Goal: Task Accomplishment & Management: Manage account settings

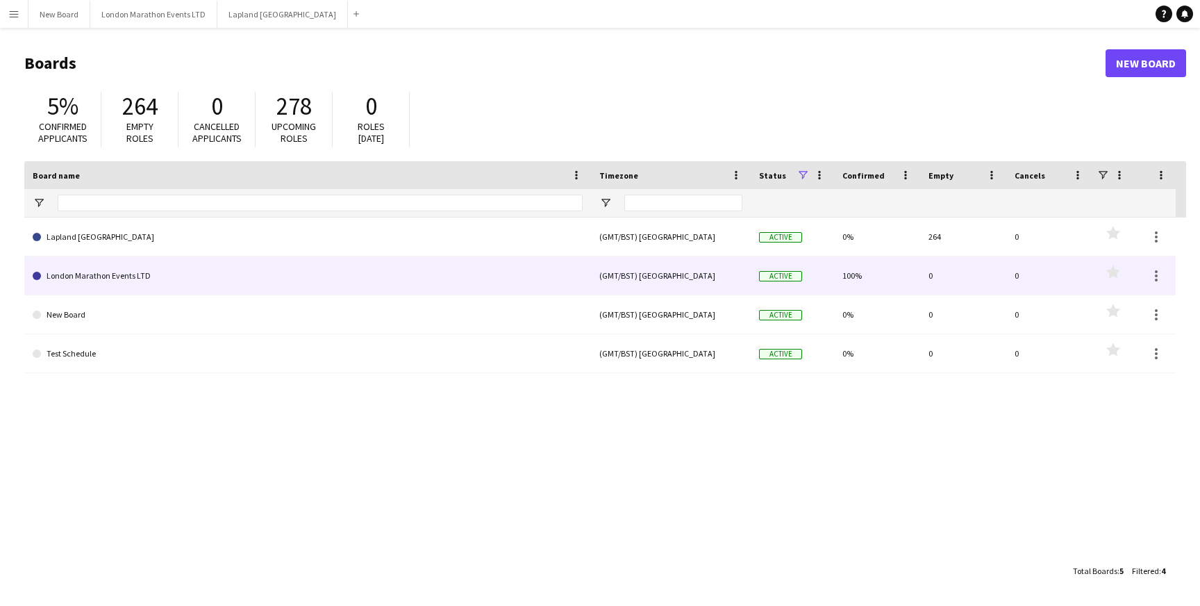
click at [438, 277] on link "London Marathon Events LTD" at bounding box center [308, 275] width 550 height 39
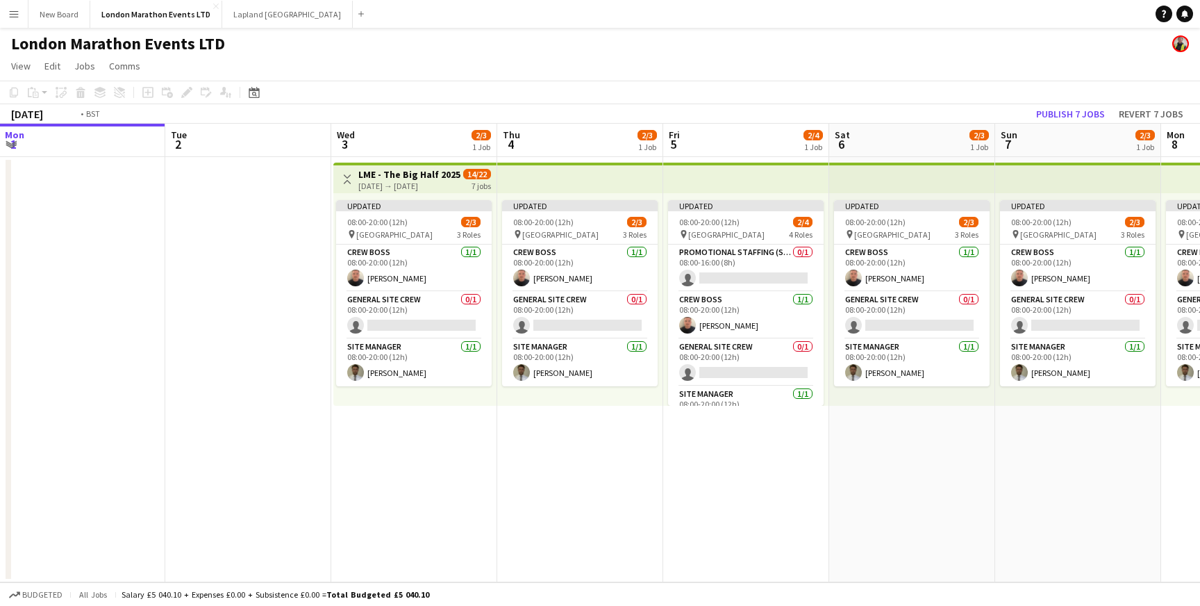
scroll to position [0, 506]
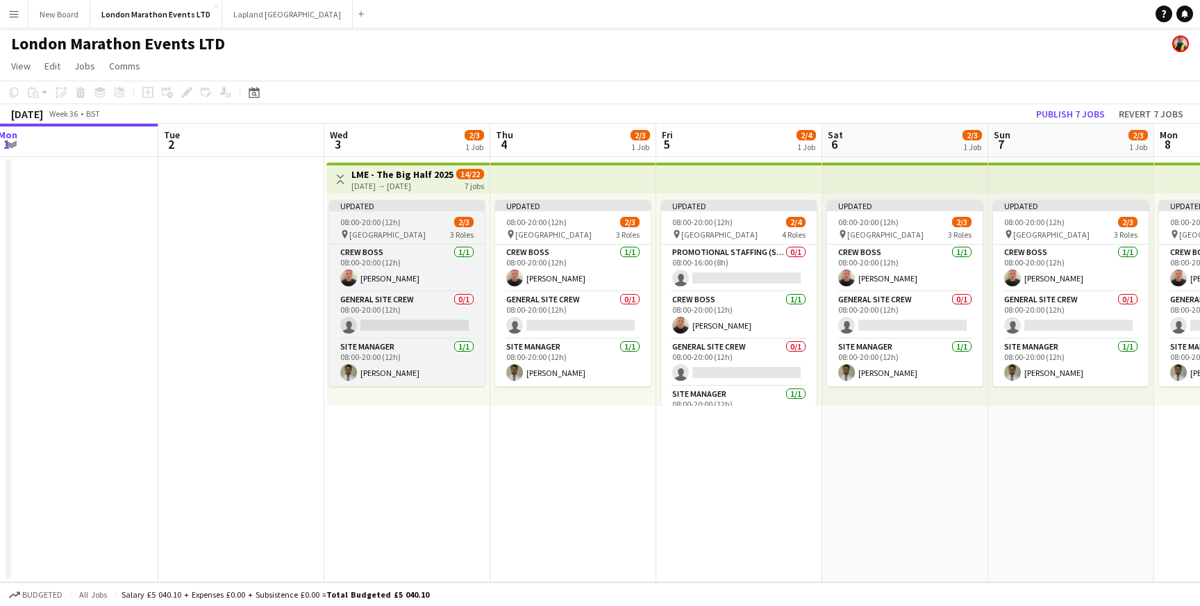
click at [425, 225] on div "08:00-20:00 (12h) 2/3" at bounding box center [407, 222] width 156 height 10
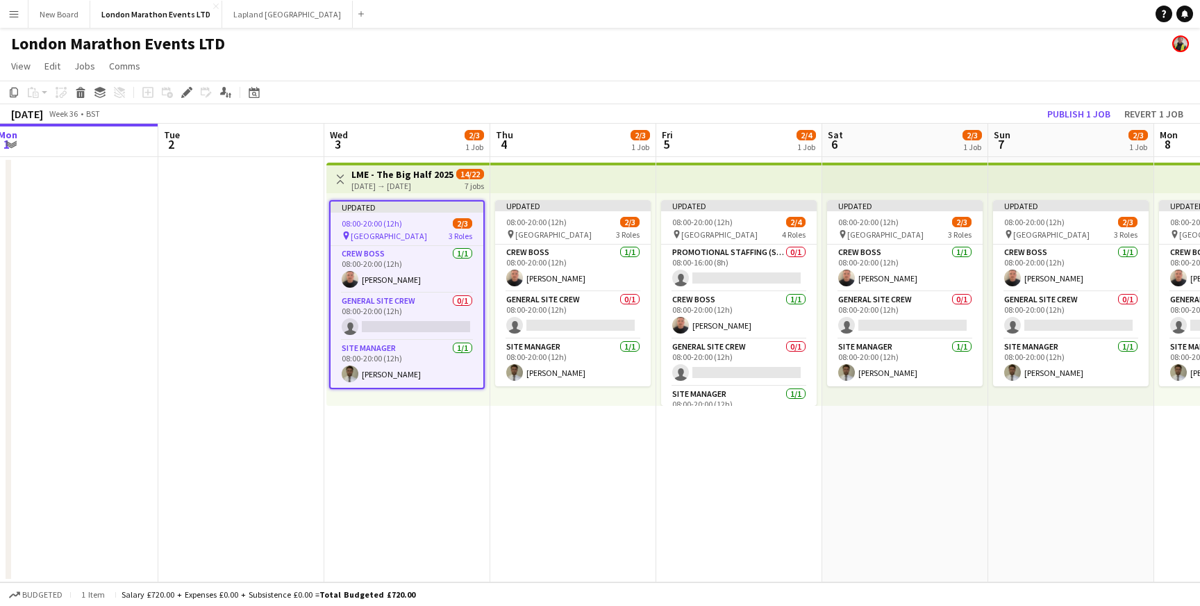
click at [423, 230] on div "pin [GEOGRAPHIC_DATA] 3 Roles" at bounding box center [407, 235] width 153 height 11
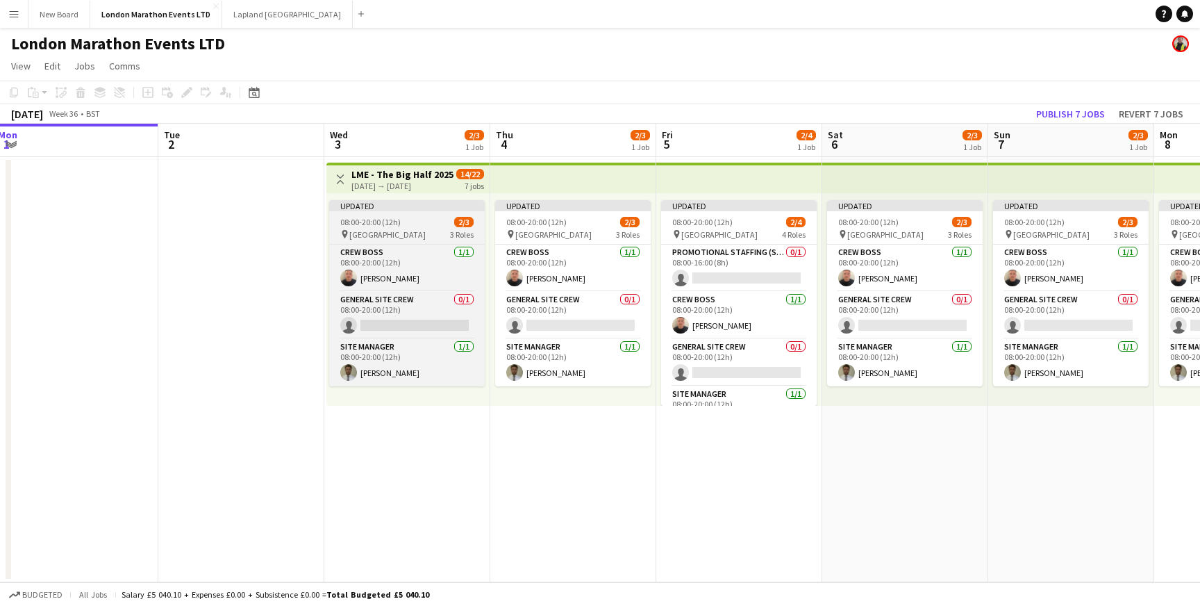
click at [423, 230] on div "pin [GEOGRAPHIC_DATA] 3 Roles" at bounding box center [407, 233] width 156 height 11
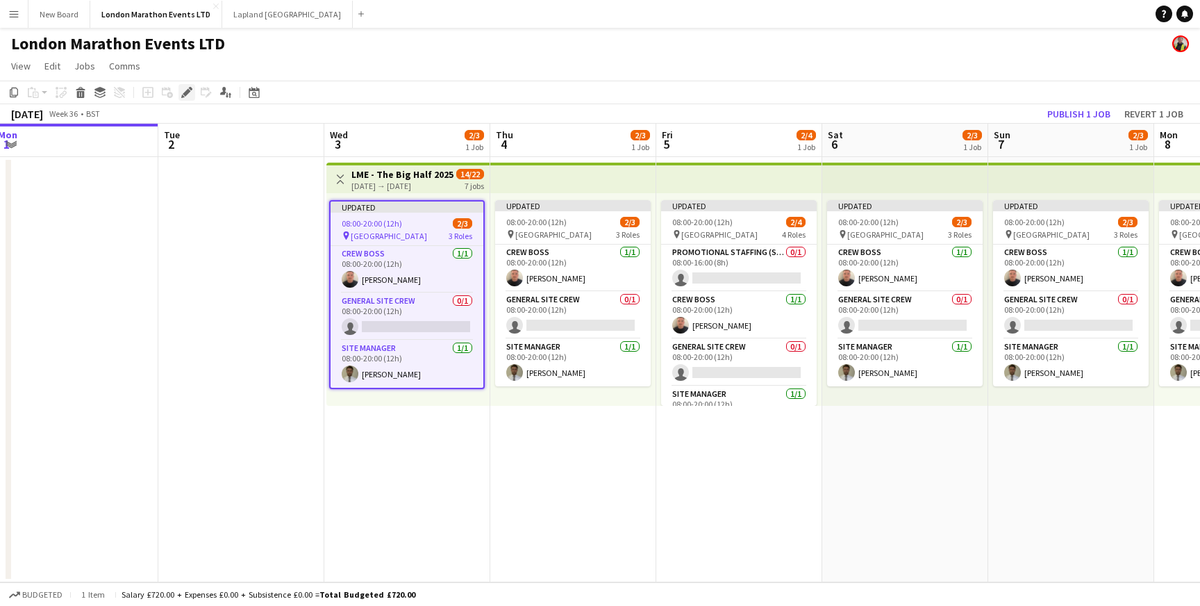
click at [190, 94] on icon "Edit" at bounding box center [186, 92] width 11 height 11
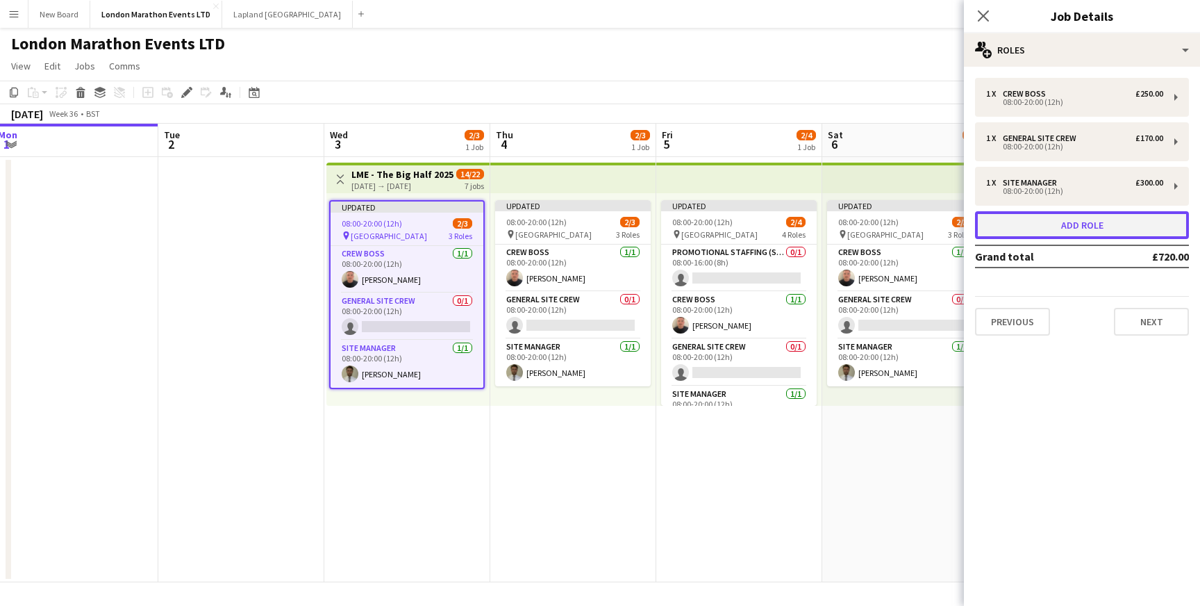
click at [1072, 226] on button "Add role" at bounding box center [1082, 225] width 214 height 28
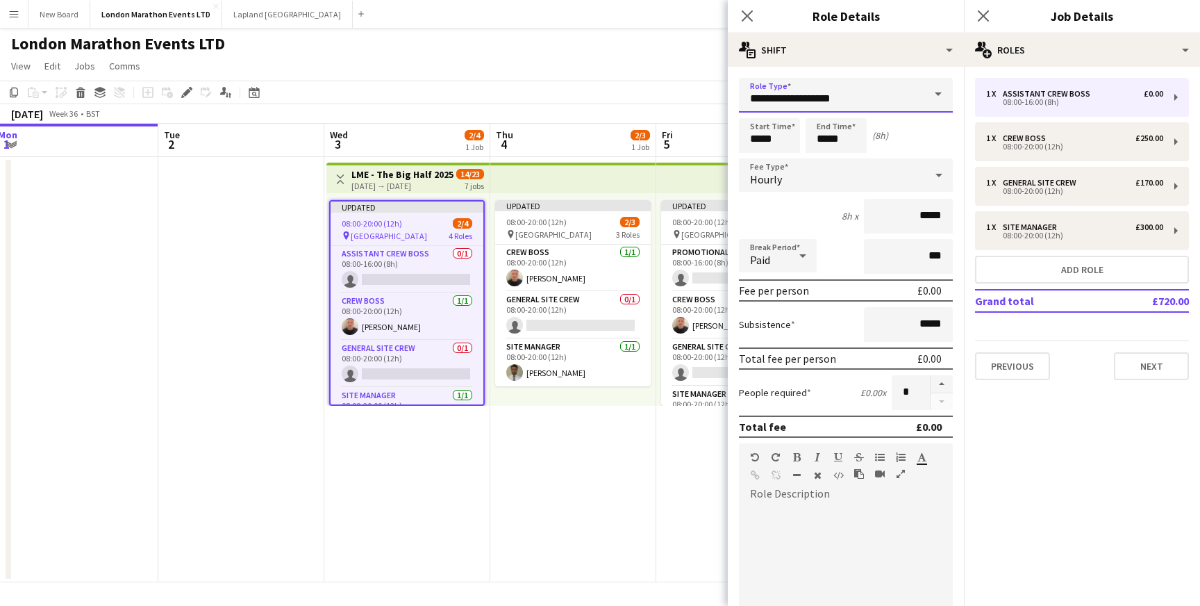
click at [833, 96] on input "**********" at bounding box center [846, 95] width 214 height 35
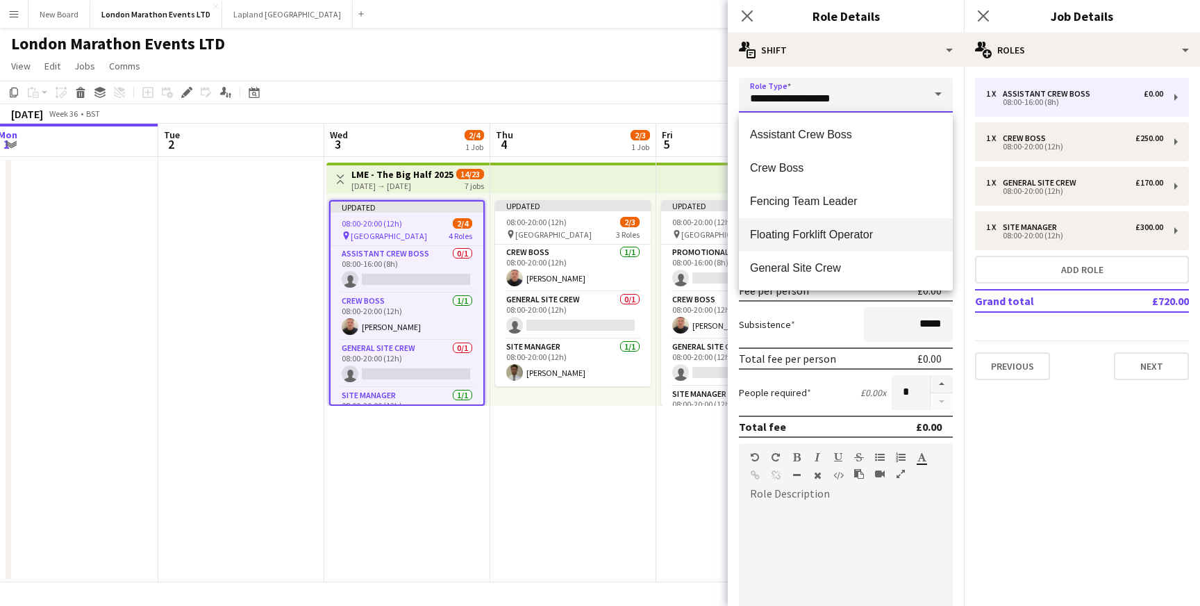
scroll to position [67, 0]
click at [816, 277] on mat-option "Site Manager" at bounding box center [846, 267] width 214 height 33
type input "**********"
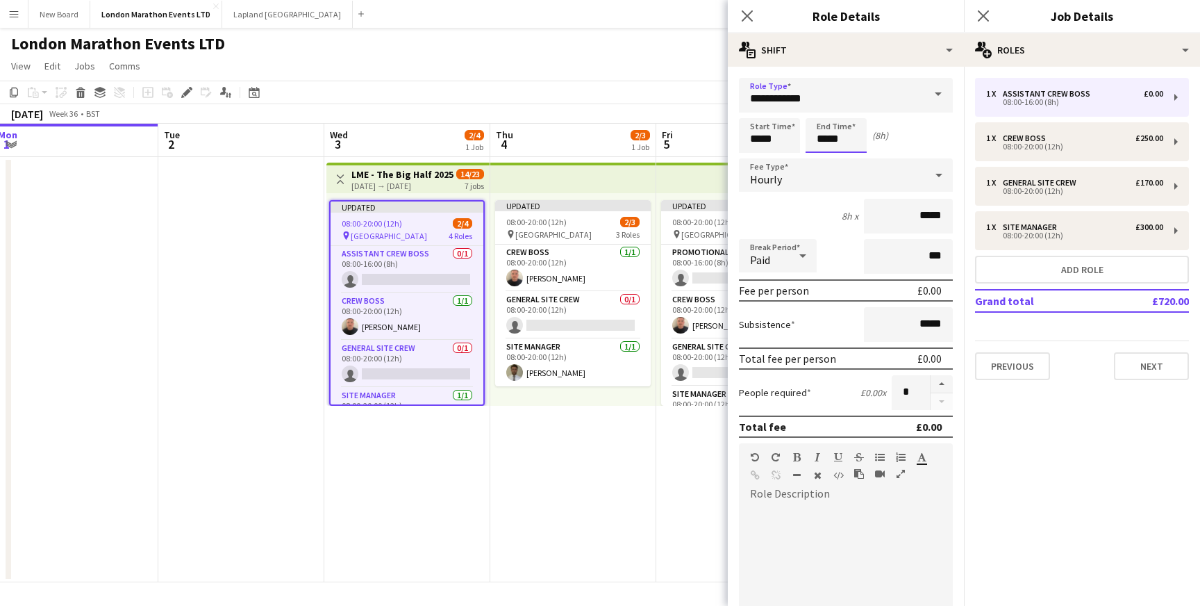
click at [840, 137] on input "*****" at bounding box center [836, 135] width 61 height 35
click at [821, 112] on div at bounding box center [822, 111] width 28 height 14
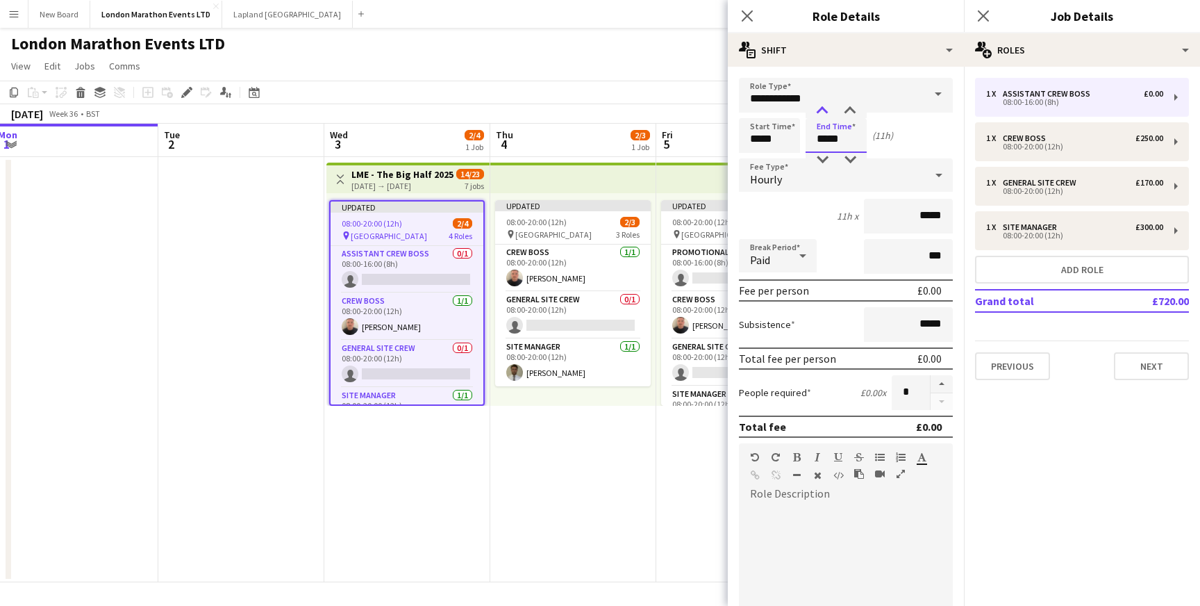
type input "*****"
click at [821, 112] on div at bounding box center [822, 111] width 28 height 14
click at [1036, 451] on mat-expansion-panel "pencil3 General details 1 x Assistant Crew Boss £0.00 08:00-16:00 (8h) 1 x Crew…" at bounding box center [1082, 336] width 236 height 539
click at [914, 178] on div "Hourly" at bounding box center [832, 174] width 186 height 33
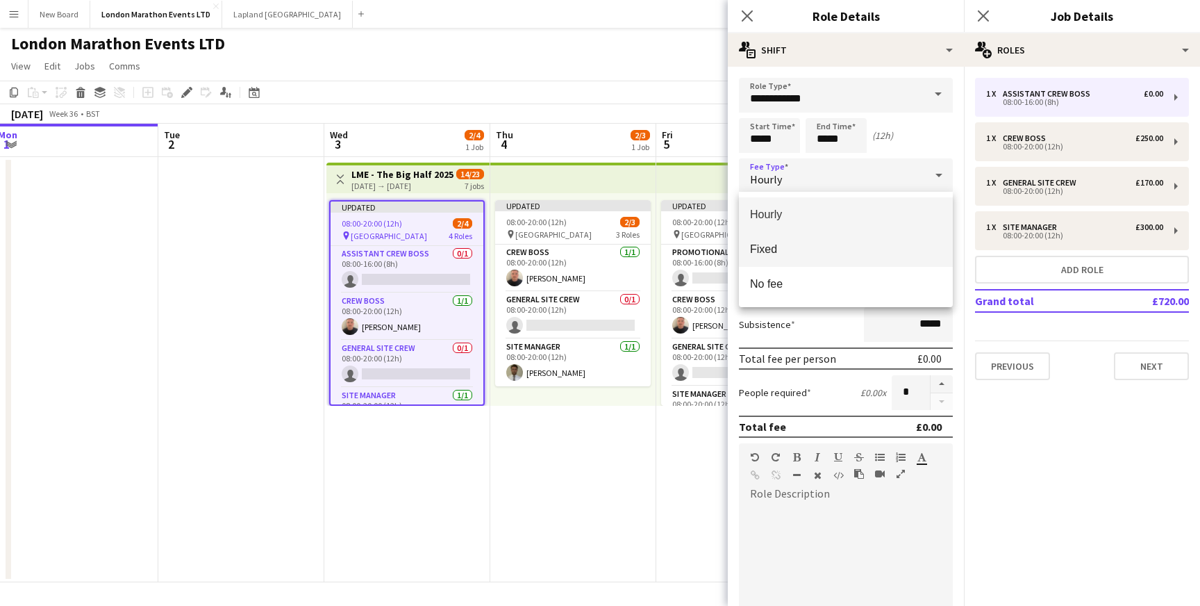
click at [838, 253] on span "Fixed" at bounding box center [846, 248] width 192 height 13
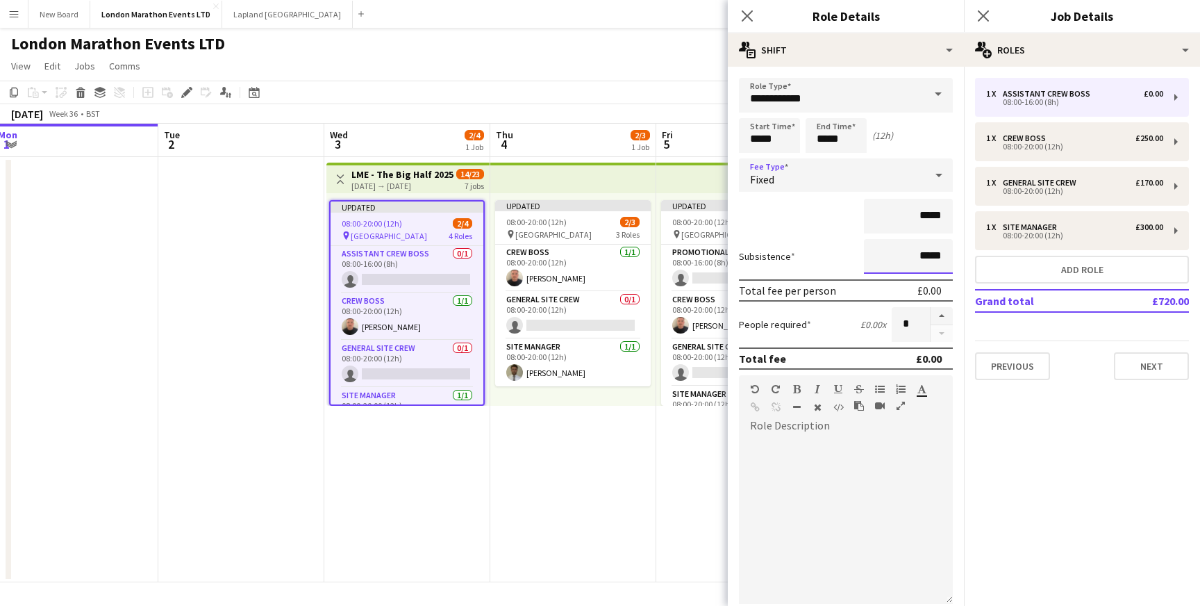
click at [903, 256] on input "*****" at bounding box center [908, 256] width 89 height 35
type input "*******"
click at [784, 217] on div "*****" at bounding box center [846, 216] width 214 height 35
click at [1141, 367] on button "Next" at bounding box center [1151, 366] width 75 height 28
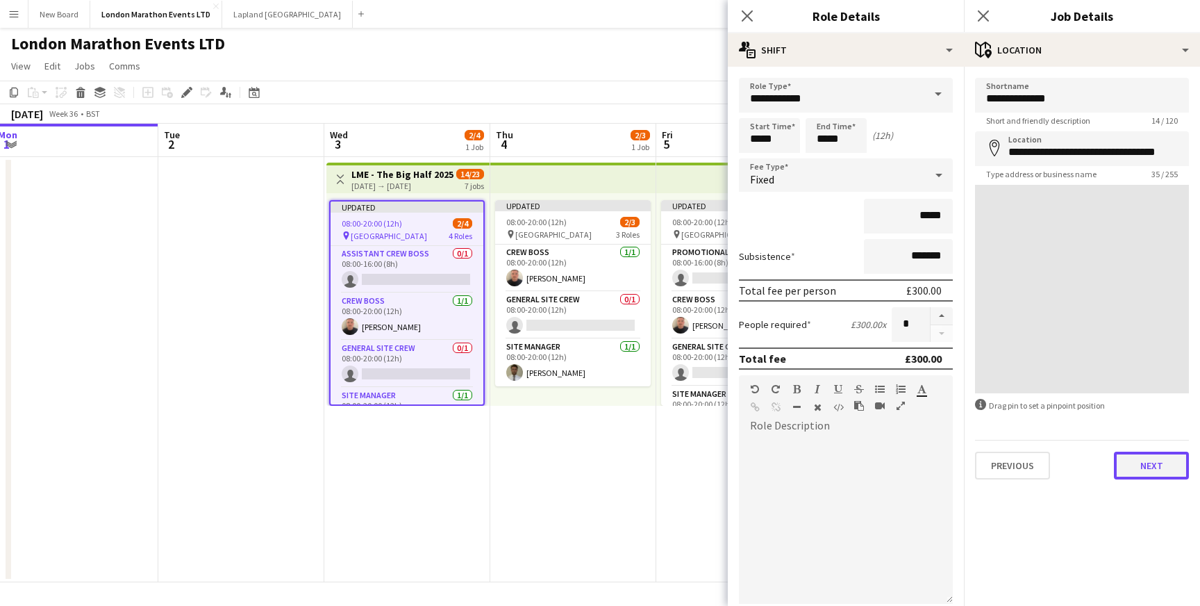
click at [1135, 462] on button "Next" at bounding box center [1151, 465] width 75 height 28
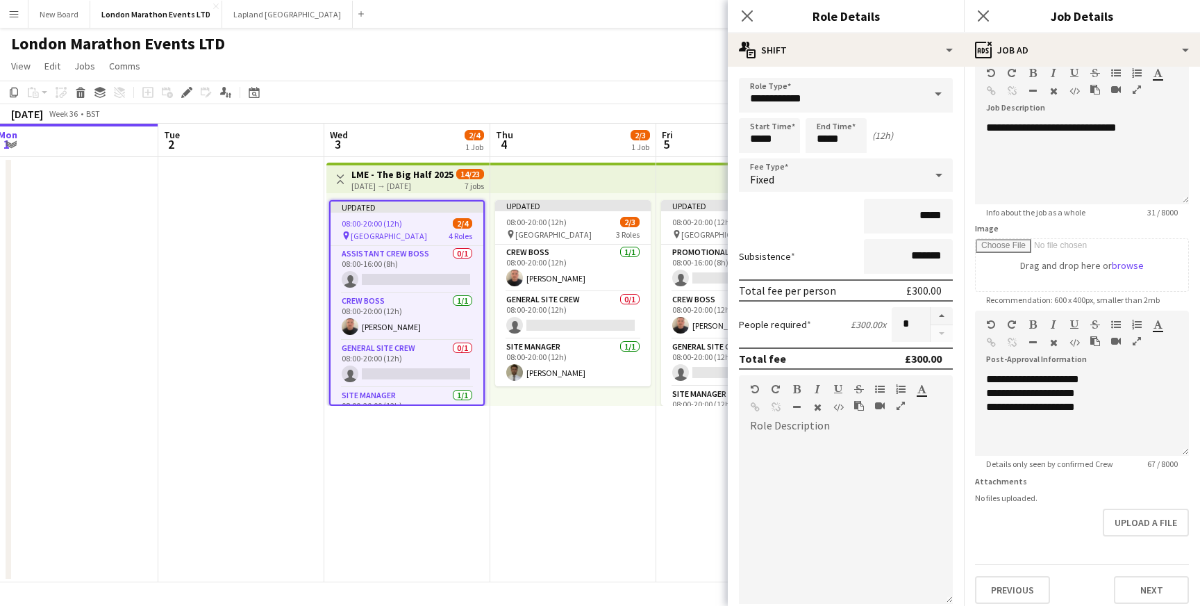
scroll to position [81, 0]
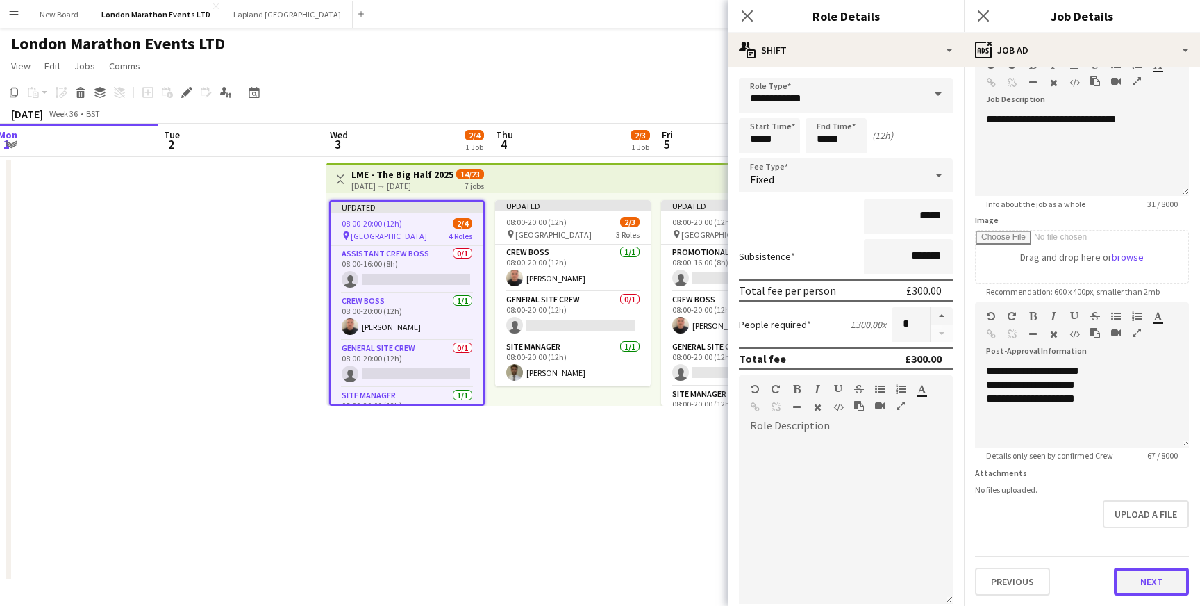
click at [1144, 578] on button "Next" at bounding box center [1151, 581] width 75 height 28
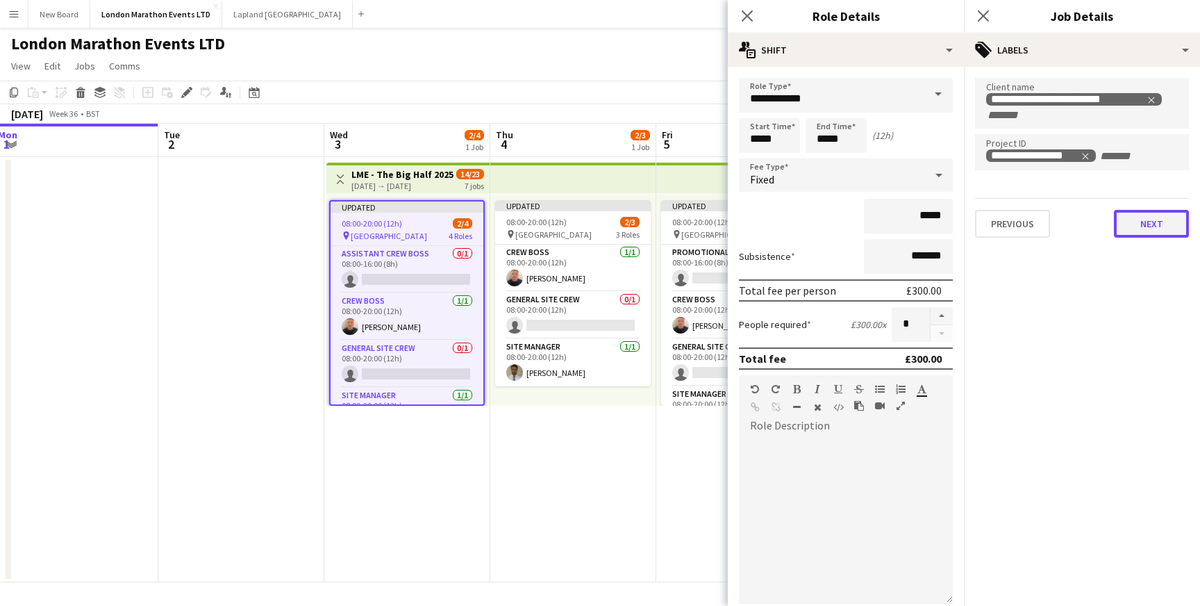
click at [1139, 230] on button "Next" at bounding box center [1151, 224] width 75 height 28
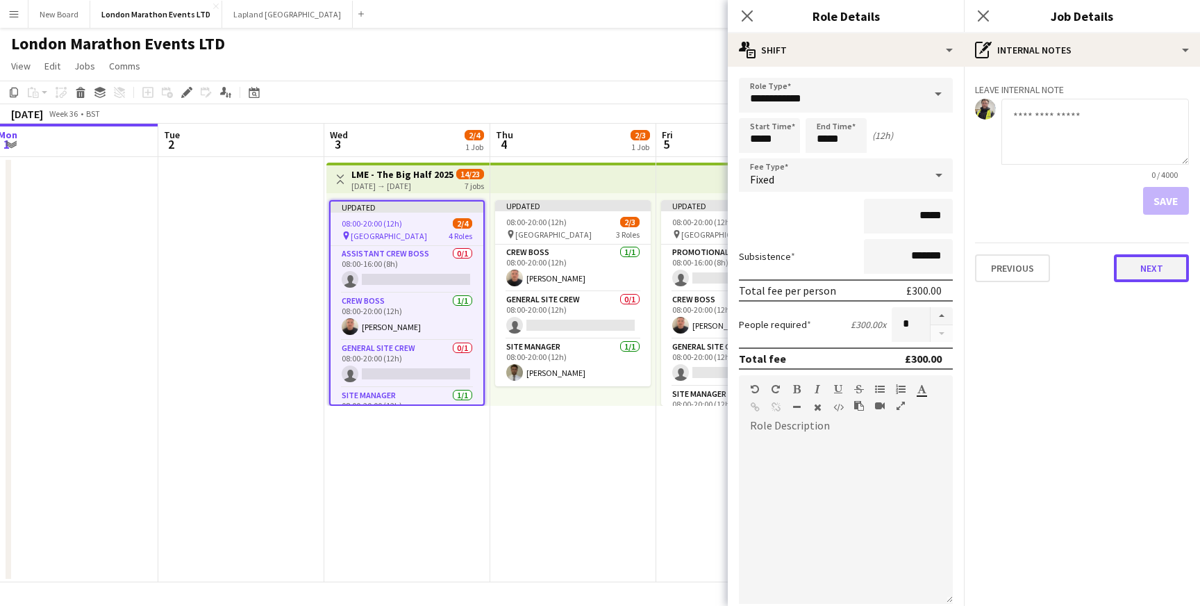
click at [1156, 269] on button "Next" at bounding box center [1151, 268] width 75 height 28
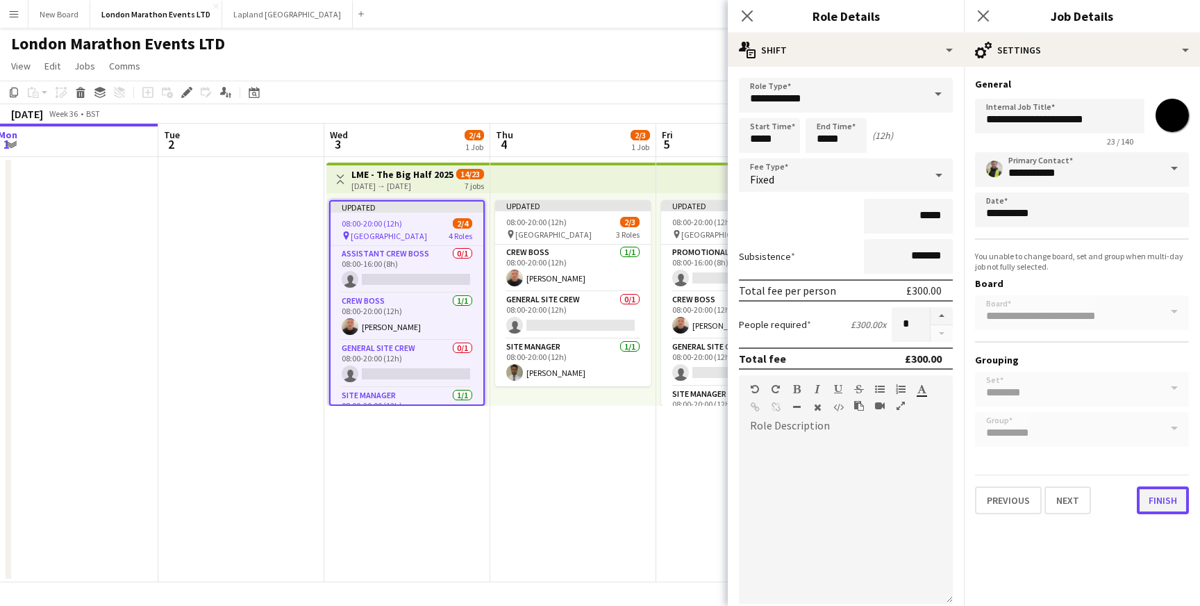
click at [1154, 497] on button "Finish" at bounding box center [1163, 500] width 52 height 28
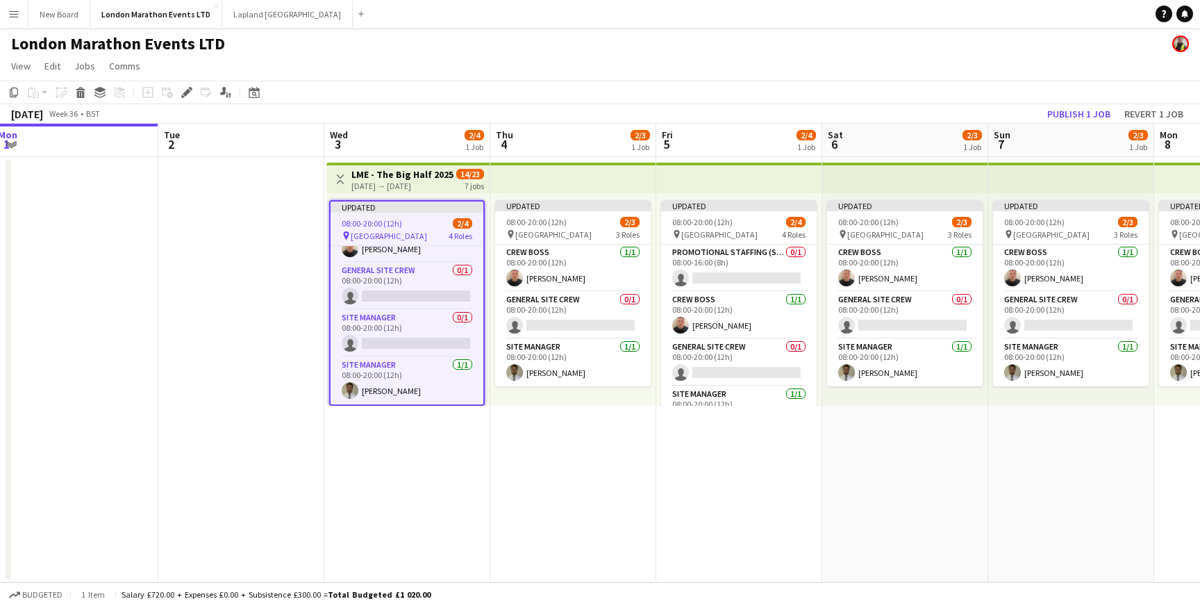
click at [515, 175] on app-top-bar at bounding box center [573, 177] width 166 height 31
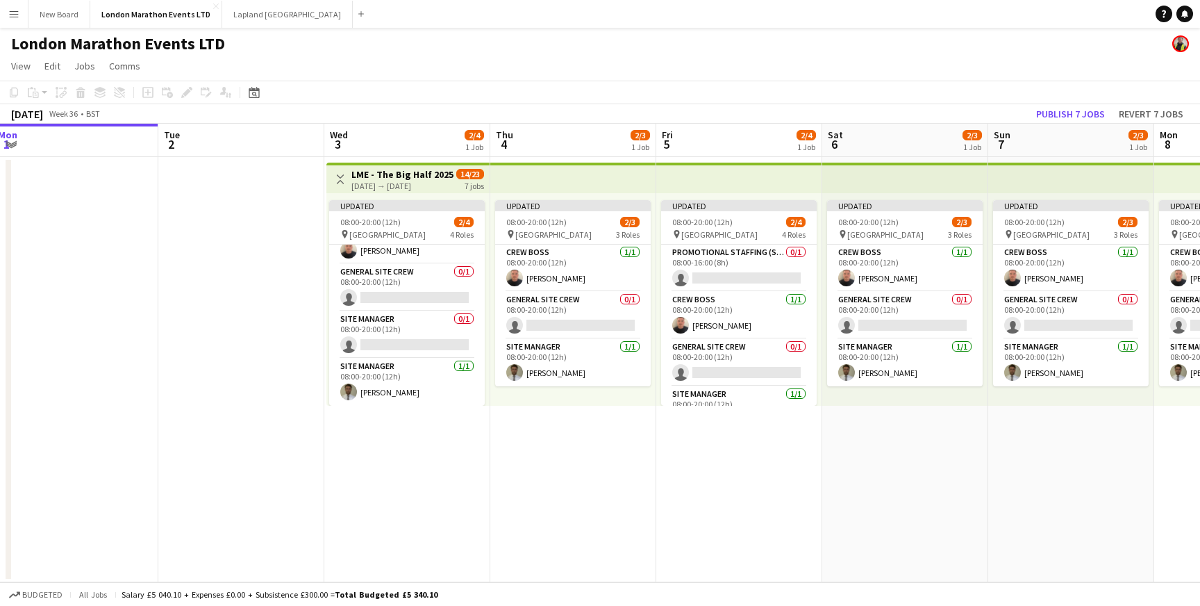
click at [343, 180] on app-icon "Toggle View" at bounding box center [340, 179] width 10 height 10
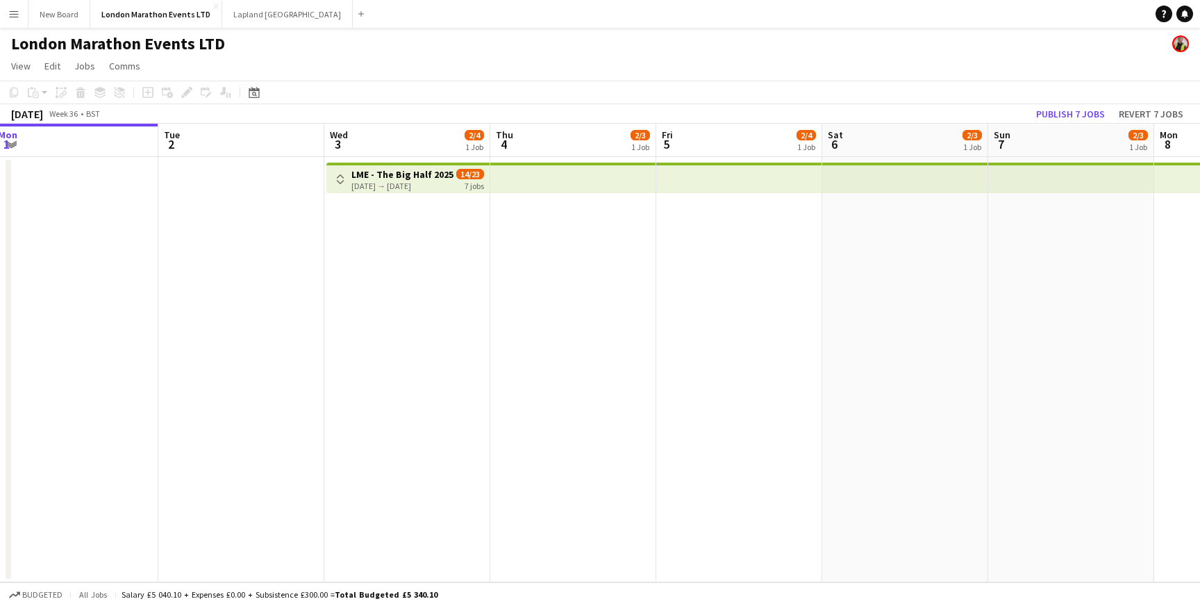
click at [343, 180] on app-icon "Toggle View" at bounding box center [340, 179] width 10 height 10
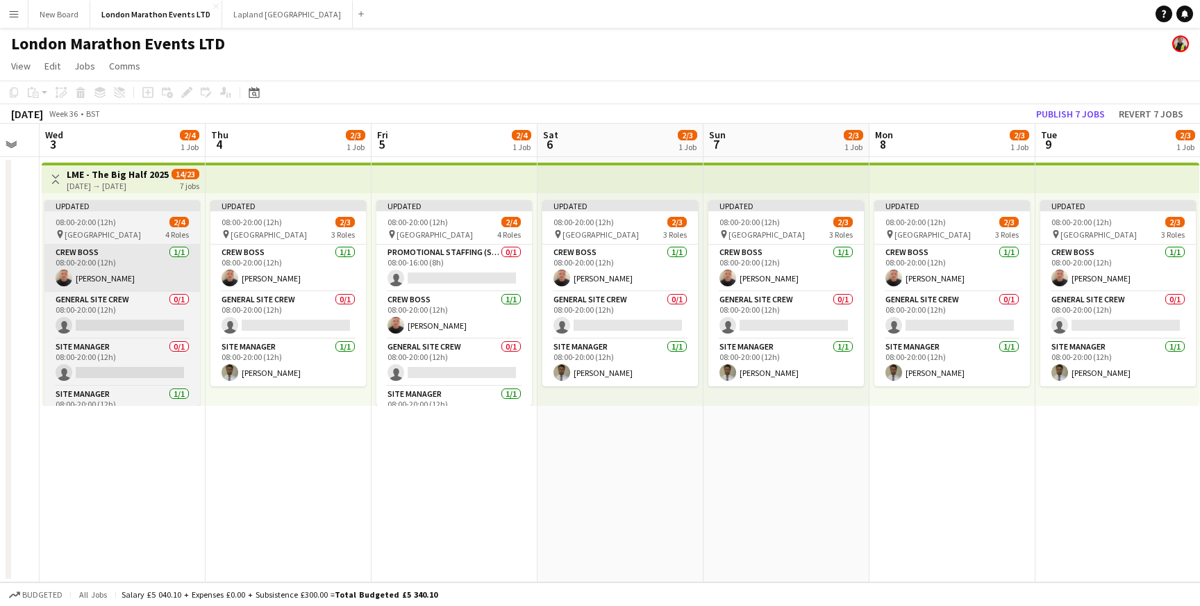
scroll to position [0, 475]
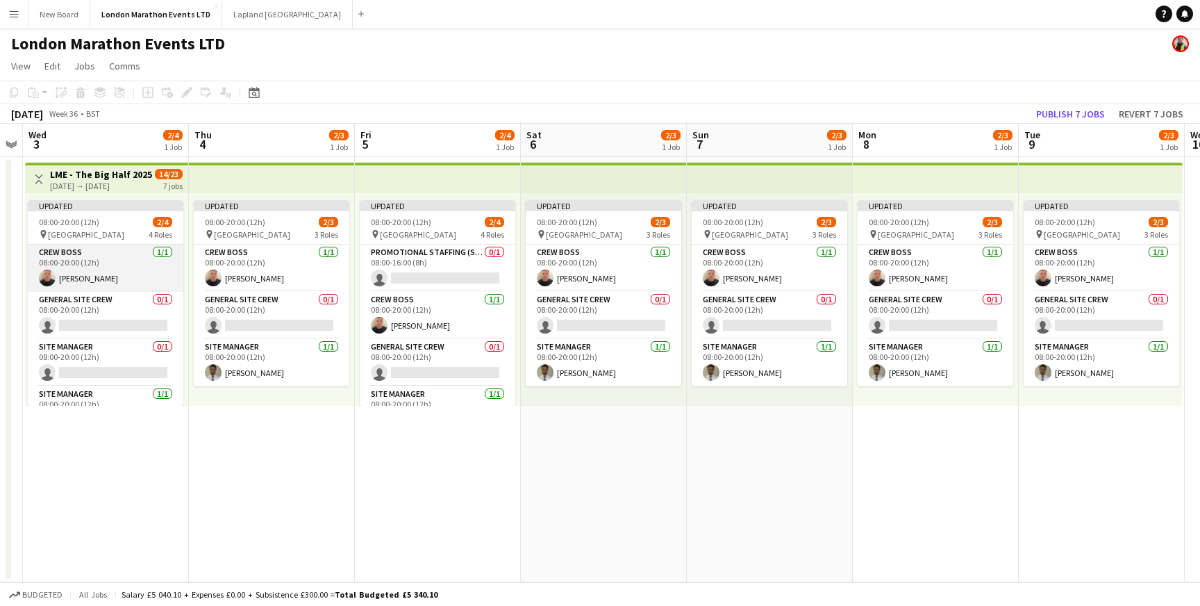
click at [108, 263] on app-card-role "Crew Boss [DATE] 08:00-20:00 (12h) [PERSON_NAME]" at bounding box center [106, 267] width 156 height 47
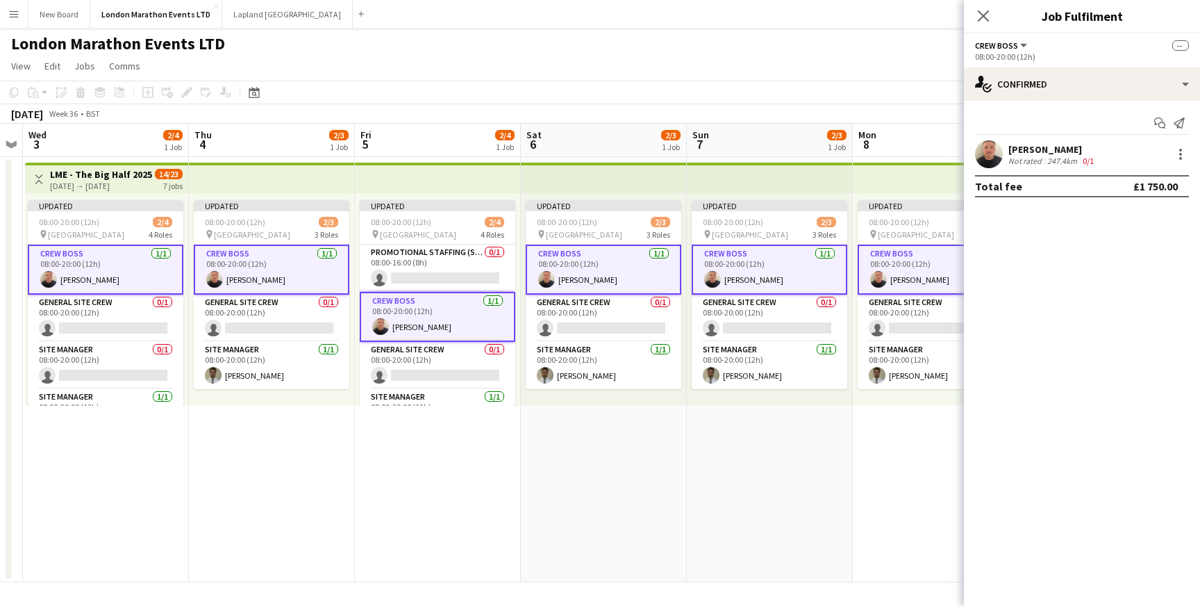
click at [131, 178] on h3 "LME - The Big Half 2025" at bounding box center [101, 174] width 102 height 12
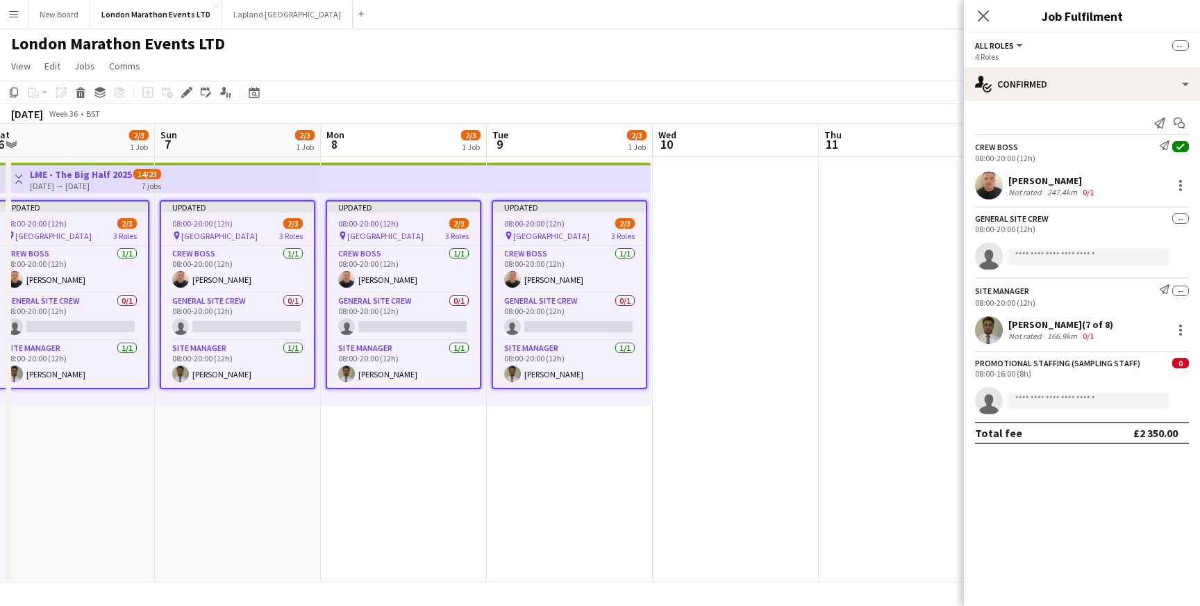
scroll to position [0, 412]
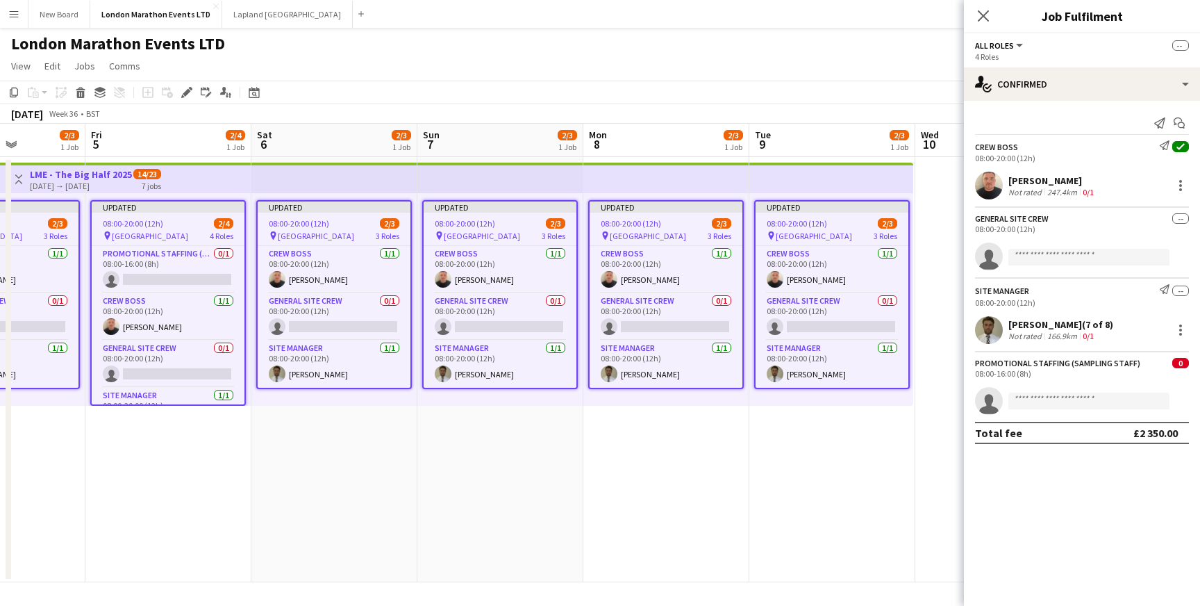
click at [1016, 49] on button "All roles" at bounding box center [1000, 45] width 50 height 10
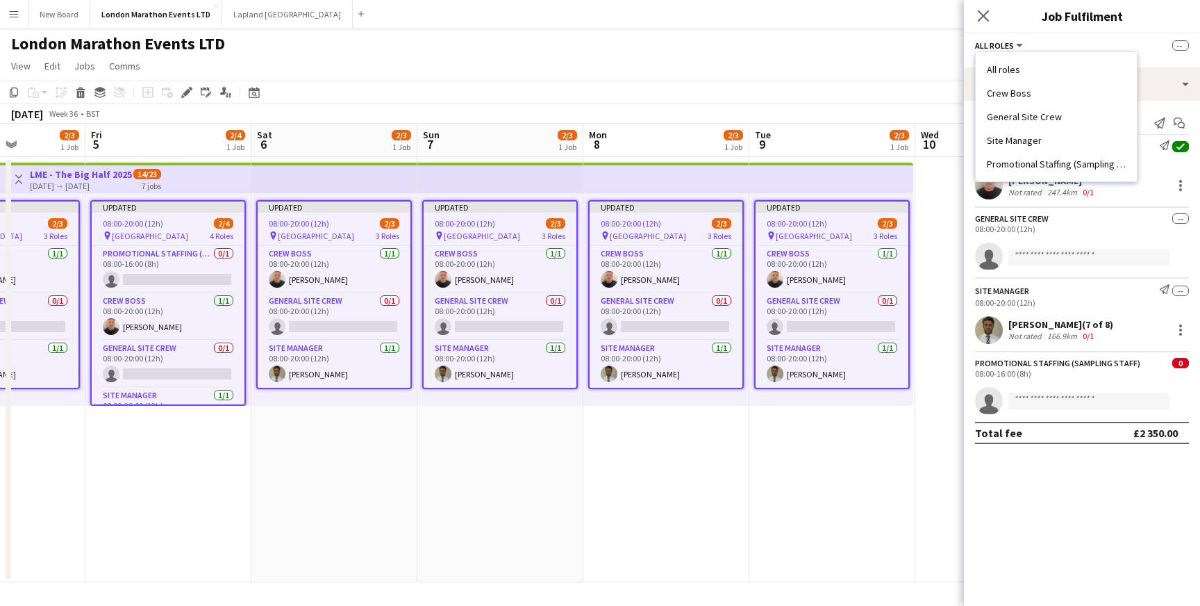
click at [1009, 47] on span "All roles" at bounding box center [994, 45] width 39 height 10
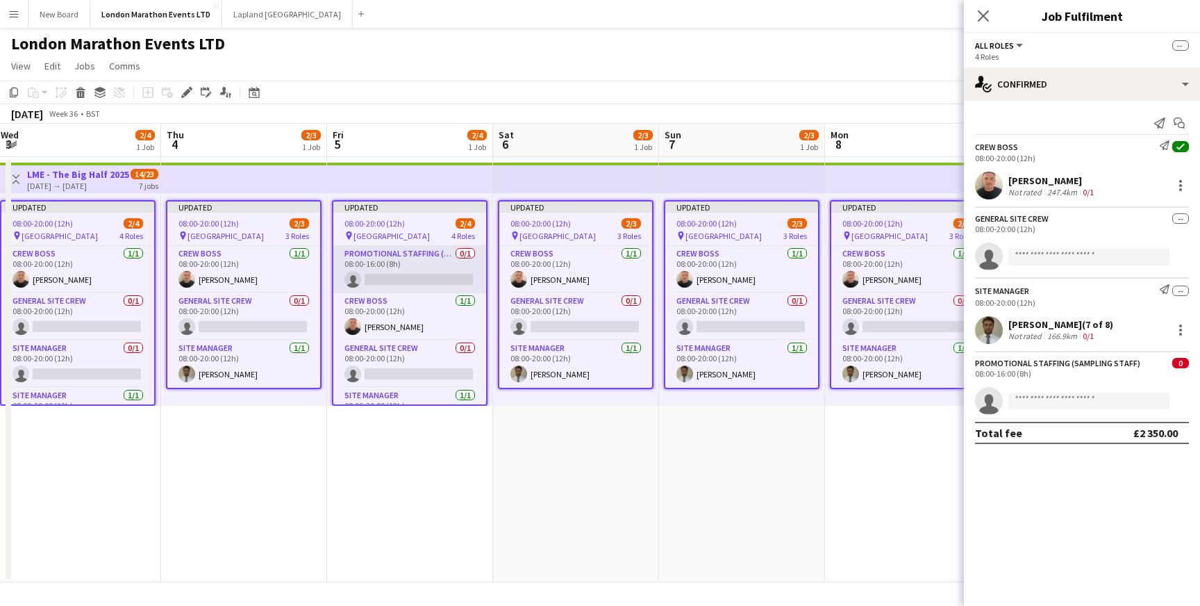
scroll to position [0, 553]
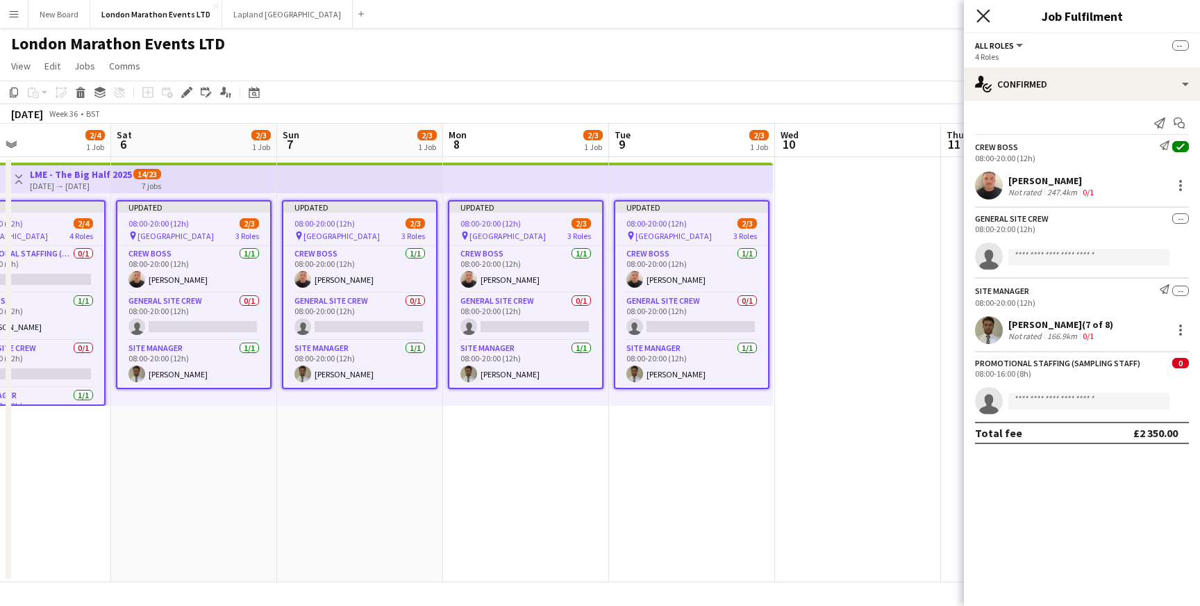
click at [980, 21] on icon "Close pop-in" at bounding box center [982, 15] width 13 height 13
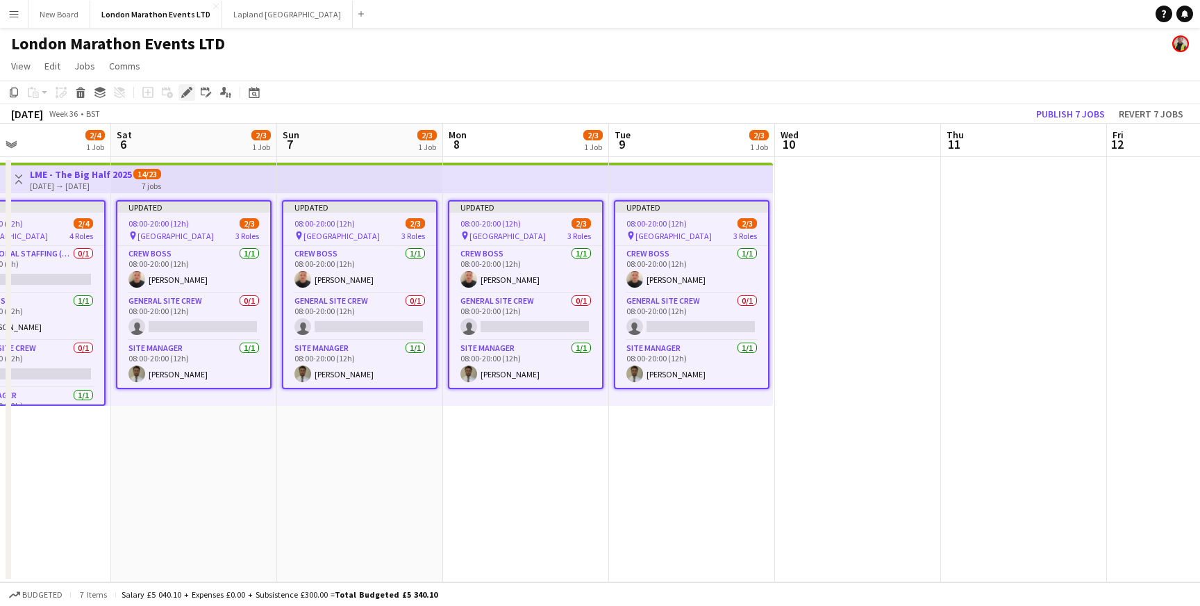
click at [185, 91] on icon "Edit" at bounding box center [186, 92] width 11 height 11
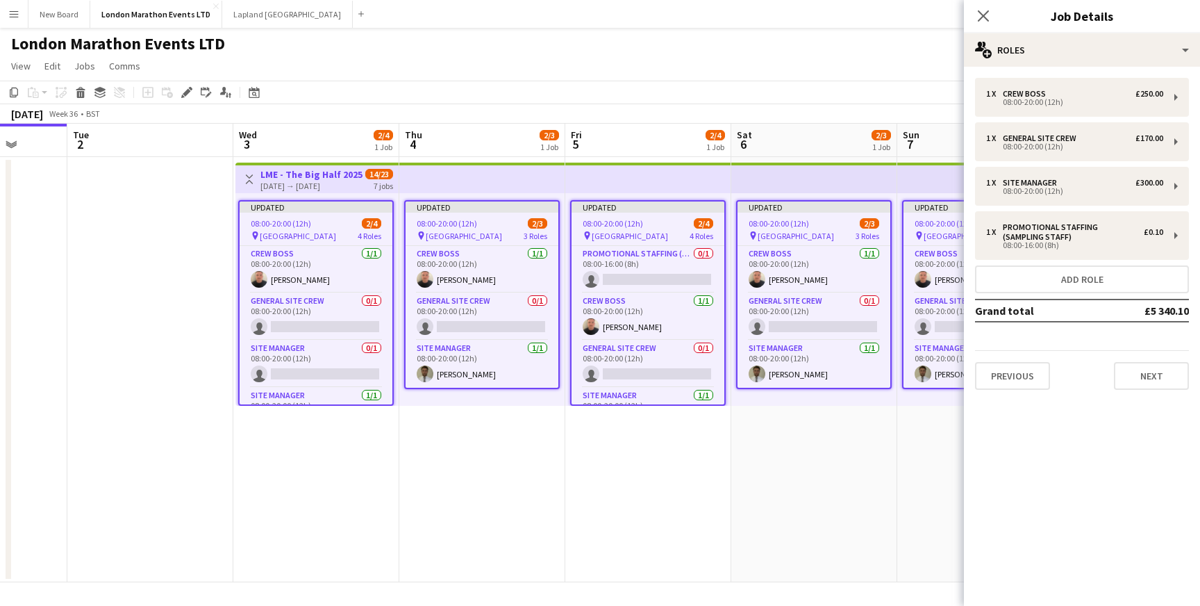
scroll to position [0, 641]
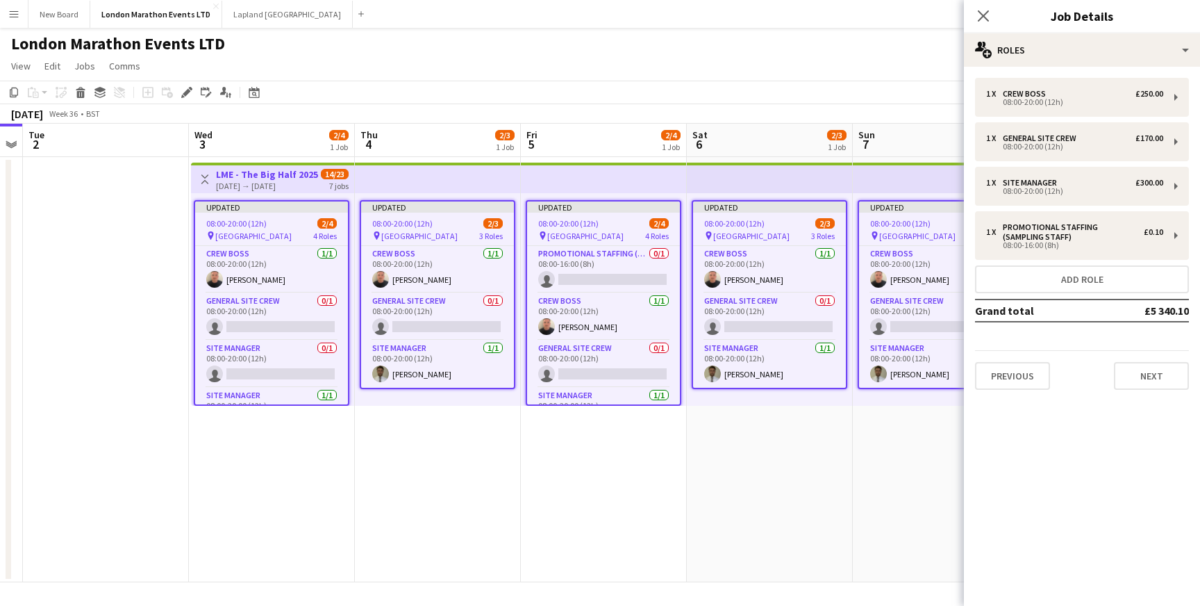
click at [442, 428] on app-date-cell "Updated 08:00-20:00 (12h) 2/3 pin Greenwich Park 3 Roles Crew Boss [DATE] 08:00…" at bounding box center [438, 369] width 166 height 425
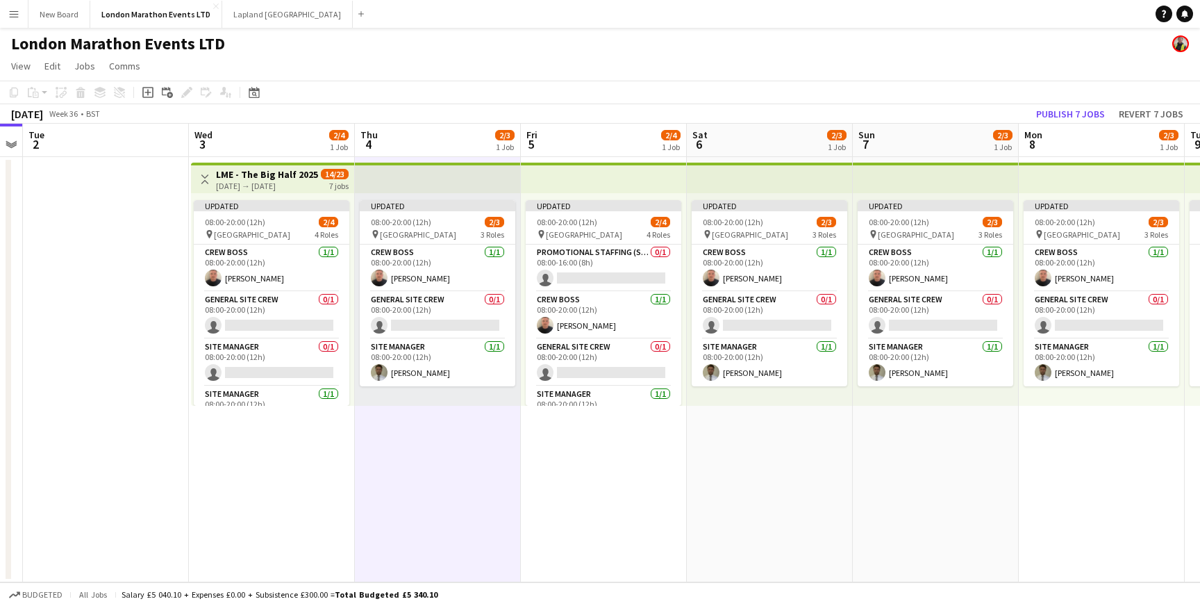
click at [458, 396] on div "Updated 08:00-20:00 (12h) 2/3 pin Greenwich Park 3 Roles Crew Boss [DATE] 08:00…" at bounding box center [438, 299] width 166 height 212
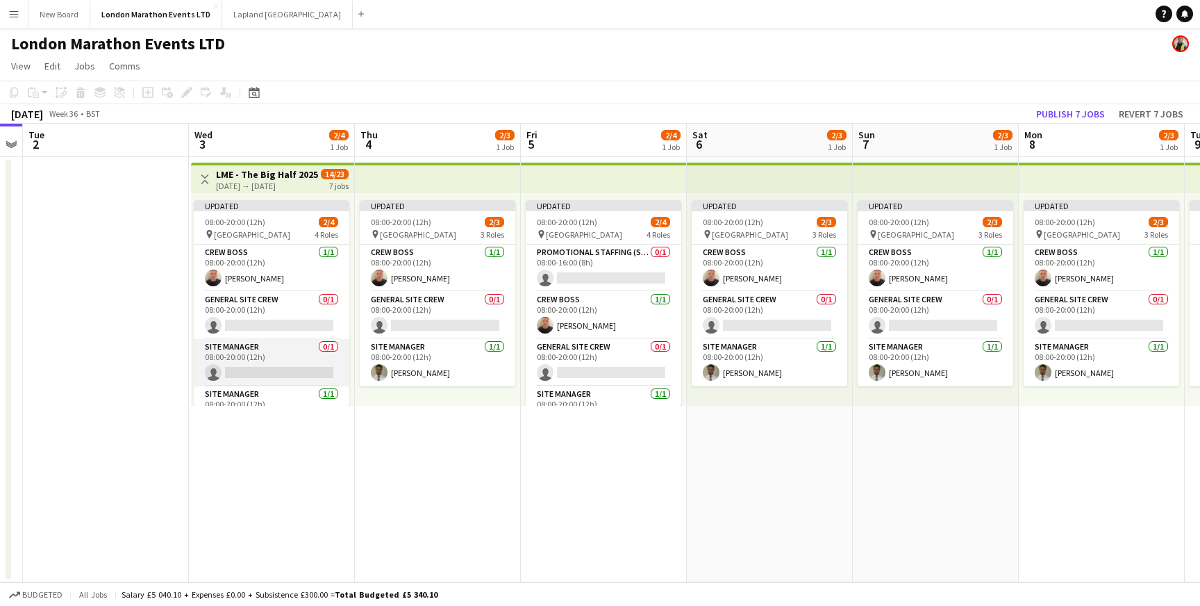
click at [293, 357] on app-card-role "Site Manager 0/1 08:00-20:00 (12h) single-neutral-actions" at bounding box center [272, 362] width 156 height 47
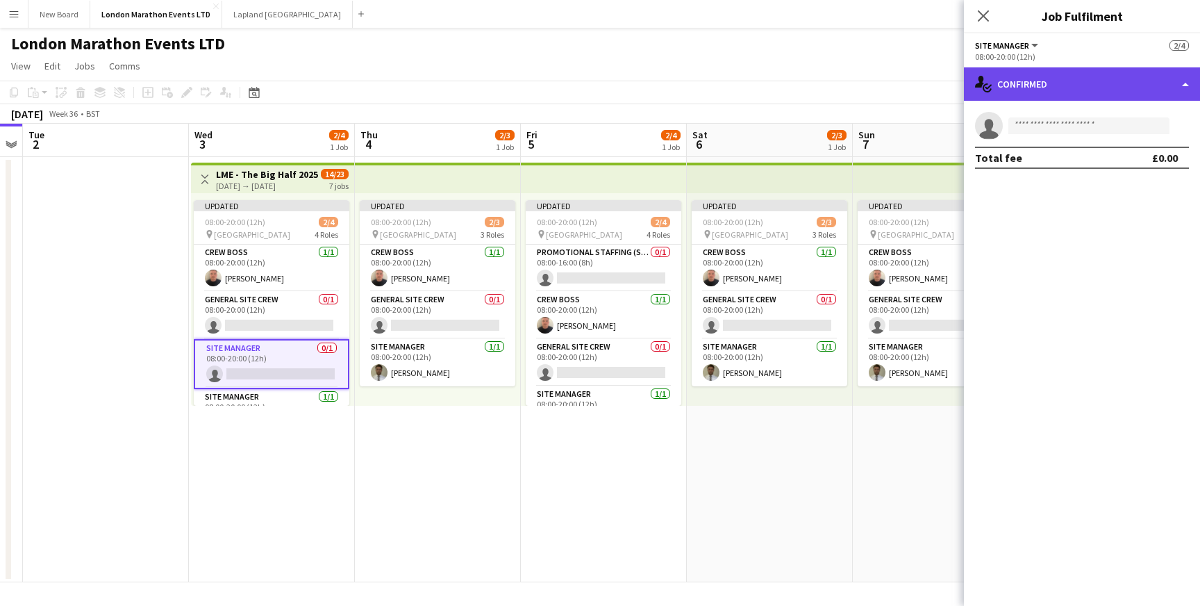
click at [1125, 83] on div "single-neutral-actions-check-2 Confirmed" at bounding box center [1082, 83] width 236 height 33
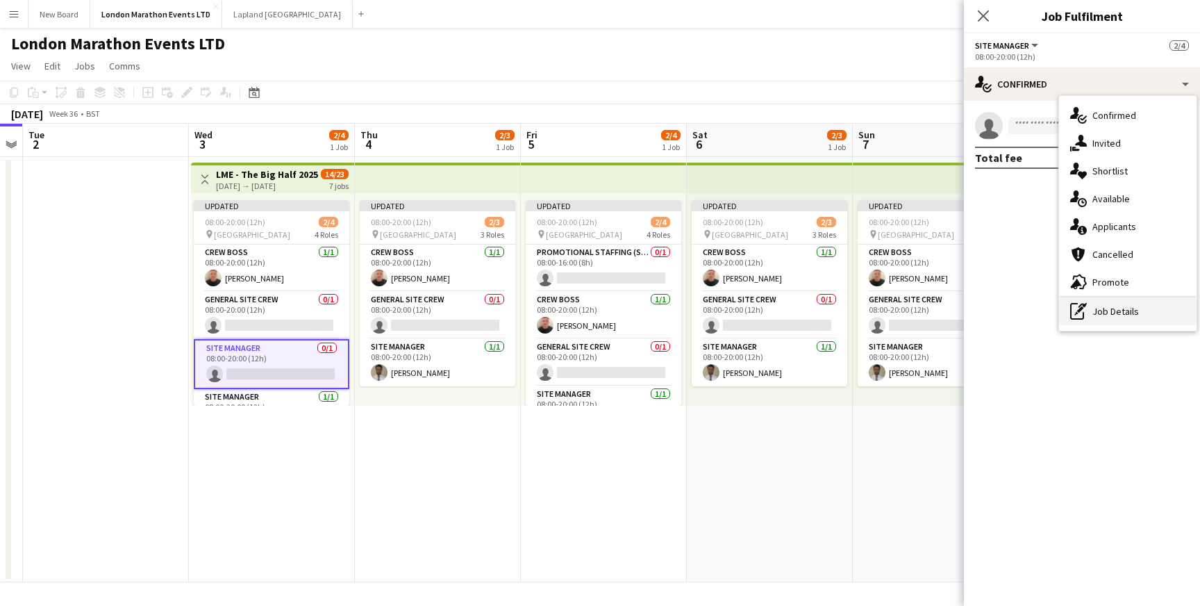
click at [1133, 322] on div "pen-write Job Details" at bounding box center [1127, 311] width 137 height 28
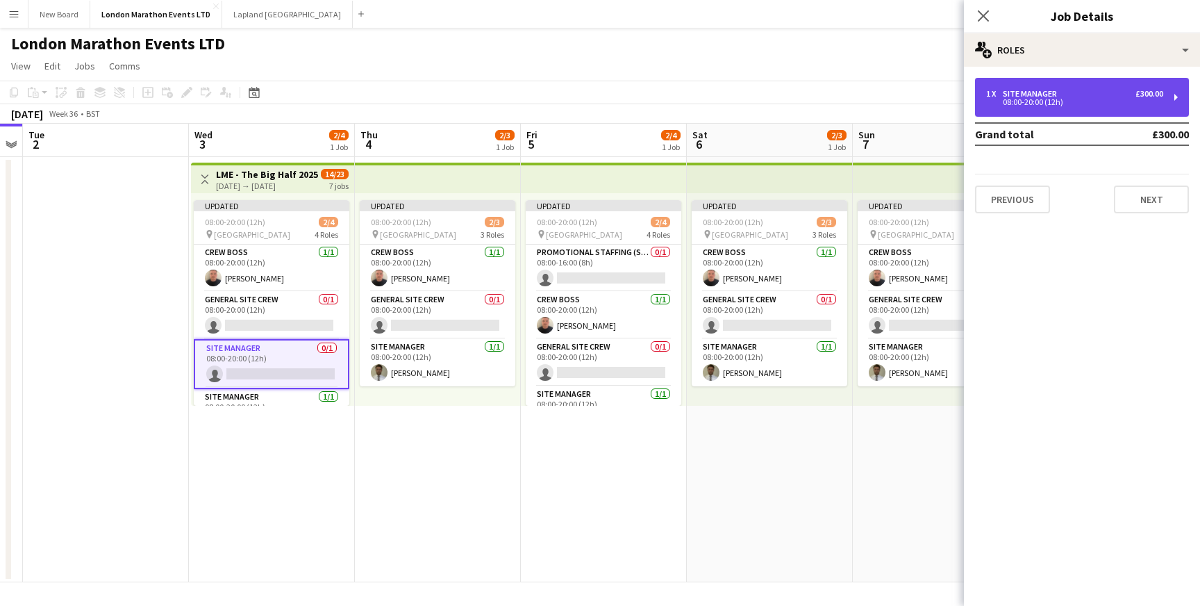
click at [1106, 106] on div "1 x Site Manager £300.00 08:00-20:00 (12h)" at bounding box center [1082, 97] width 214 height 39
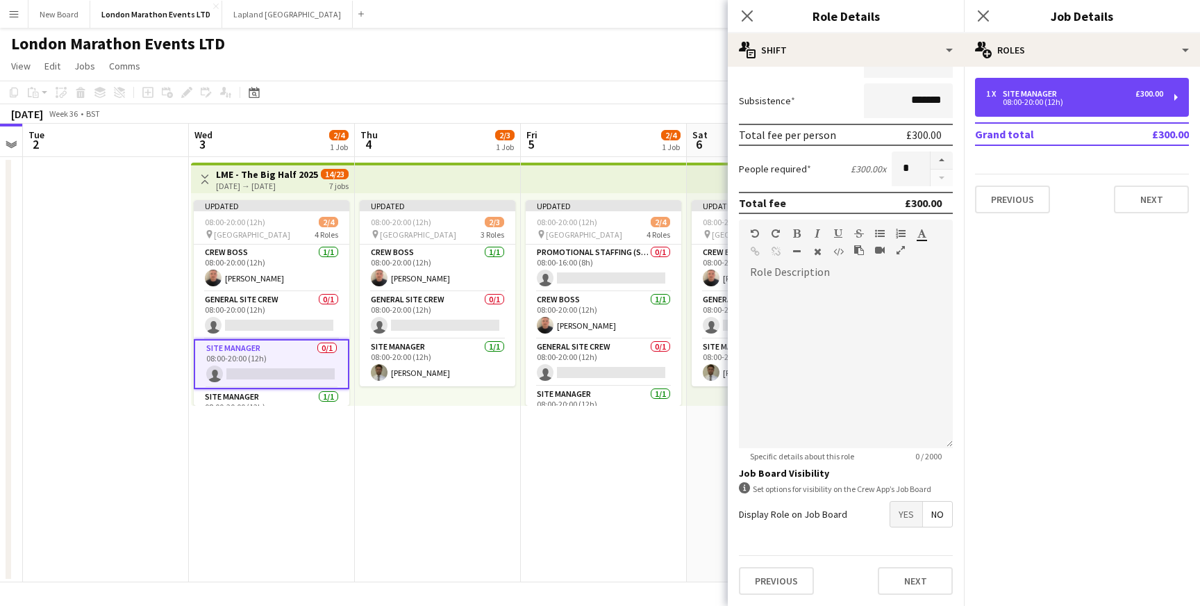
scroll to position [0, 0]
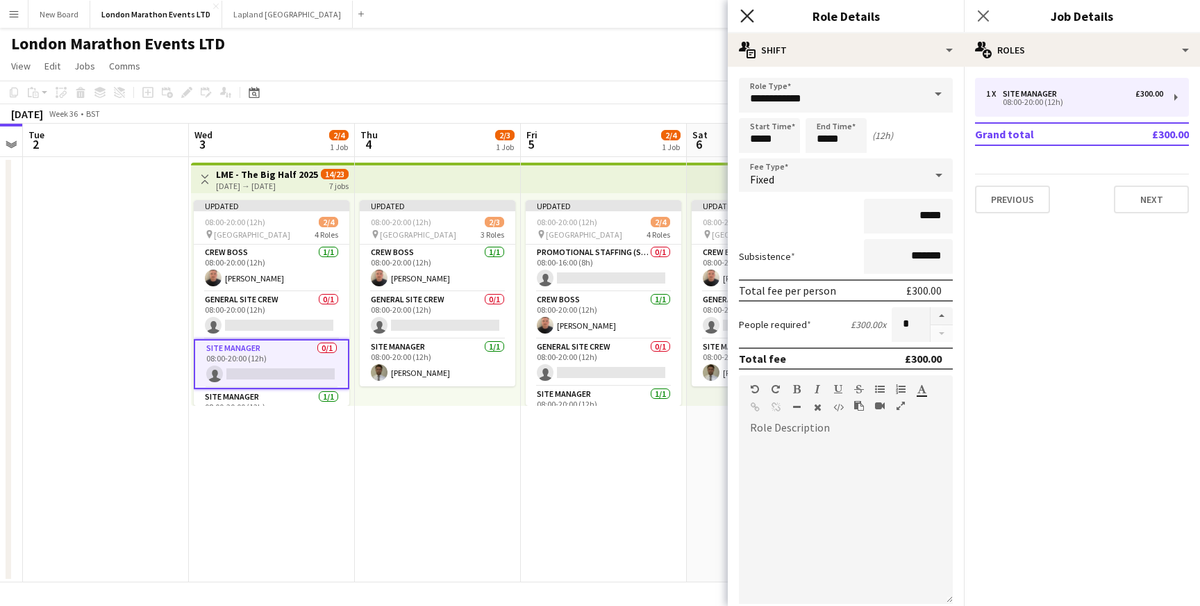
click at [744, 12] on icon at bounding box center [746, 15] width 13 height 13
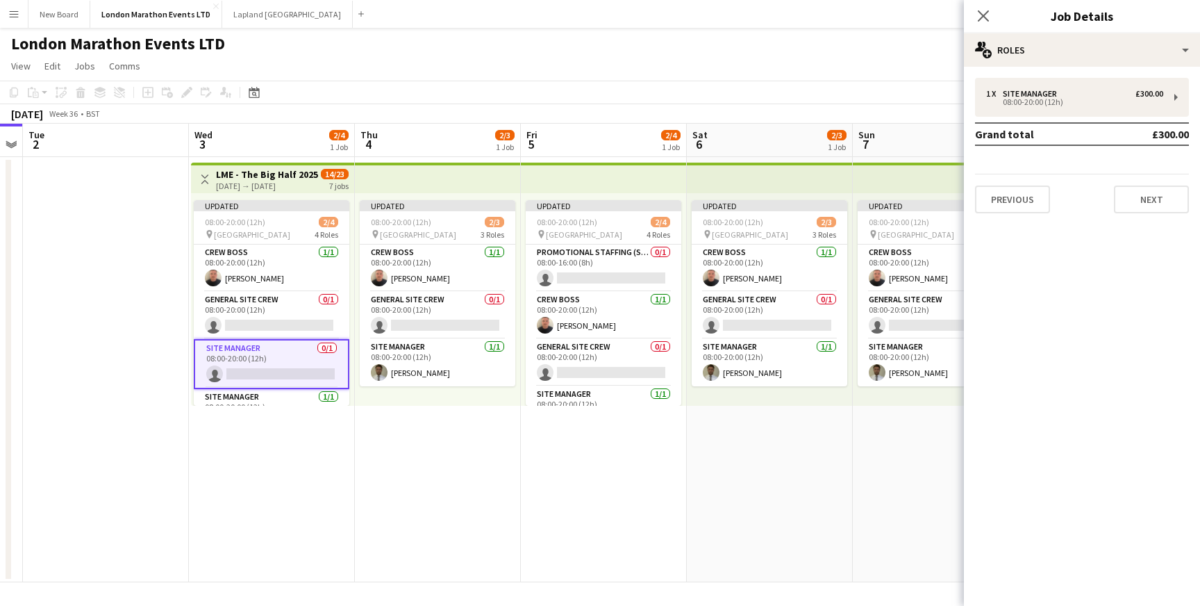
click at [312, 355] on app-card-role "Site Manager 0/1 08:00-20:00 (12h) single-neutral-actions" at bounding box center [272, 364] width 156 height 50
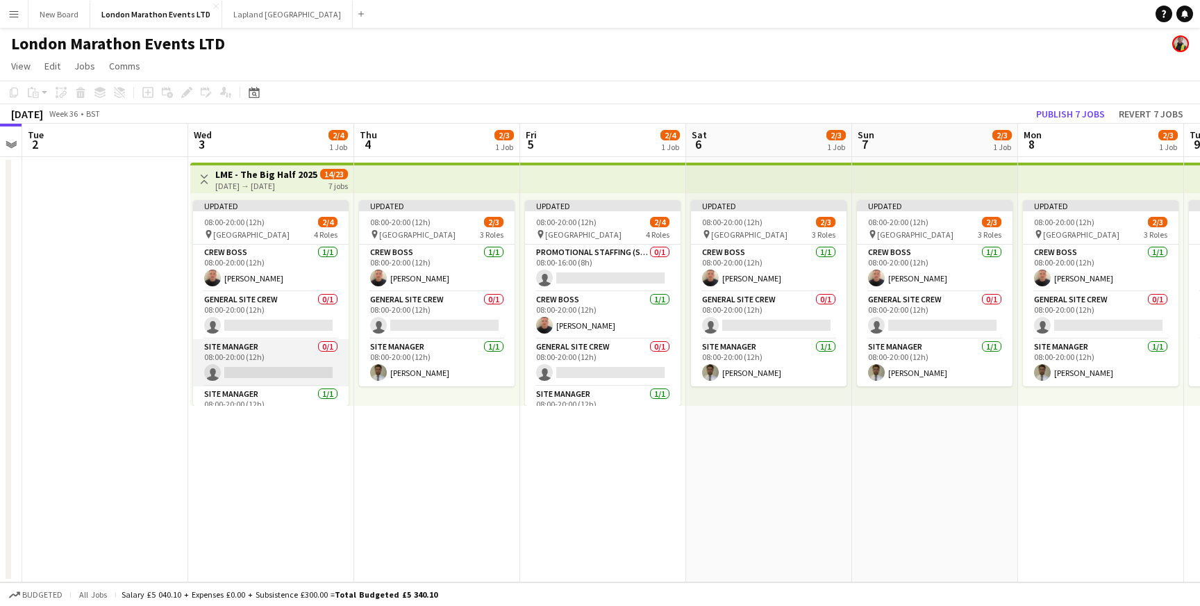
click at [312, 355] on app-card-role "Site Manager 0/1 08:00-20:00 (12h) single-neutral-actions" at bounding box center [271, 362] width 156 height 47
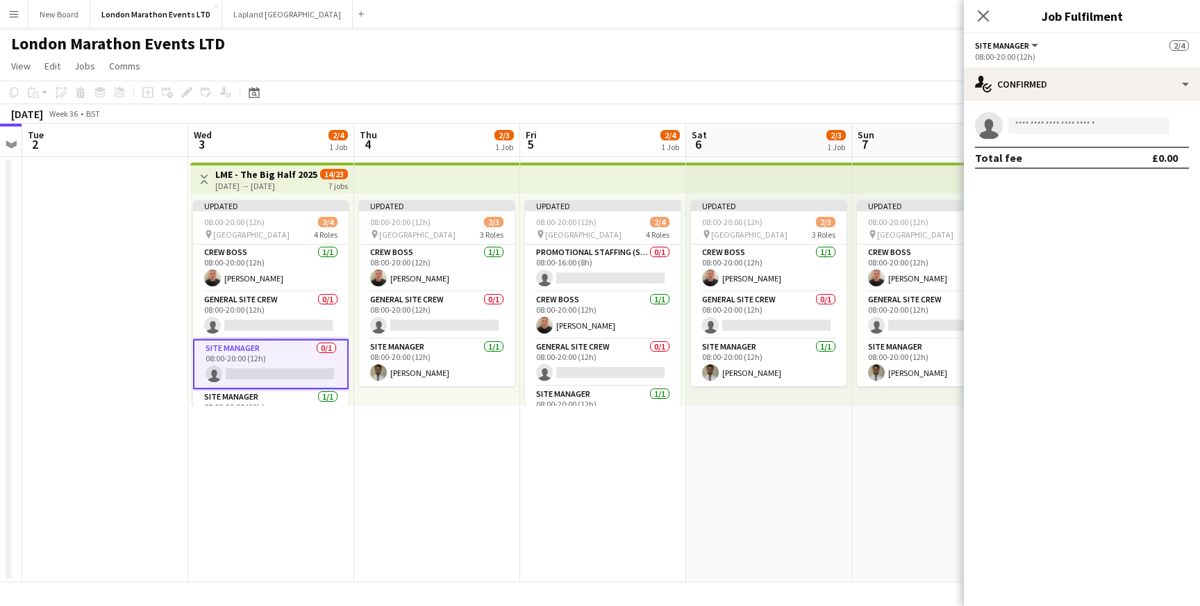
scroll to position [0, 669]
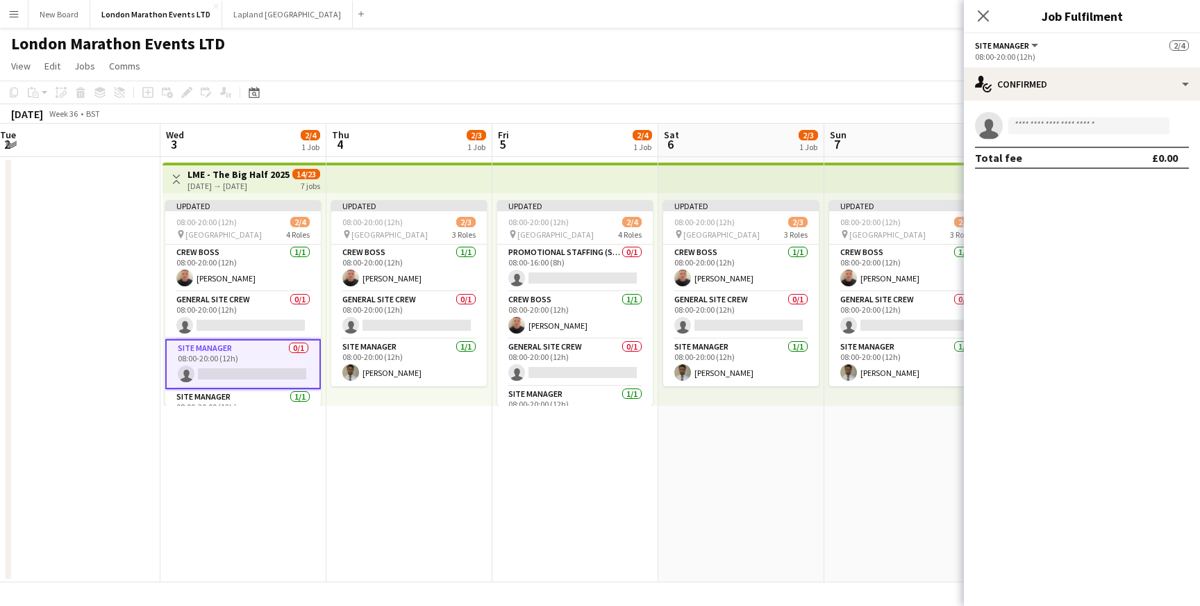
click at [366, 388] on div "Updated 08:00-20:00 (12h) 2/3 pin Greenwich Park 3 Roles Crew Boss [DATE] 08:00…" at bounding box center [409, 299] width 166 height 212
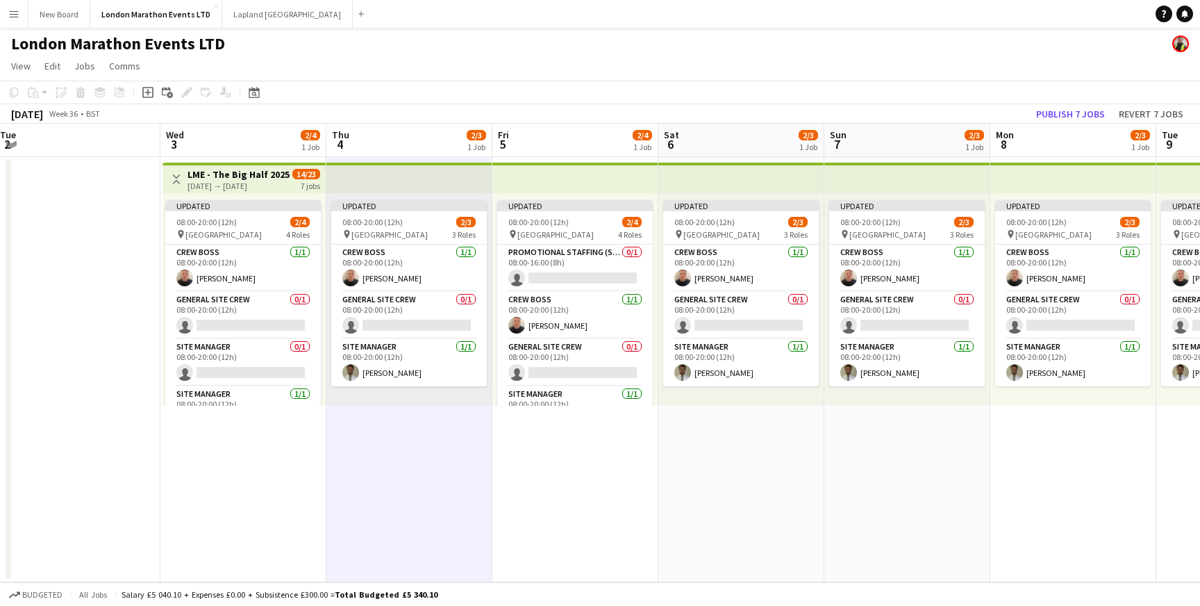
click at [366, 388] on div "Updated 08:00-20:00 (12h) 2/3 pin Greenwich Park 3 Roles Crew Boss [DATE] 08:00…" at bounding box center [409, 299] width 166 height 212
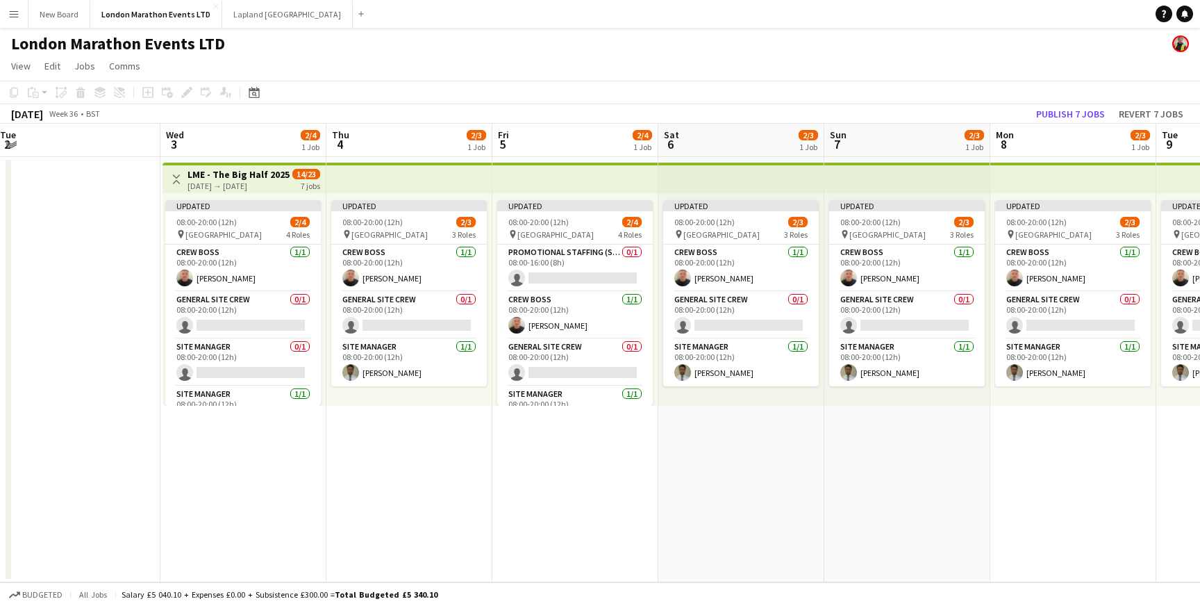
click at [399, 176] on app-top-bar at bounding box center [409, 177] width 166 height 31
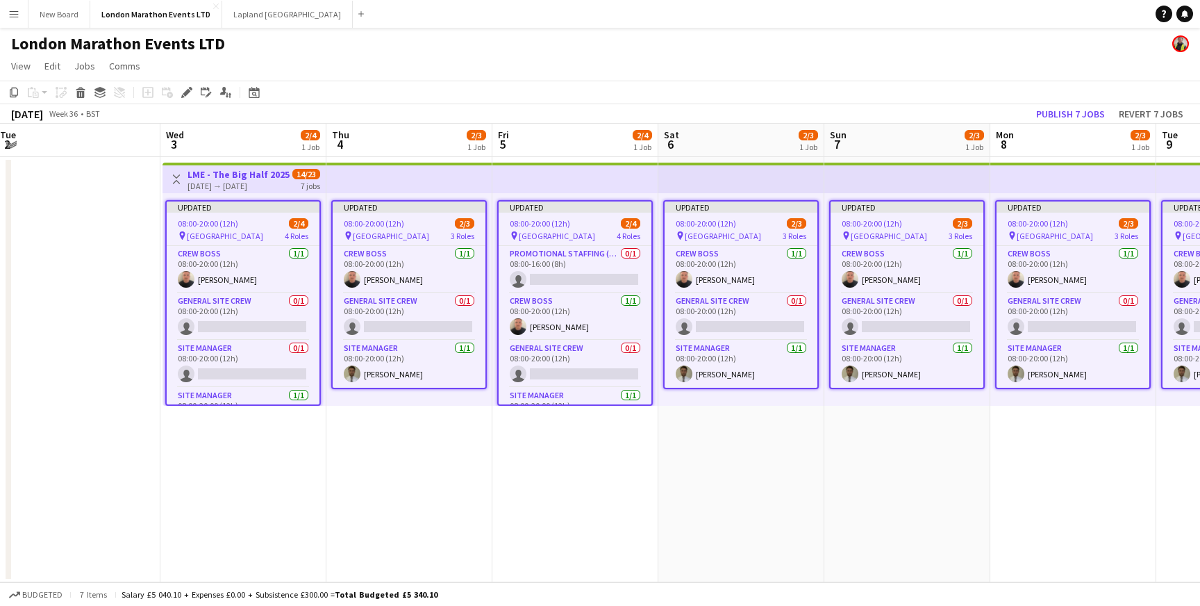
click at [374, 393] on div "Updated 08:00-20:00 (12h) 2/3 pin Greenwich Park 3 Roles Crew Boss [DATE] 08:00…" at bounding box center [409, 299] width 166 height 212
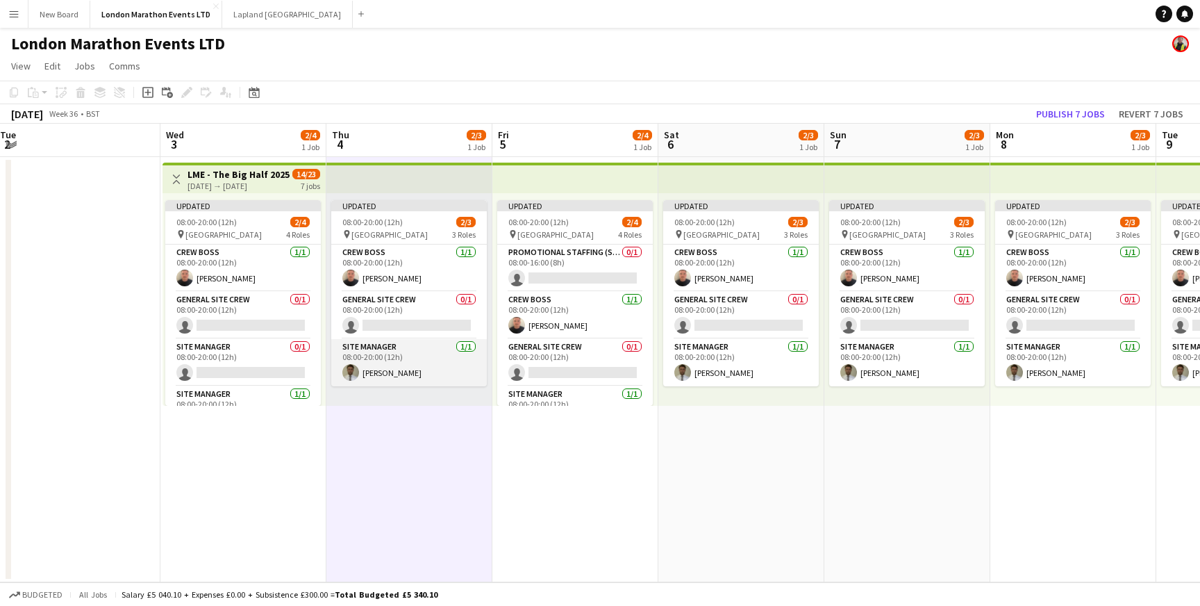
click at [397, 375] on app-card-role "Site Manager [DATE] 08:00-20:00 (12h) [PERSON_NAME]" at bounding box center [409, 362] width 156 height 47
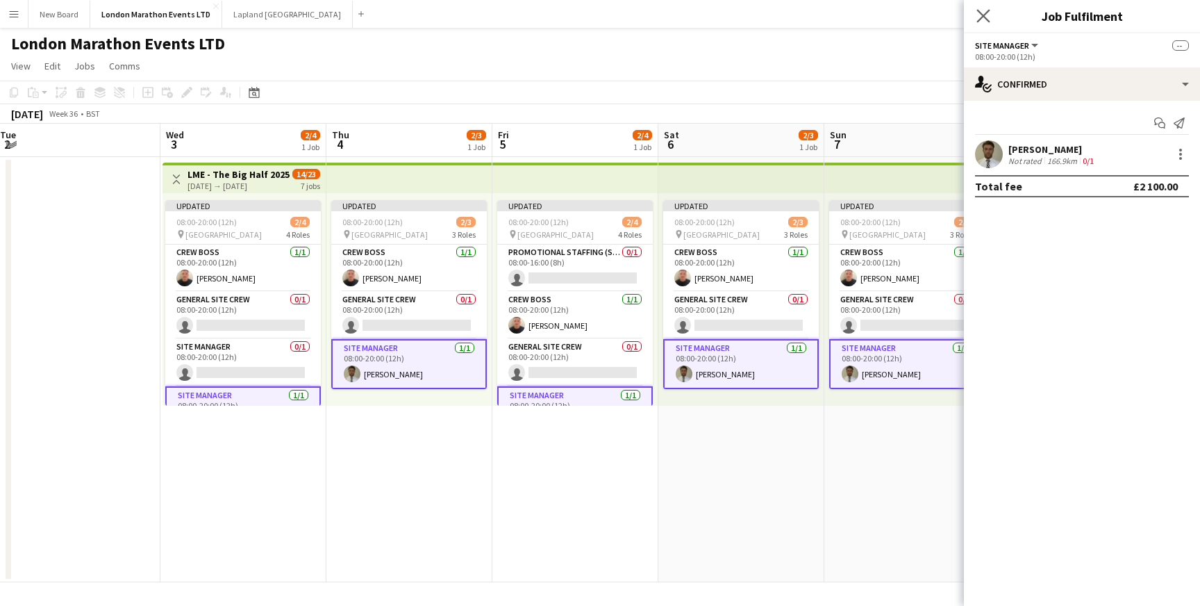
click at [990, 17] on app-icon "Close pop-in" at bounding box center [984, 16] width 20 height 20
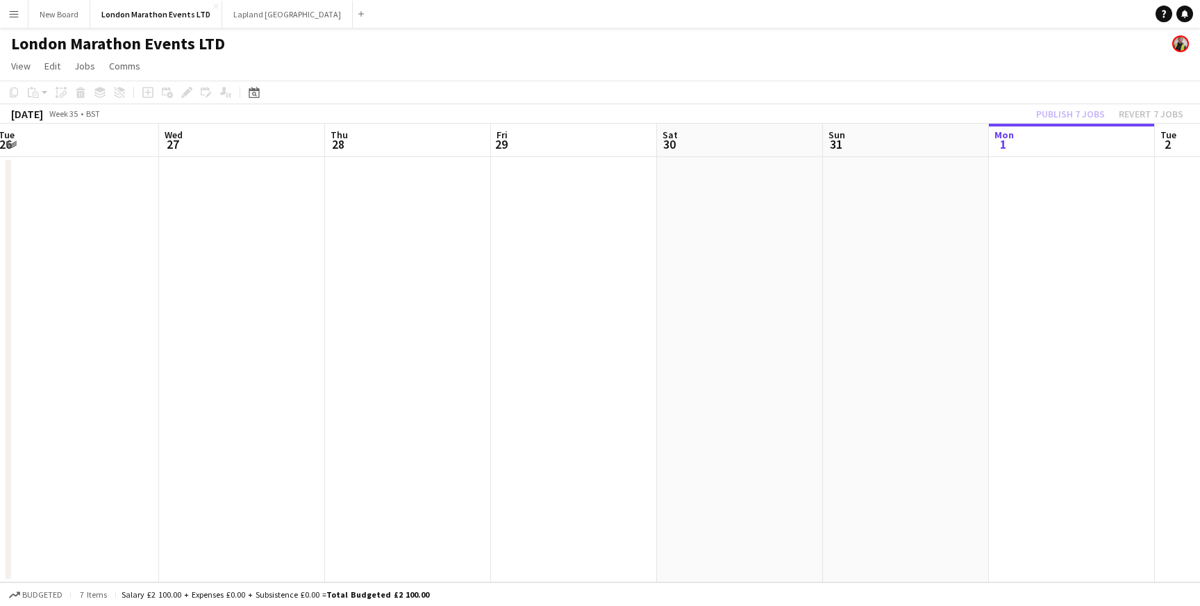
scroll to position [0, 338]
click at [14, 15] on app-icon "Menu" at bounding box center [13, 13] width 11 height 11
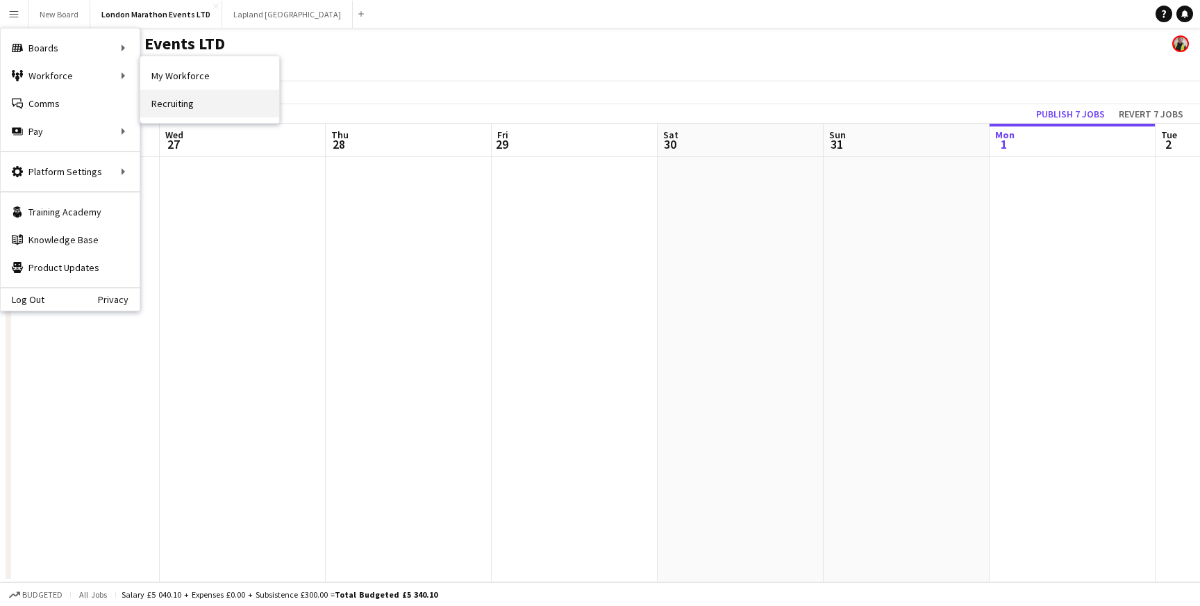
click at [165, 102] on link "Recruiting" at bounding box center [209, 104] width 139 height 28
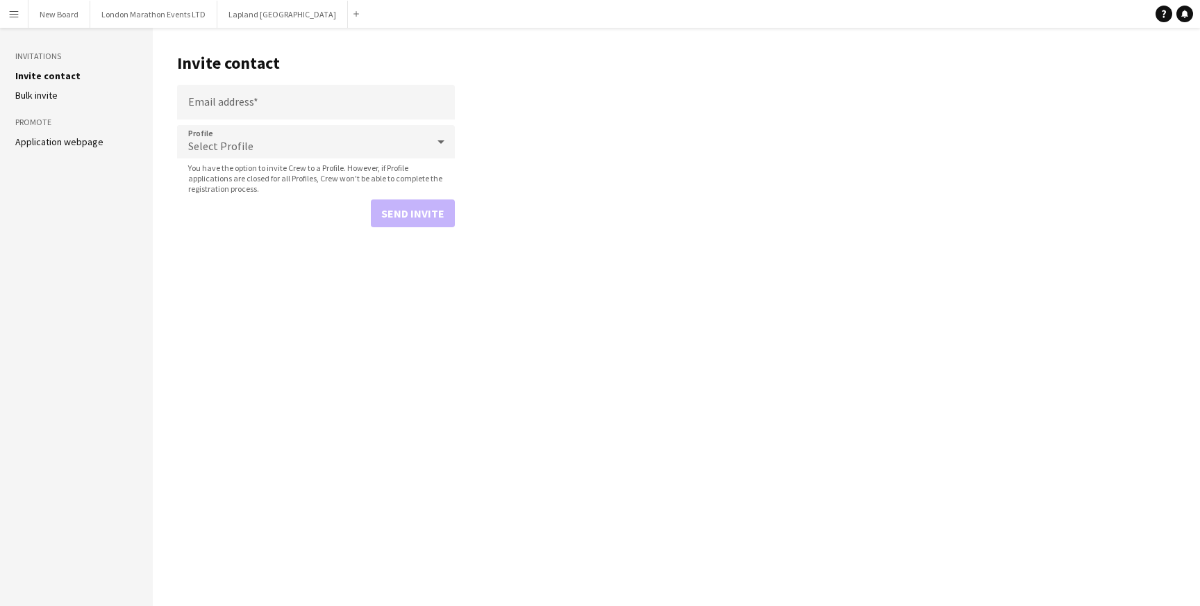
click at [68, 144] on link "Application webpage" at bounding box center [59, 141] width 88 height 12
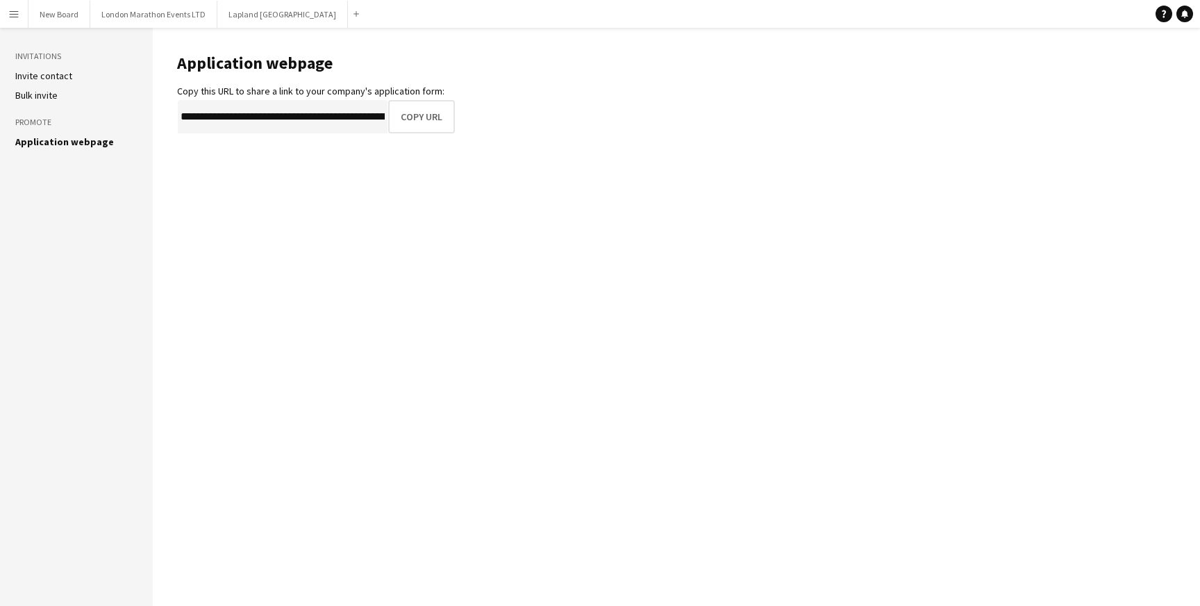
click at [58, 91] on li "Bulk invite" at bounding box center [76, 95] width 122 height 12
click at [56, 65] on aside "Invitations Invite contact [PERSON_NAME] invite Promote Application webpage" at bounding box center [76, 317] width 153 height 578
click at [17, 14] on app-icon "Menu" at bounding box center [13, 13] width 11 height 11
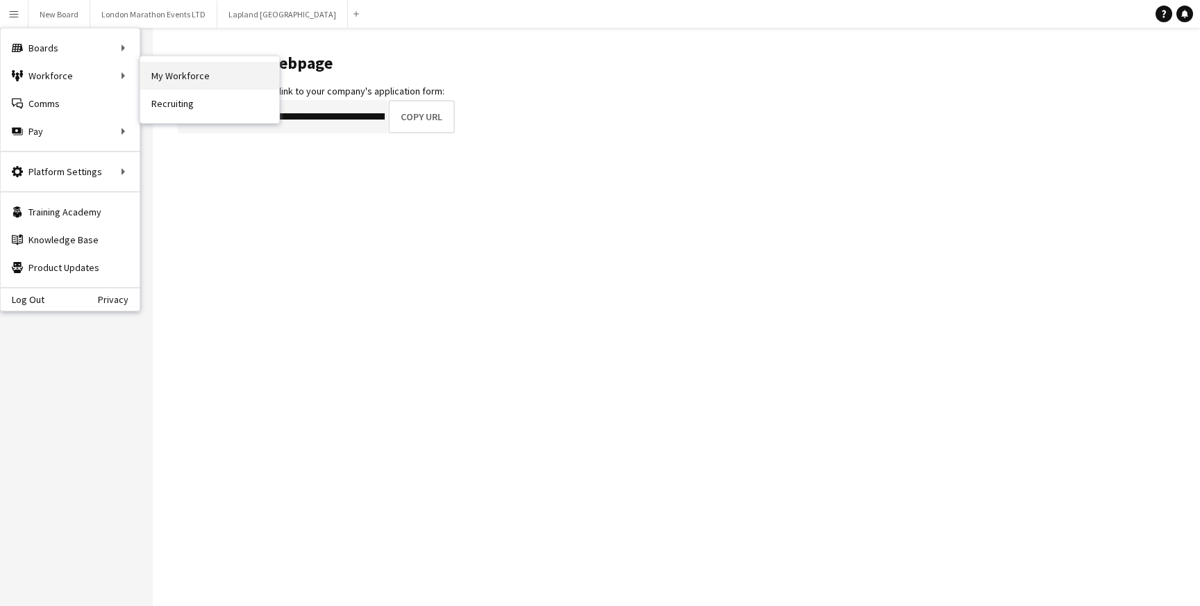
click at [195, 77] on link "My Workforce" at bounding box center [209, 76] width 139 height 28
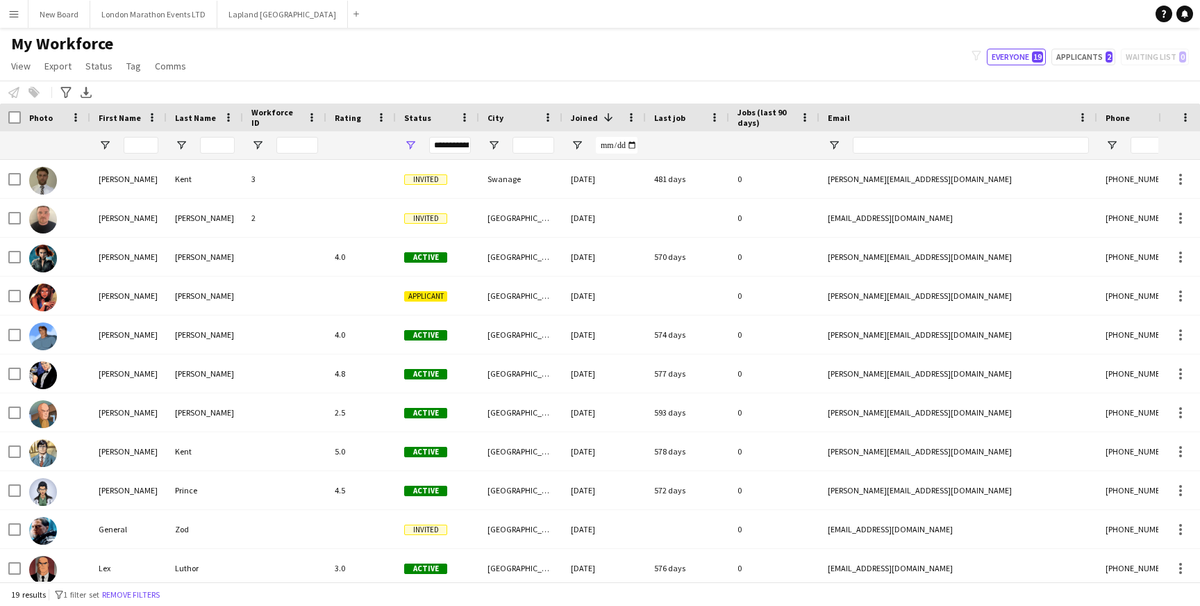
click at [15, 15] on app-icon "Menu" at bounding box center [13, 13] width 11 height 11
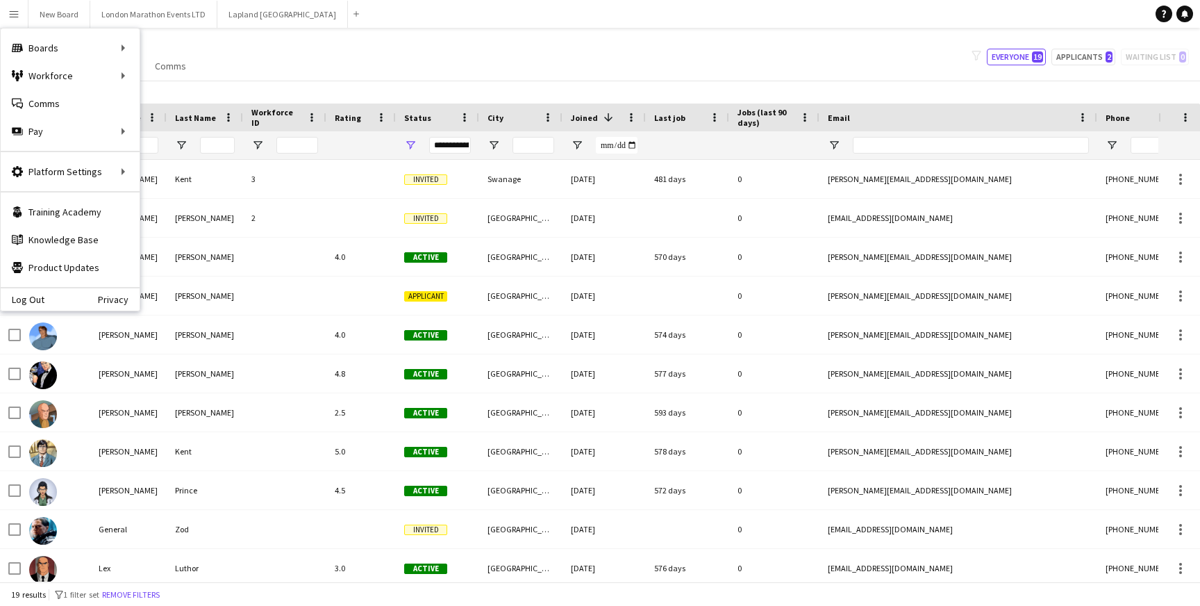
click at [283, 65] on div "My Workforce View Views Default view New view Update view Delete view Edit name…" at bounding box center [600, 56] width 1200 height 47
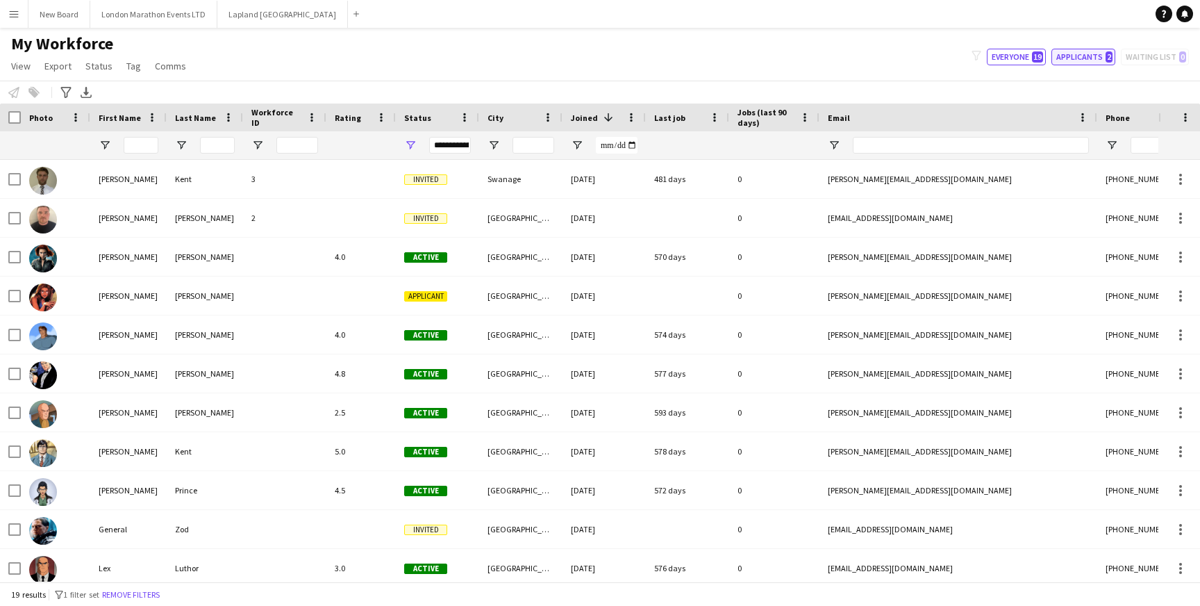
click at [1076, 53] on button "Applicants 2" at bounding box center [1083, 57] width 64 height 17
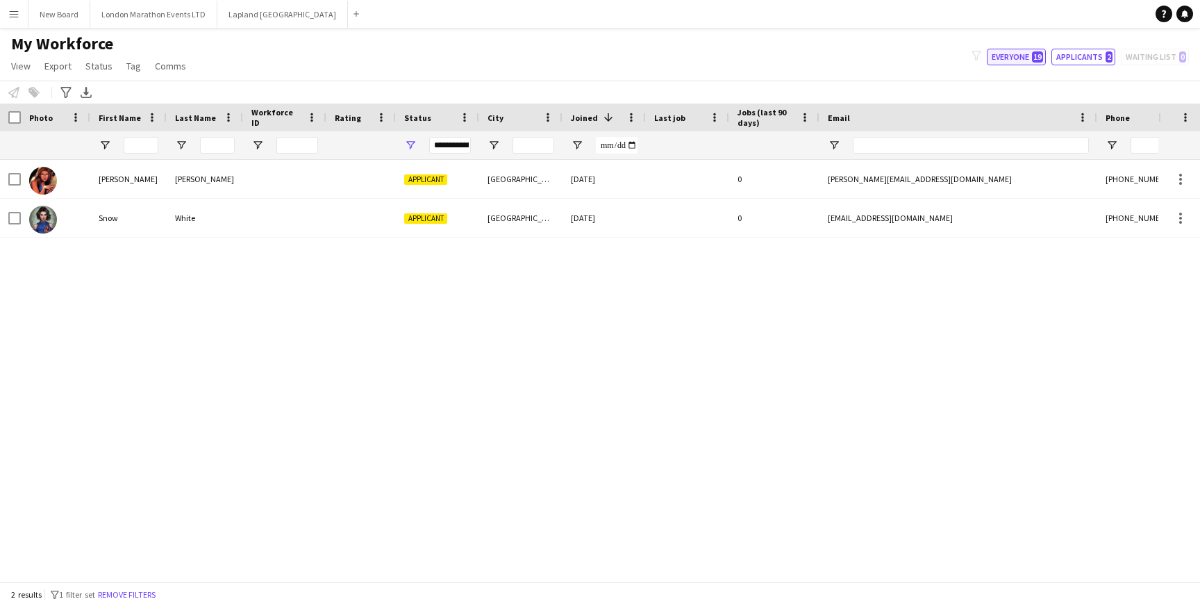
click at [1029, 62] on button "Everyone 19" at bounding box center [1016, 57] width 59 height 17
type input "**********"
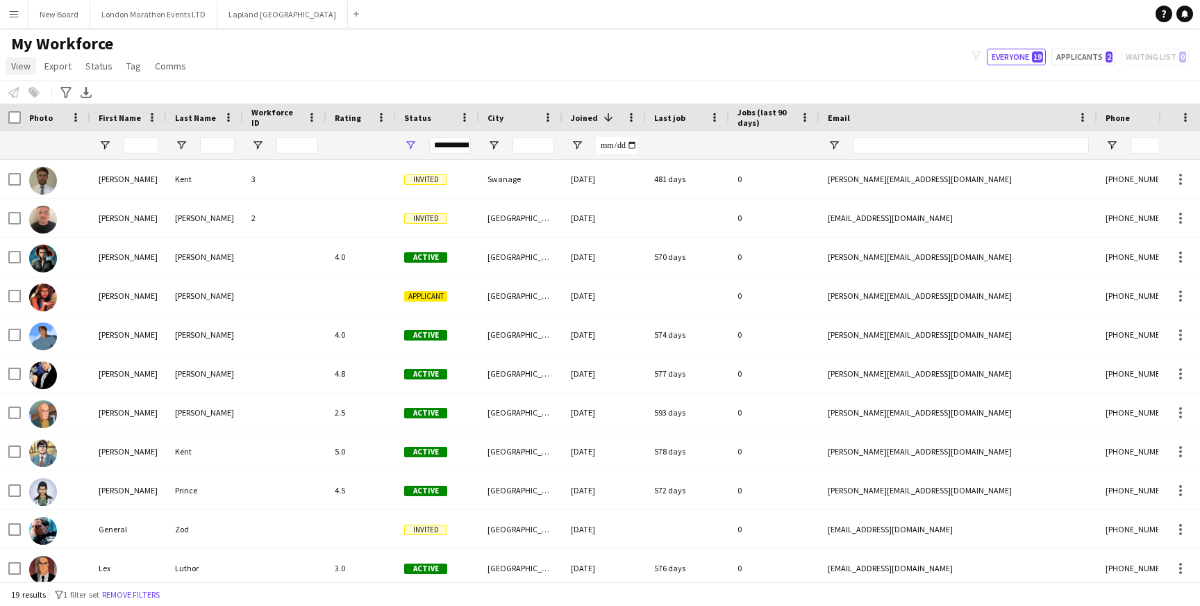
click at [19, 63] on span "View" at bounding box center [20, 66] width 19 height 12
click at [12, 18] on app-icon "Menu" at bounding box center [13, 13] width 11 height 11
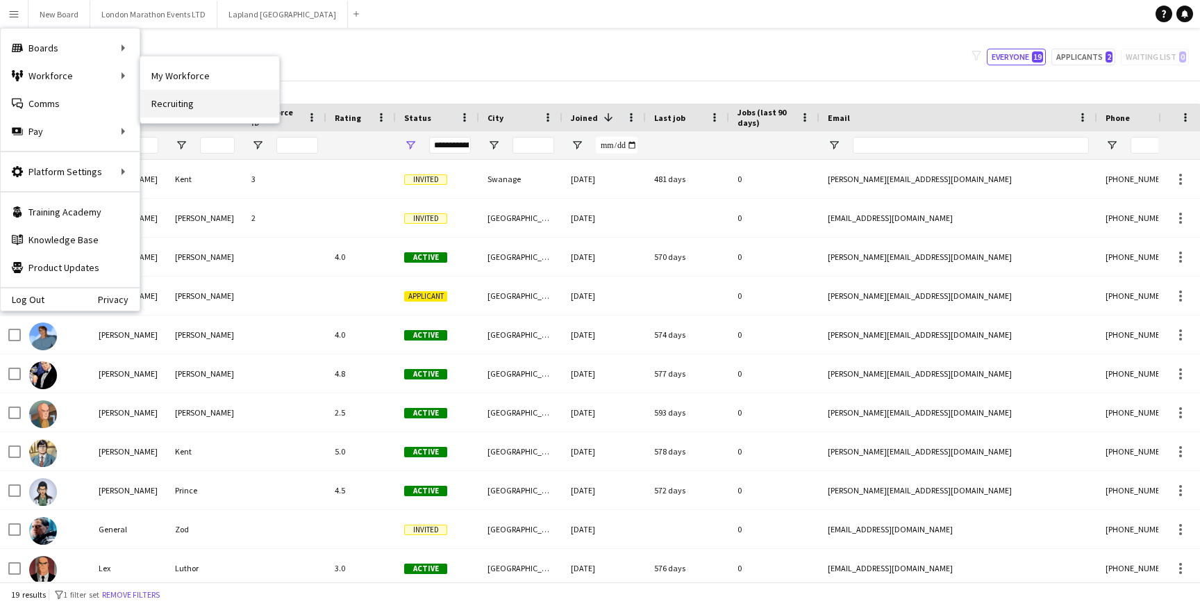
click at [205, 97] on link "Recruiting" at bounding box center [209, 104] width 139 height 28
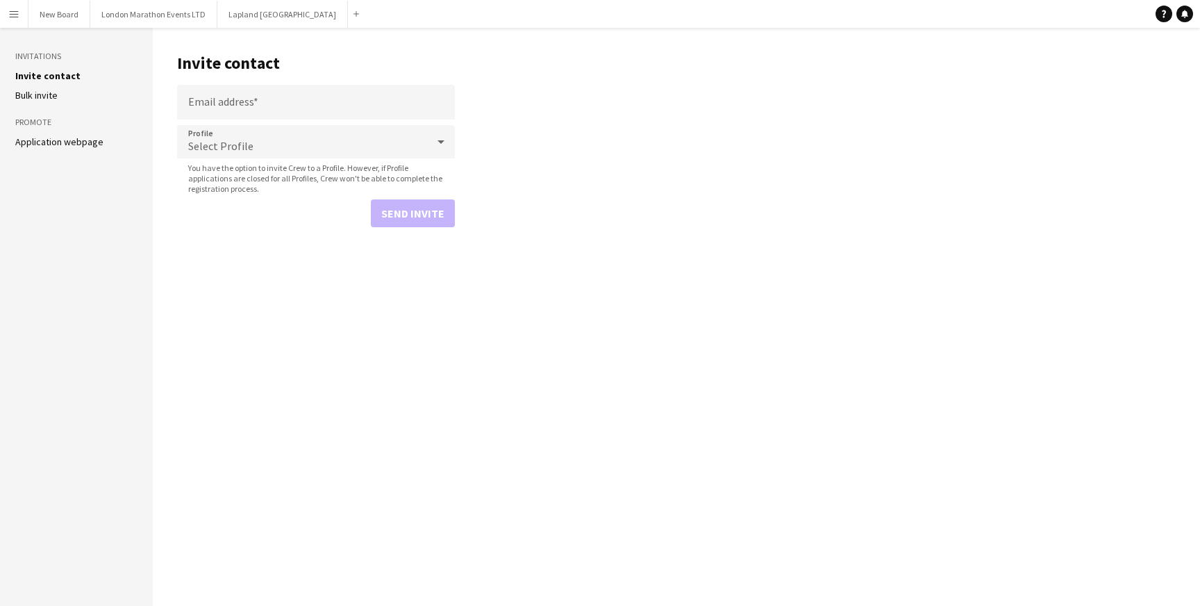
click at [44, 140] on link "Application webpage" at bounding box center [59, 141] width 88 height 12
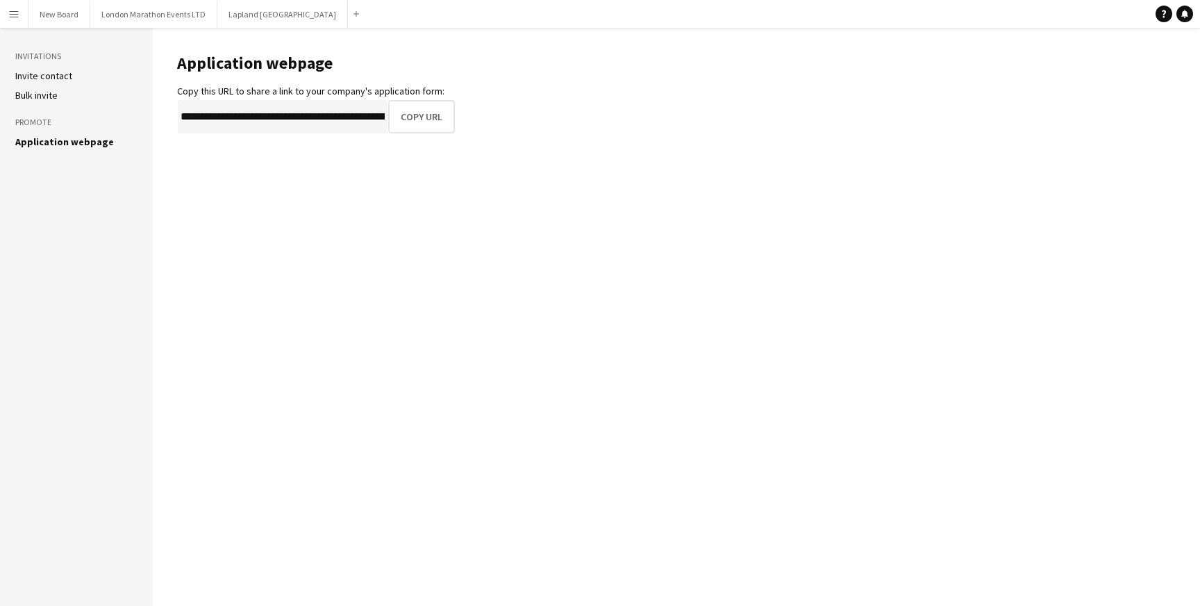
click at [53, 74] on link "Invite contact" at bounding box center [43, 75] width 57 height 12
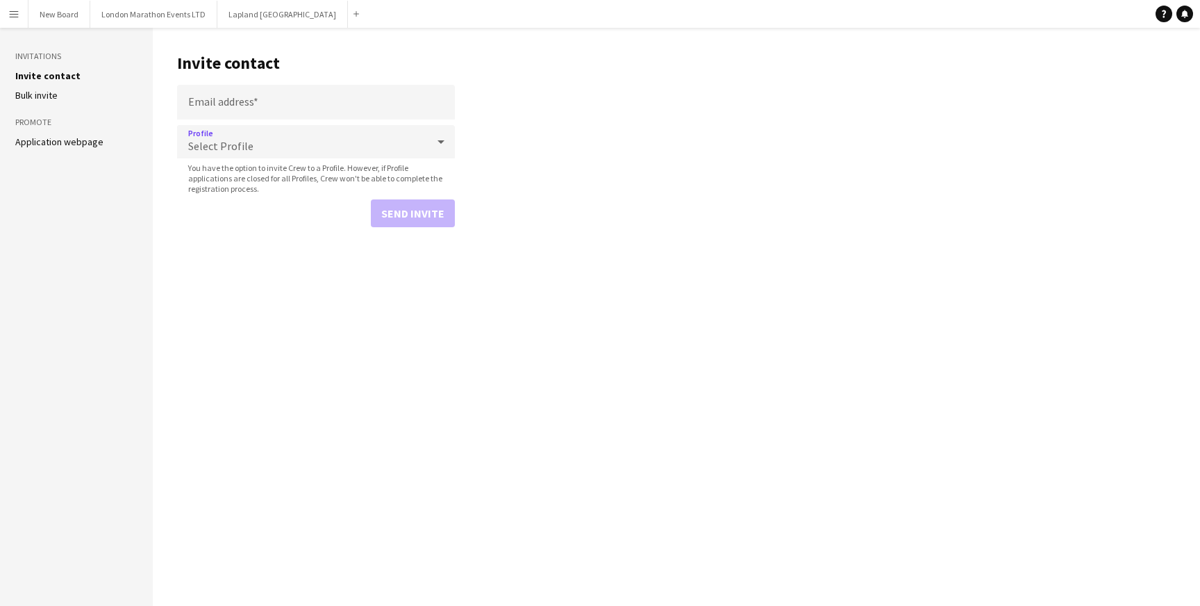
click at [366, 146] on div "Select Profile" at bounding box center [302, 141] width 250 height 33
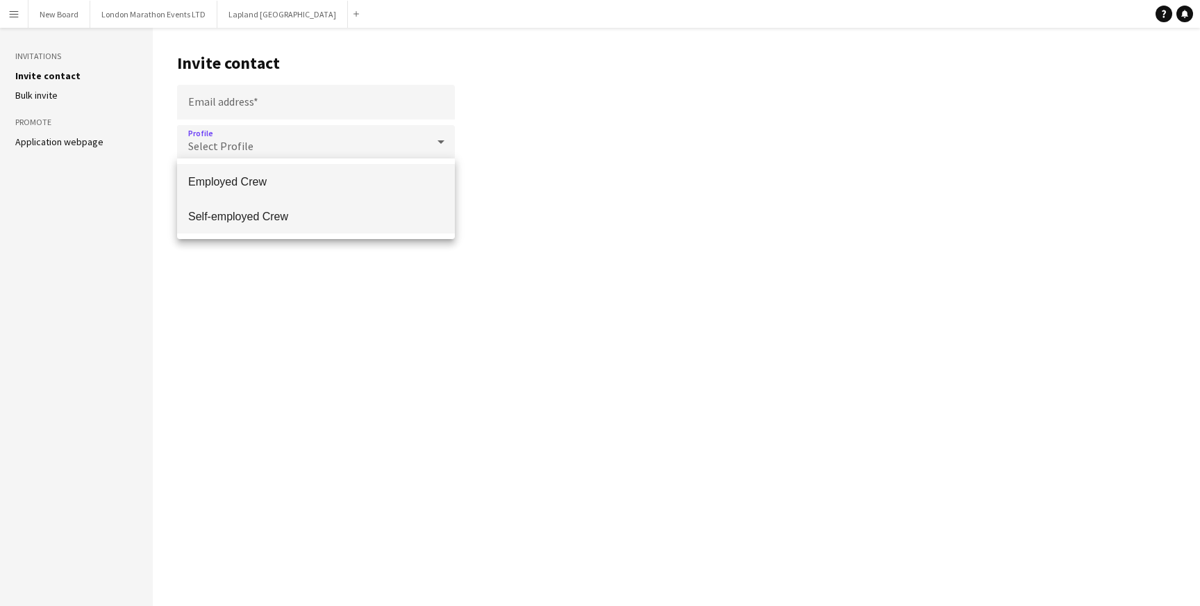
click at [316, 222] on span "Self-employed Crew" at bounding box center [316, 216] width 256 height 13
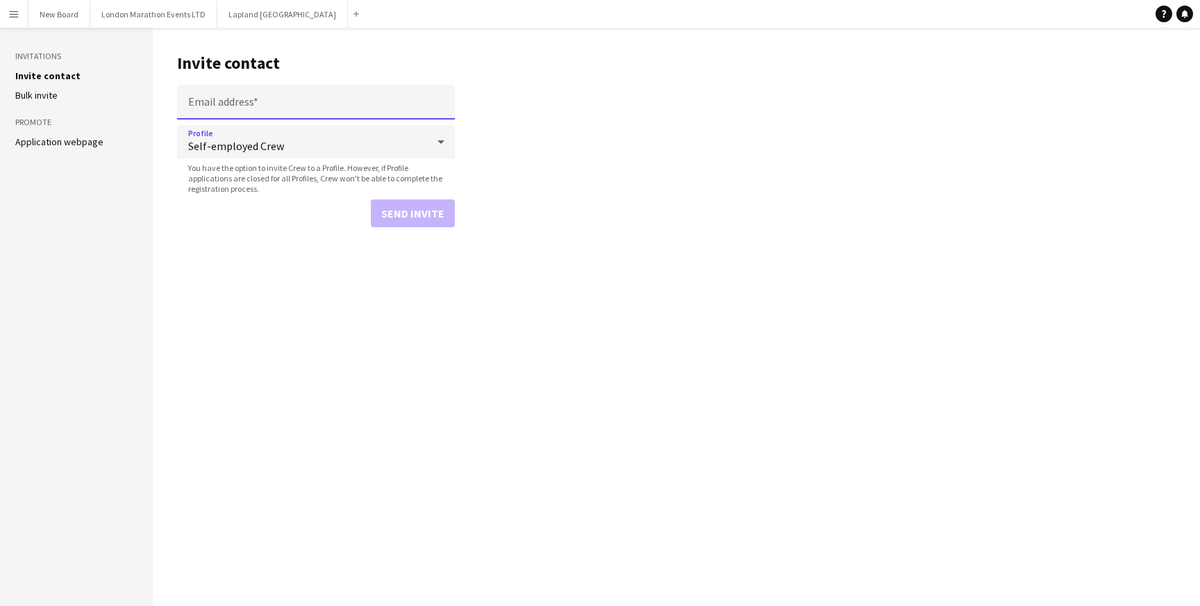
click at [324, 105] on input "Email address" at bounding box center [316, 102] width 278 height 35
click at [223, 251] on main "Invite contact Email address Profile Self-employed Crew You have the option to …" at bounding box center [676, 317] width 1047 height 578
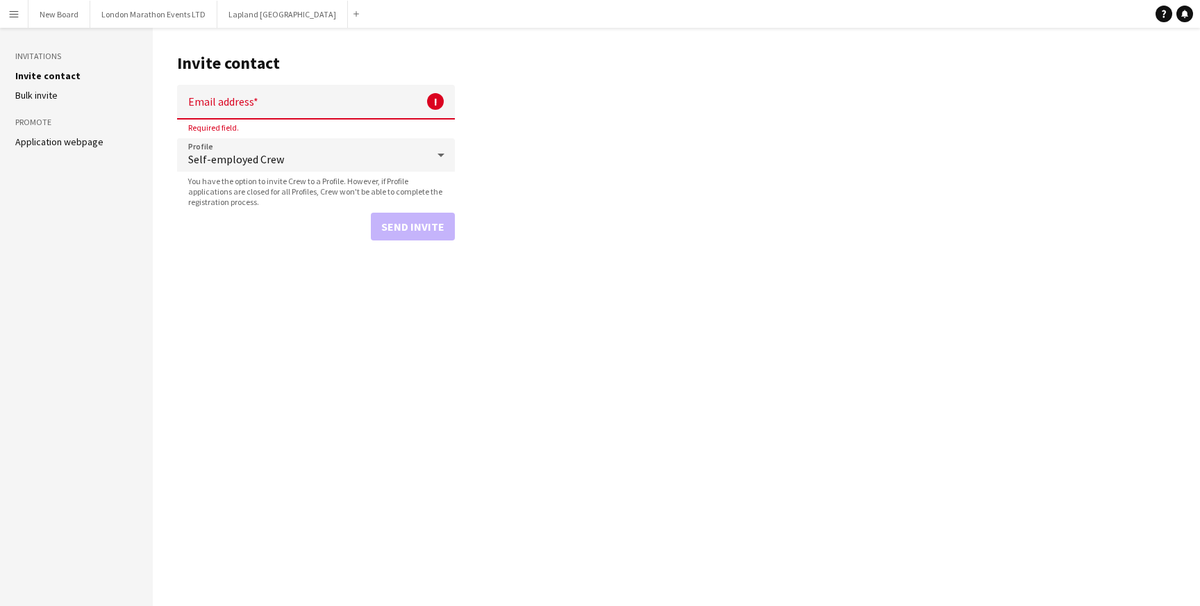
click at [17, 17] on app-icon "Menu" at bounding box center [13, 13] width 11 height 11
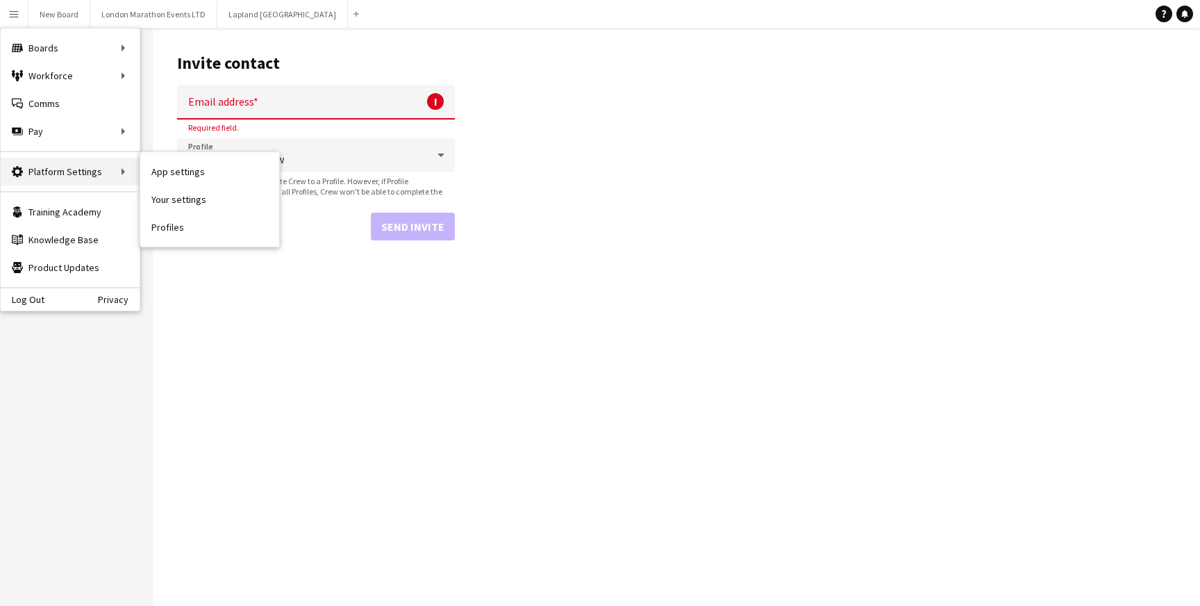
click at [76, 177] on div "Platform Settings Platform Settings" at bounding box center [70, 172] width 139 height 28
click at [190, 181] on link "App settings" at bounding box center [209, 172] width 139 height 28
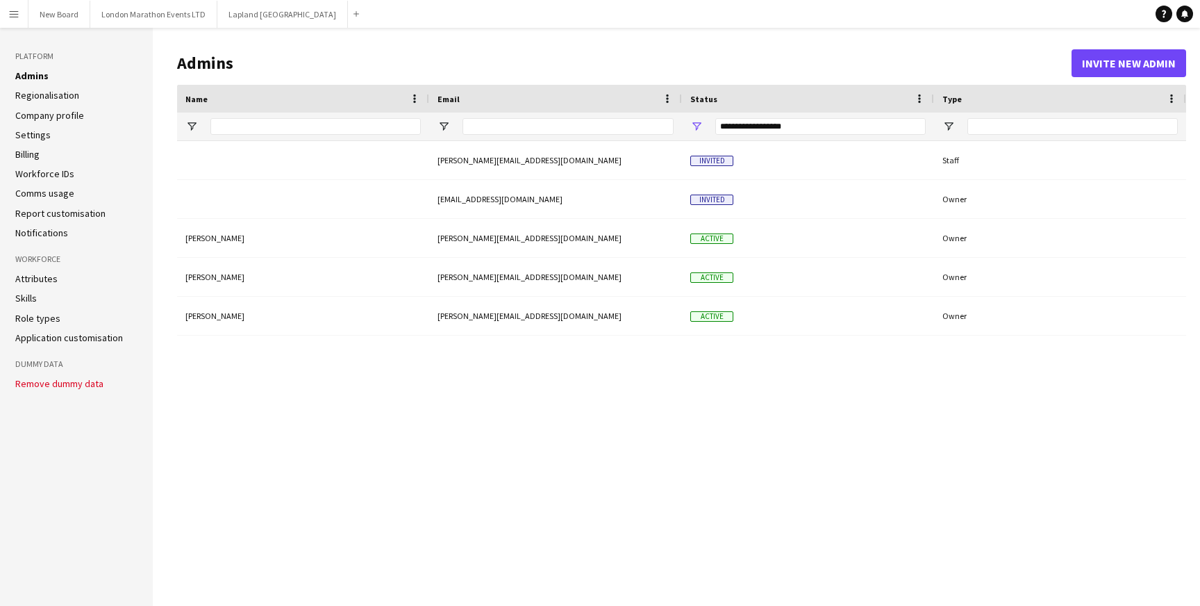
click at [65, 97] on link "Regionalisation" at bounding box center [47, 95] width 64 height 12
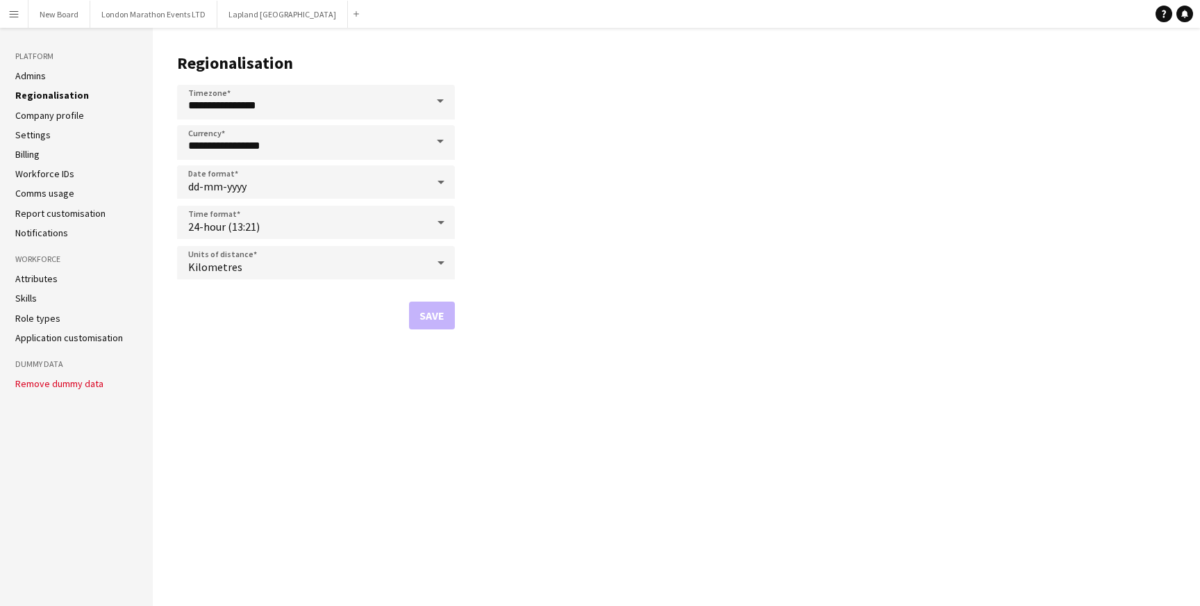
click at [66, 333] on link "Application customisation" at bounding box center [69, 337] width 108 height 12
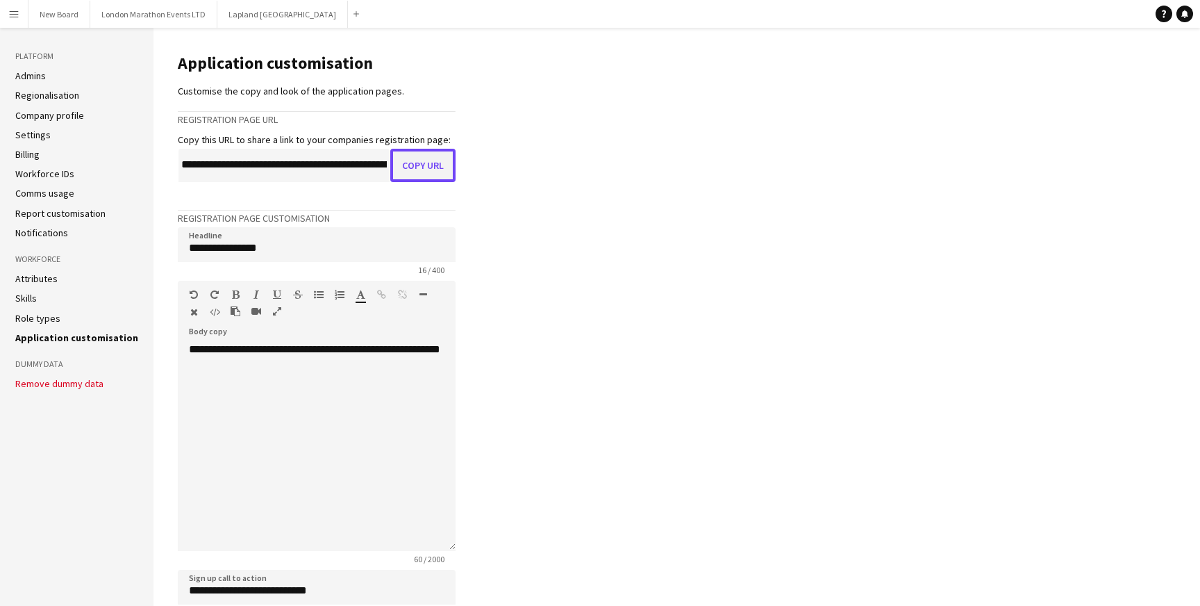
click at [434, 171] on button "Copy URL" at bounding box center [422, 165] width 65 height 33
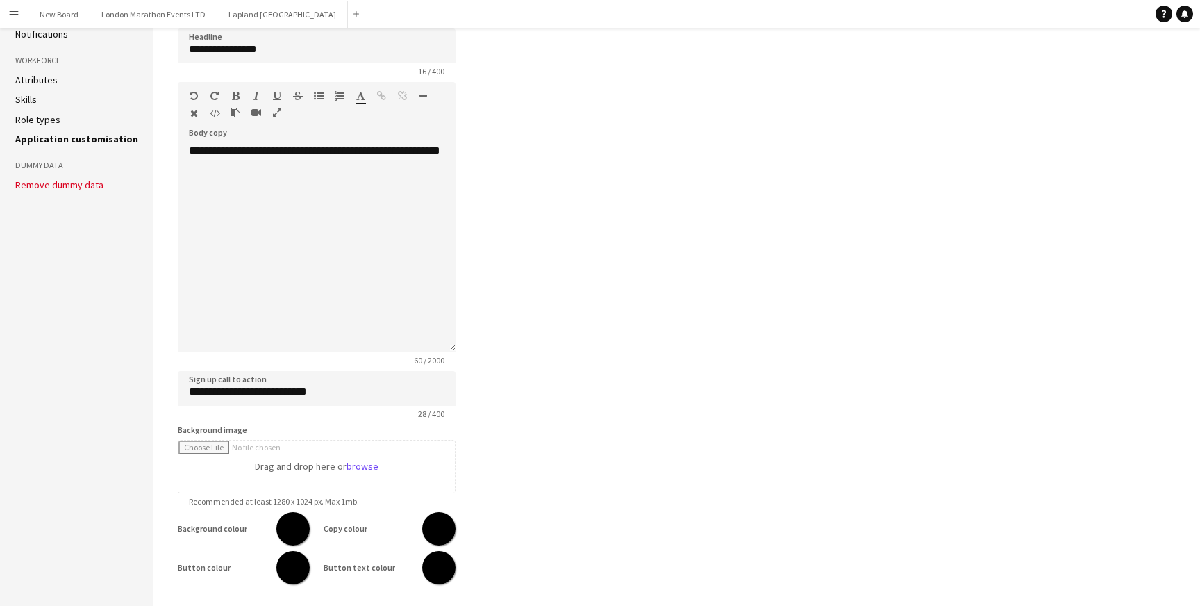
scroll to position [252, 0]
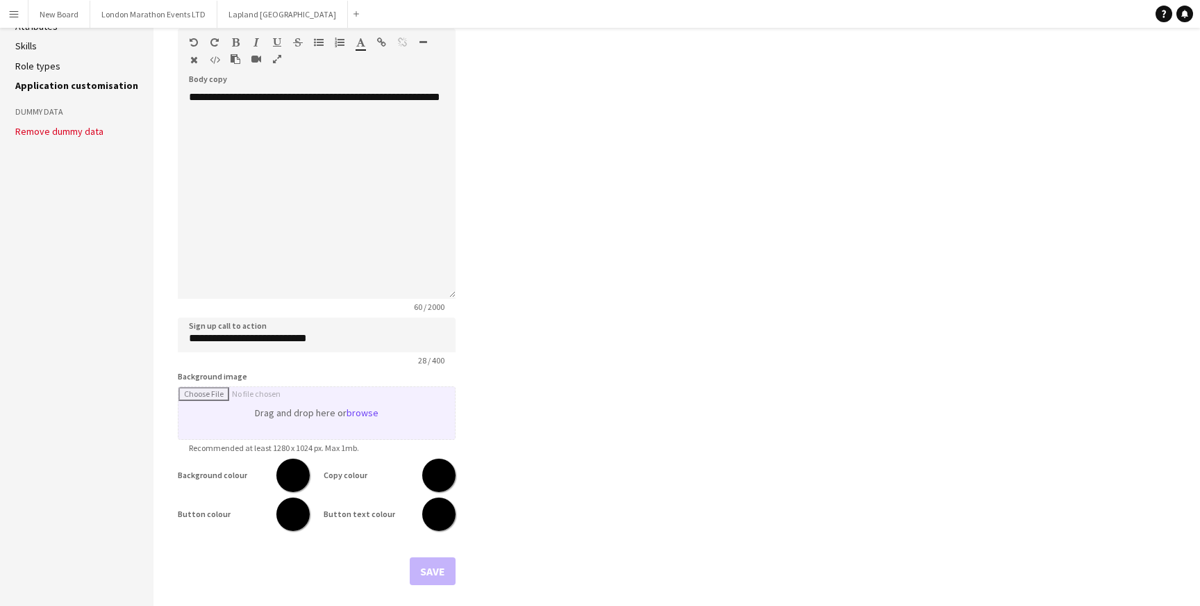
click at [359, 414] on input "Background image" at bounding box center [316, 413] width 276 height 52
type input "**********"
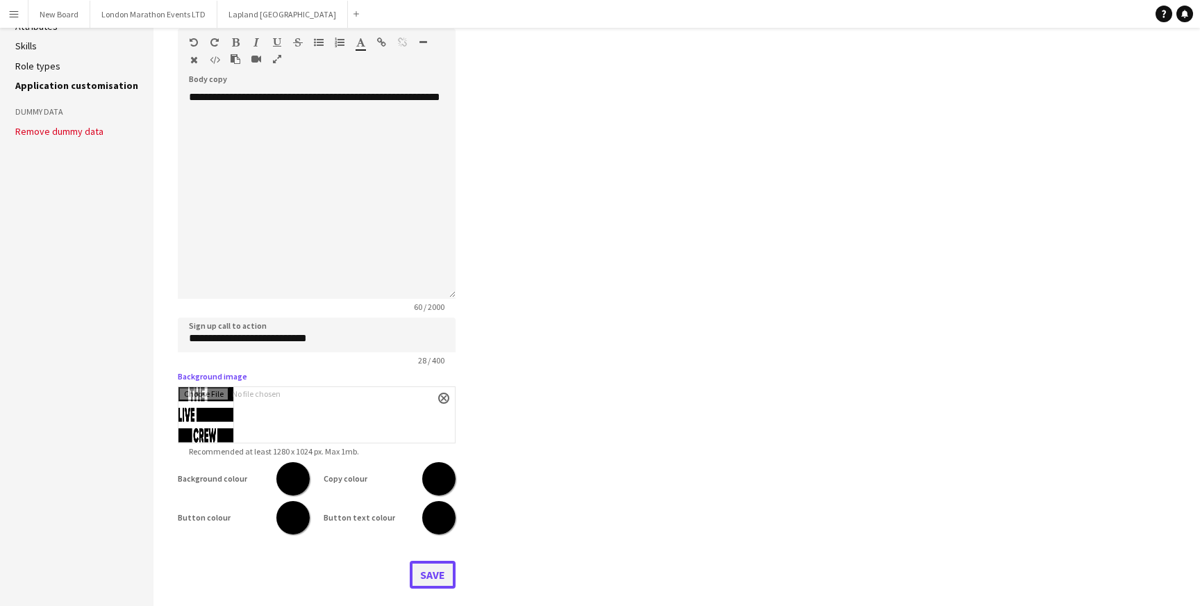
click at [428, 579] on button "Save" at bounding box center [433, 574] width 46 height 28
click at [442, 397] on app-icon "close" at bounding box center [444, 398] width 8 height 6
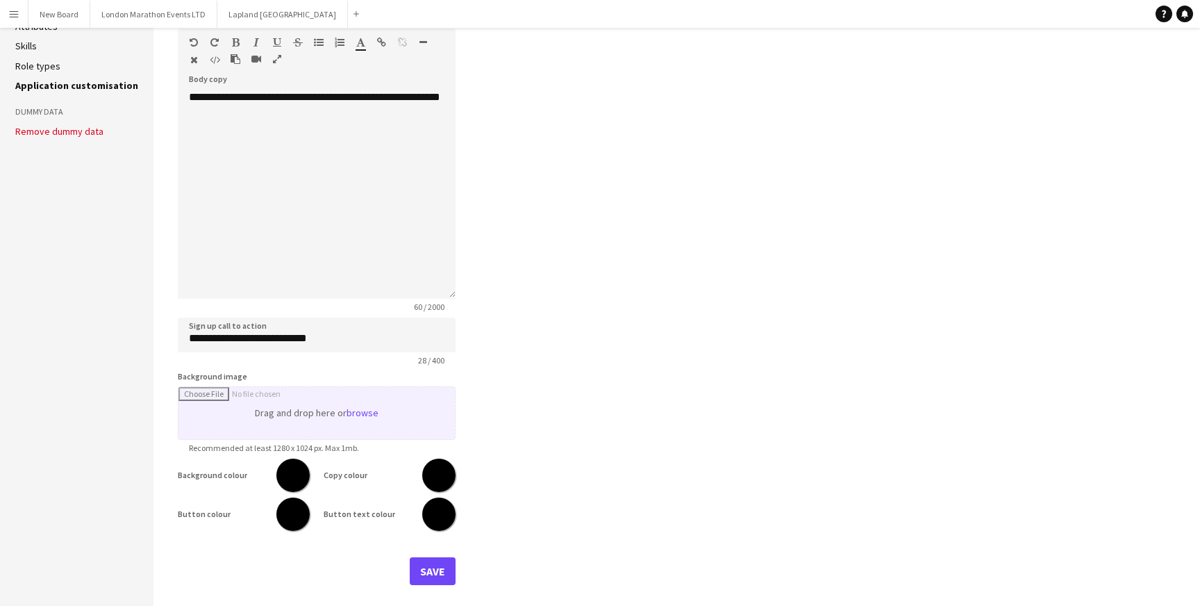
click at [361, 410] on input "Background image" at bounding box center [316, 413] width 276 height 52
click at [335, 406] on input "Background image" at bounding box center [316, 413] width 276 height 52
click at [353, 414] on input "Background image" at bounding box center [316, 413] width 276 height 52
click at [301, 405] on input "Background image" at bounding box center [316, 413] width 276 height 52
type input "**********"
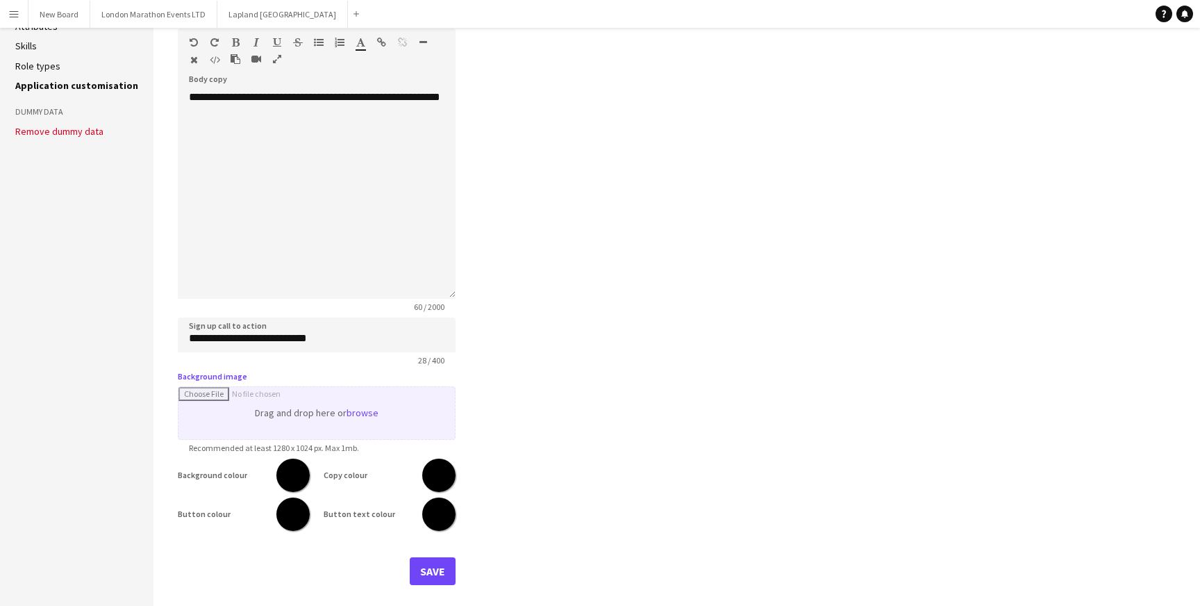
click at [358, 416] on input "Background image" at bounding box center [316, 413] width 276 height 52
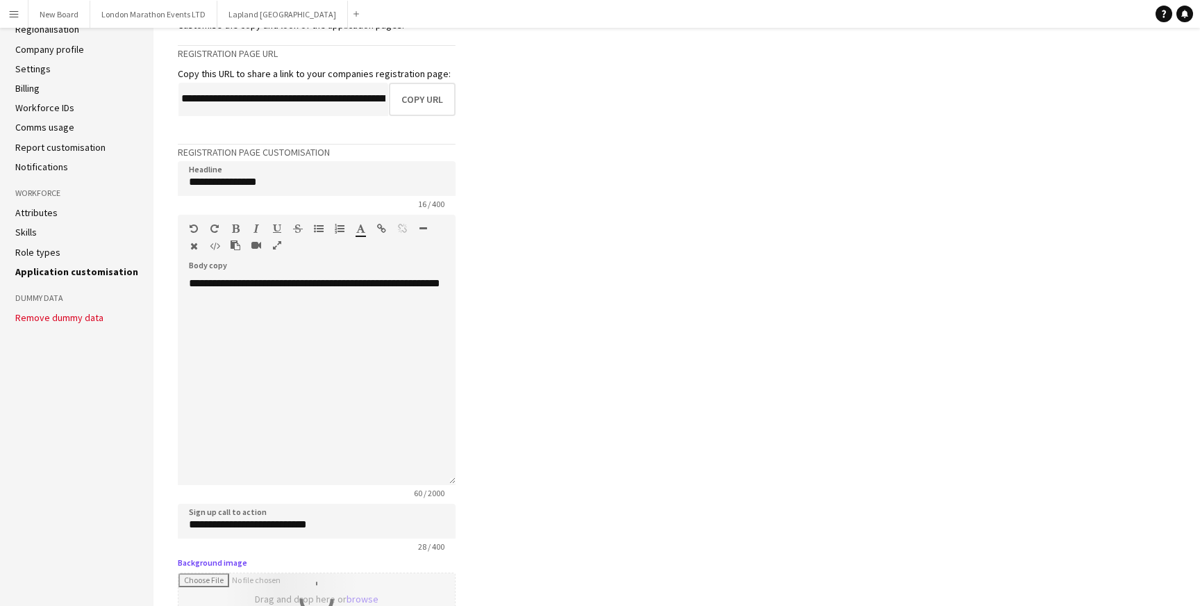
scroll to position [37, 0]
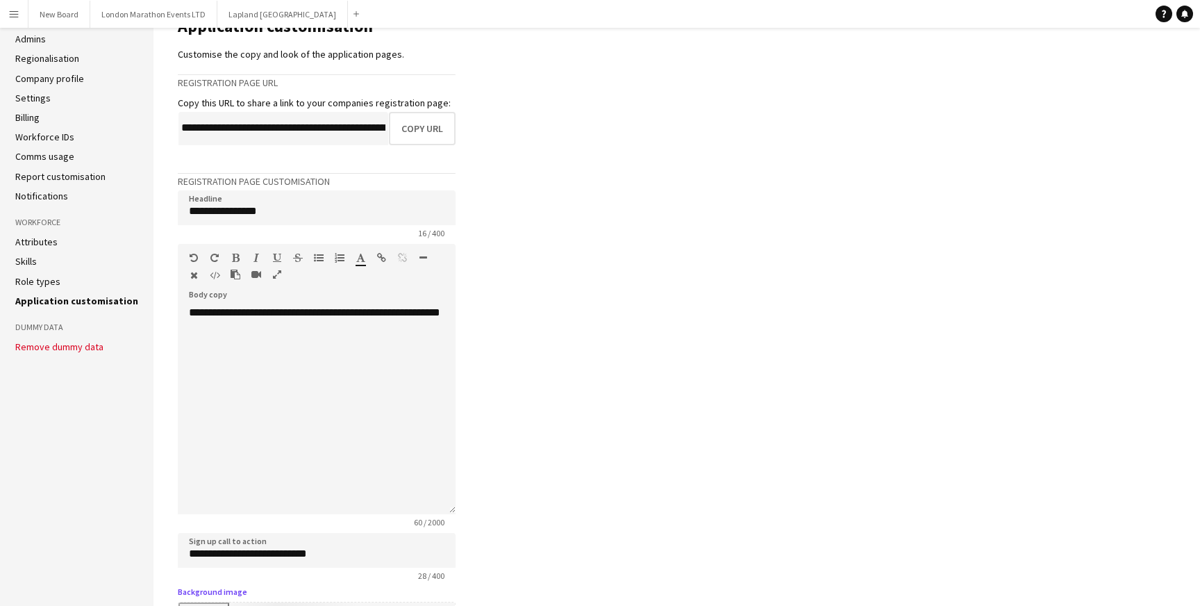
click at [37, 99] on link "Settings" at bounding box center [32, 98] width 35 height 12
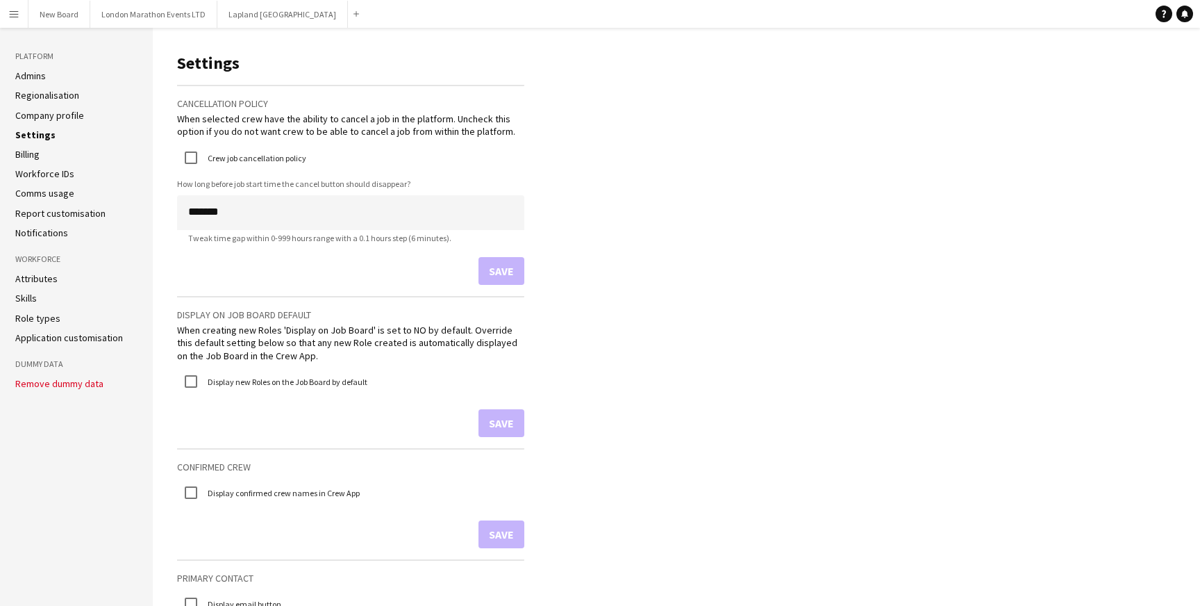
click at [56, 117] on link "Company profile" at bounding box center [49, 115] width 69 height 12
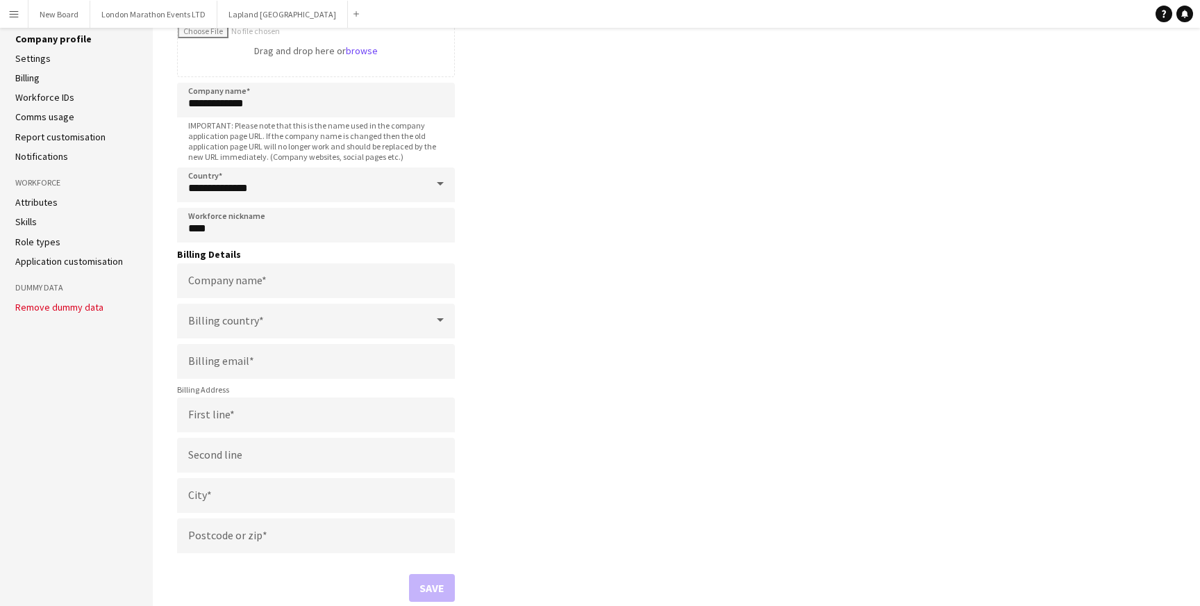
scroll to position [71, 0]
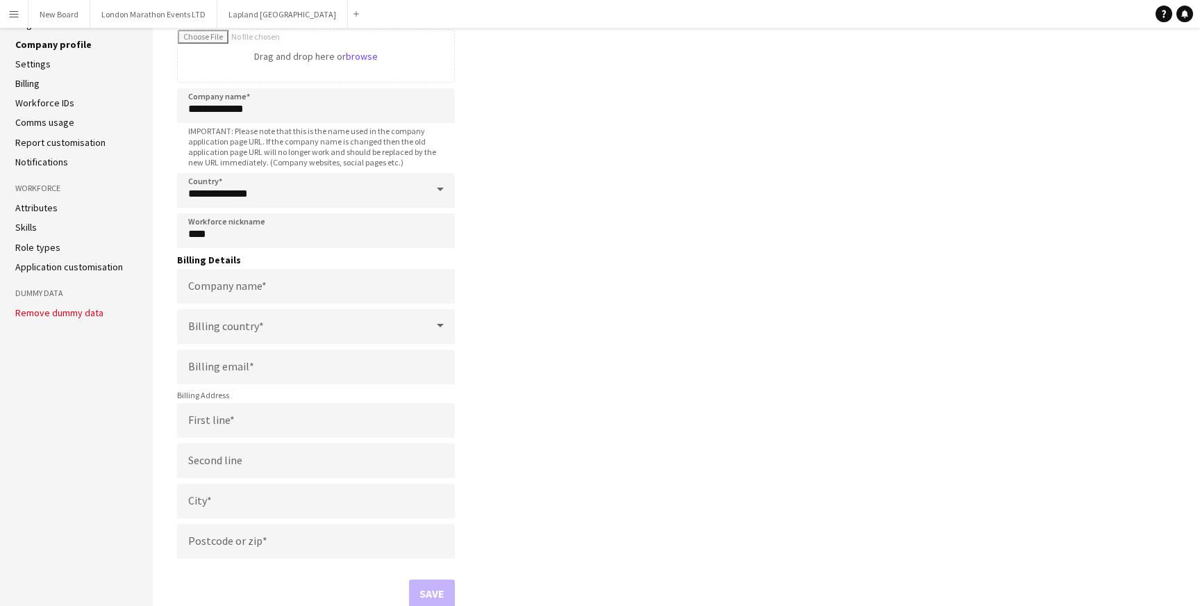
click at [40, 206] on link "Attributes" at bounding box center [36, 207] width 42 height 12
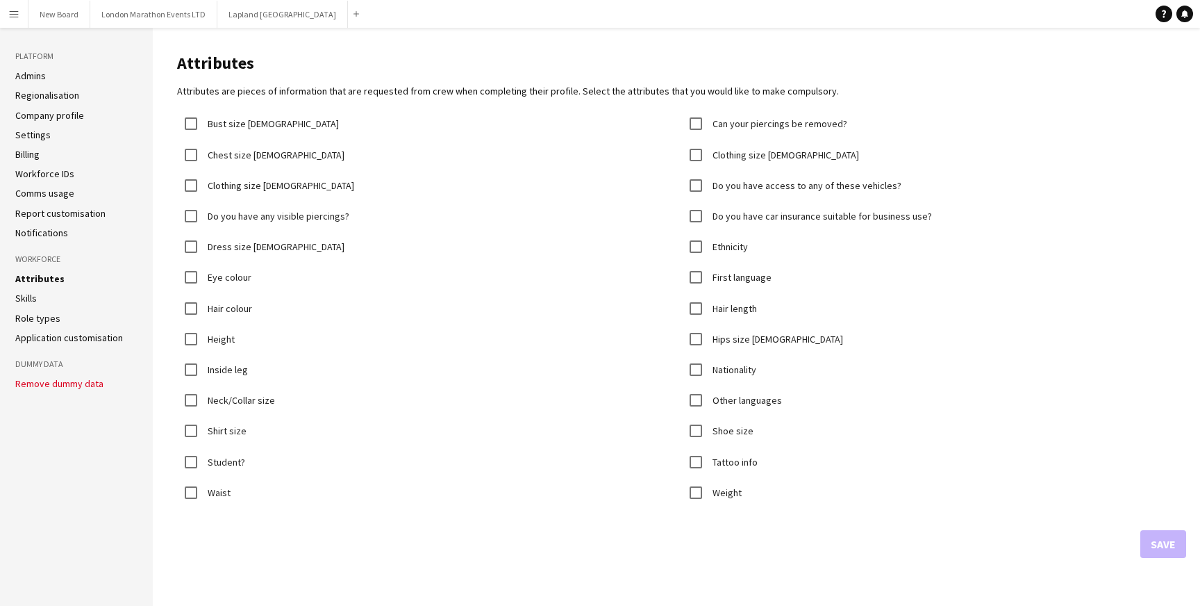
click at [30, 292] on link "Skills" at bounding box center [26, 298] width 22 height 12
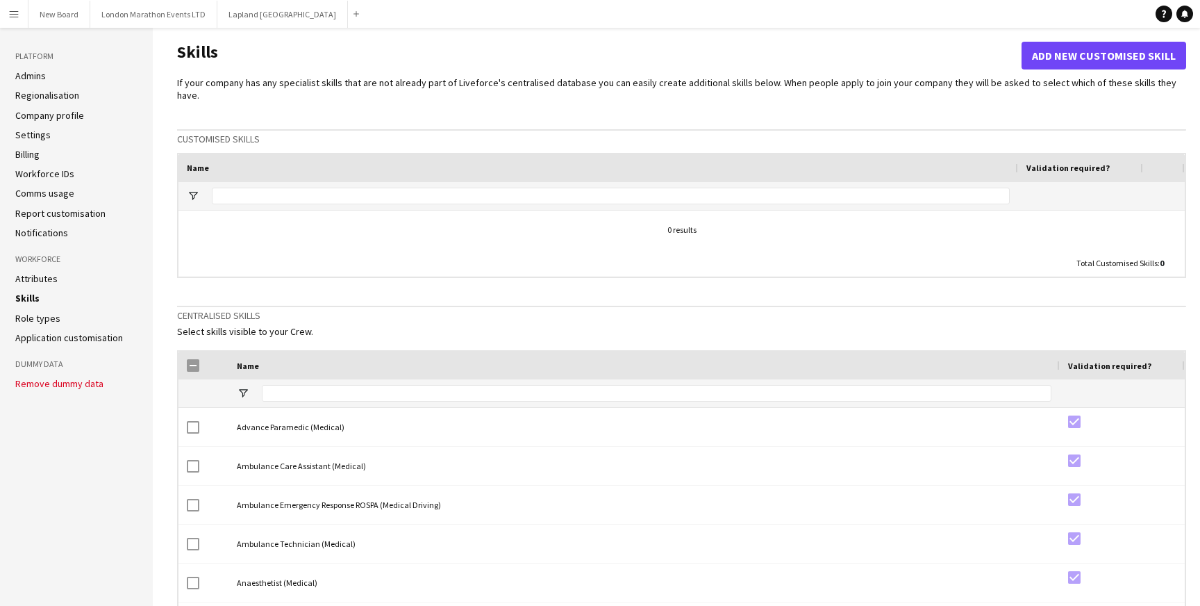
click at [33, 318] on link "Role types" at bounding box center [37, 318] width 45 height 12
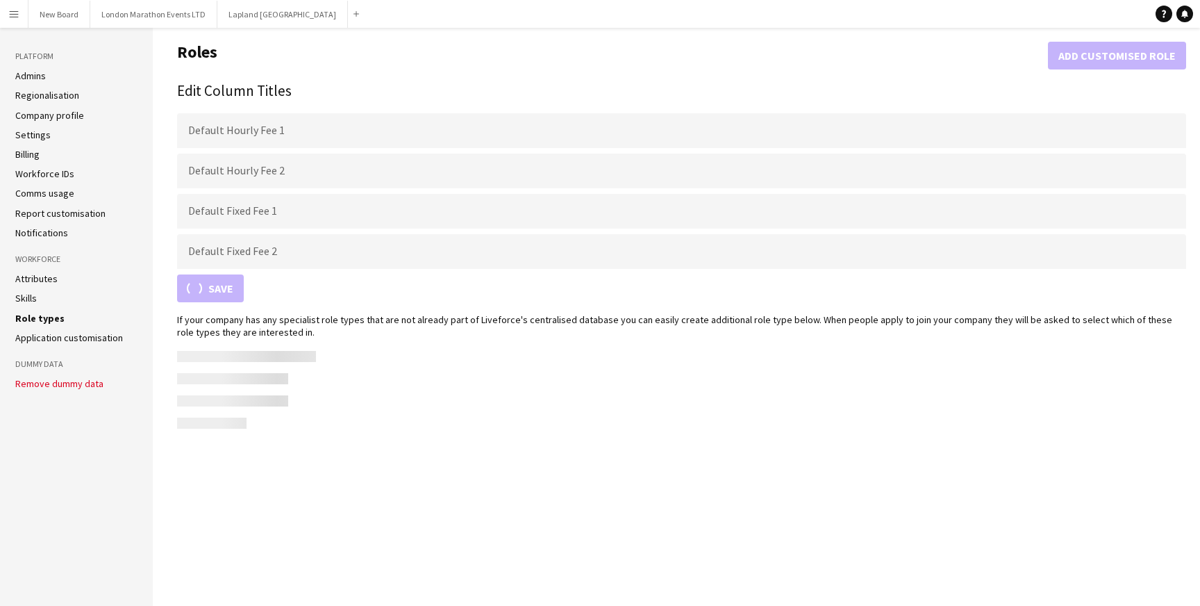
click at [39, 337] on link "Application customisation" at bounding box center [69, 337] width 108 height 12
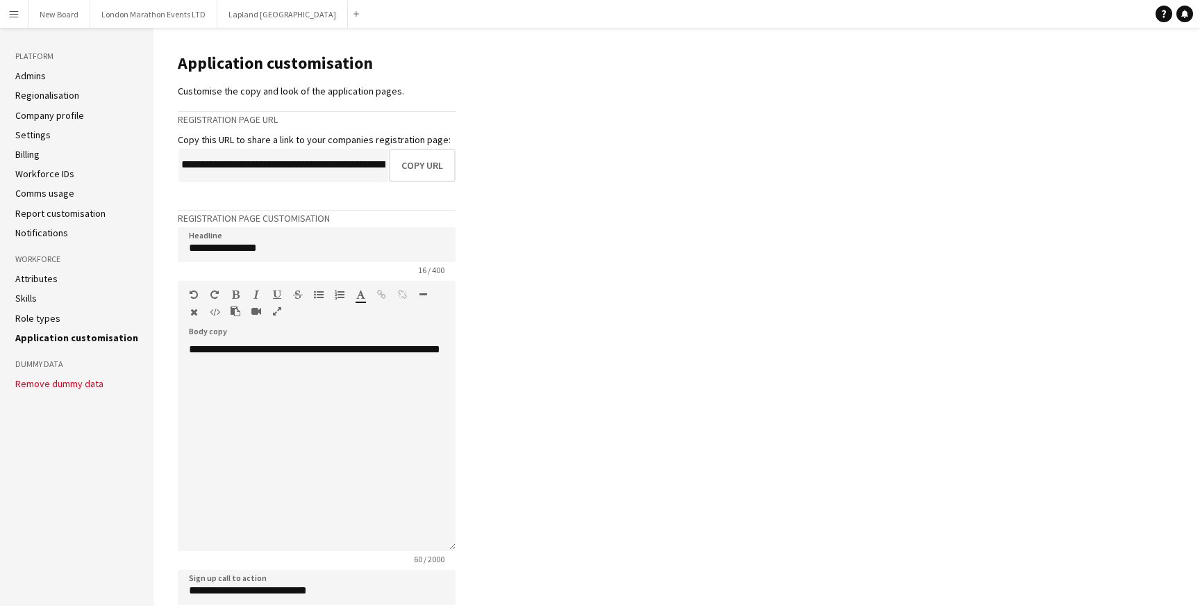
click at [60, 171] on link "Workforce IDs" at bounding box center [44, 173] width 59 height 12
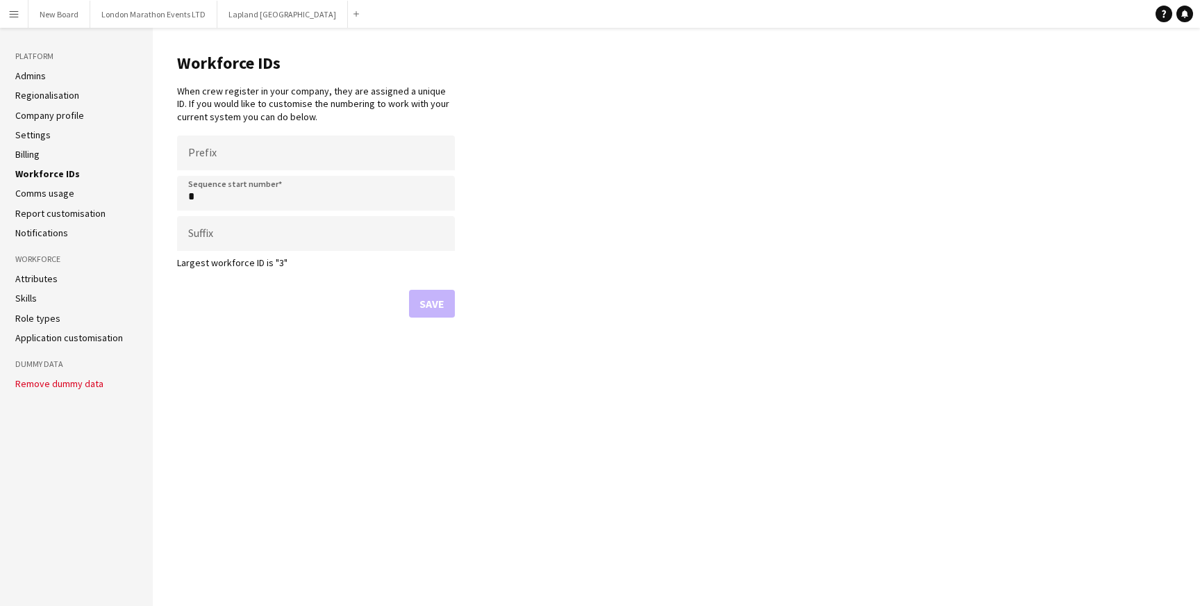
click at [39, 76] on link "Admins" at bounding box center [30, 75] width 31 height 12
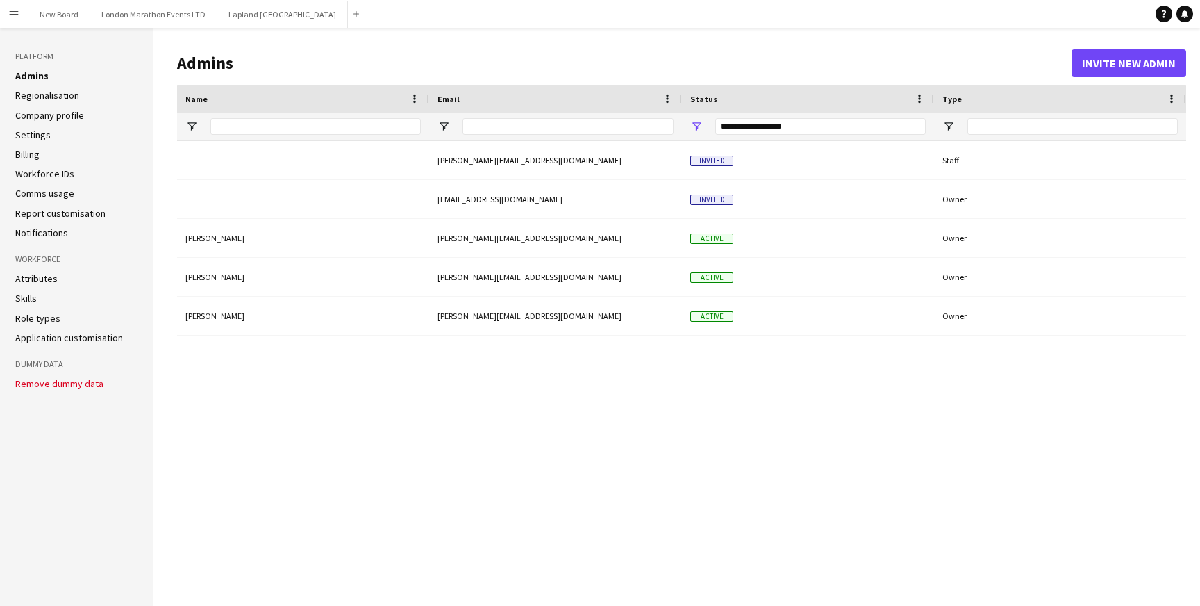
click at [42, 97] on link "Regionalisation" at bounding box center [47, 95] width 64 height 12
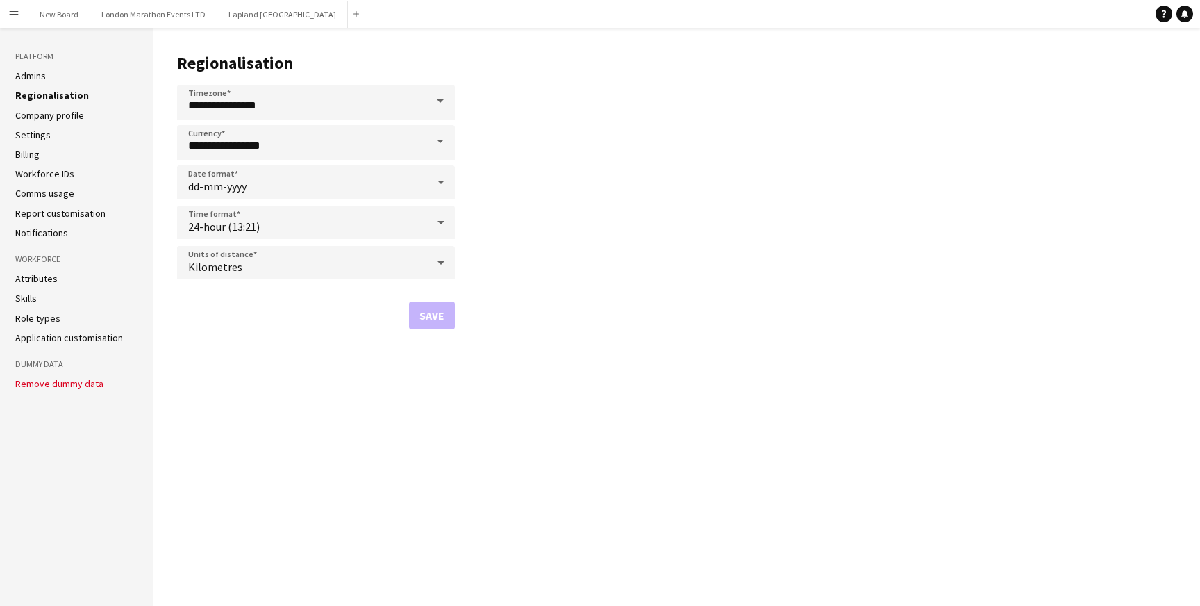
click at [42, 114] on link "Company profile" at bounding box center [49, 115] width 69 height 12
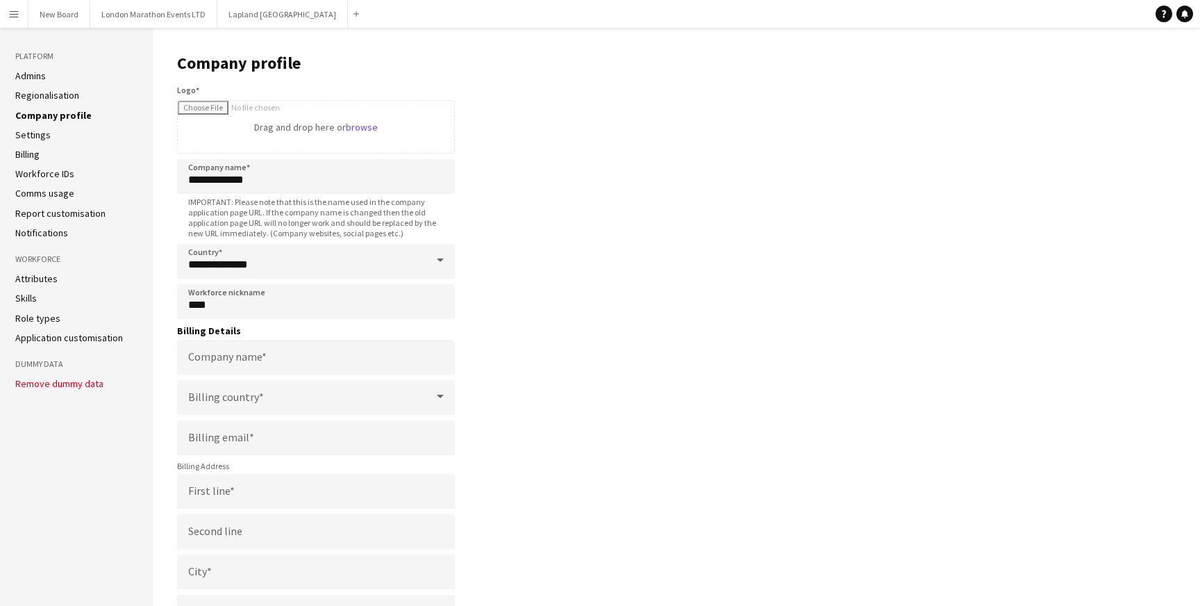
click at [42, 131] on link "Settings" at bounding box center [32, 134] width 35 height 12
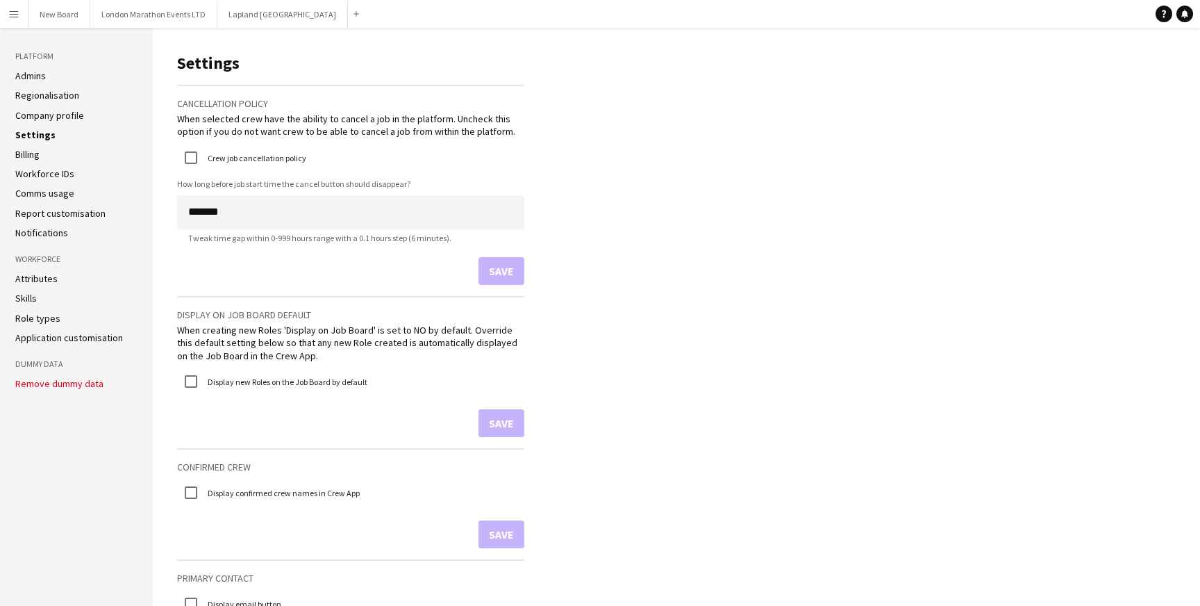
click at [38, 155] on link "Billing" at bounding box center [27, 154] width 24 height 12
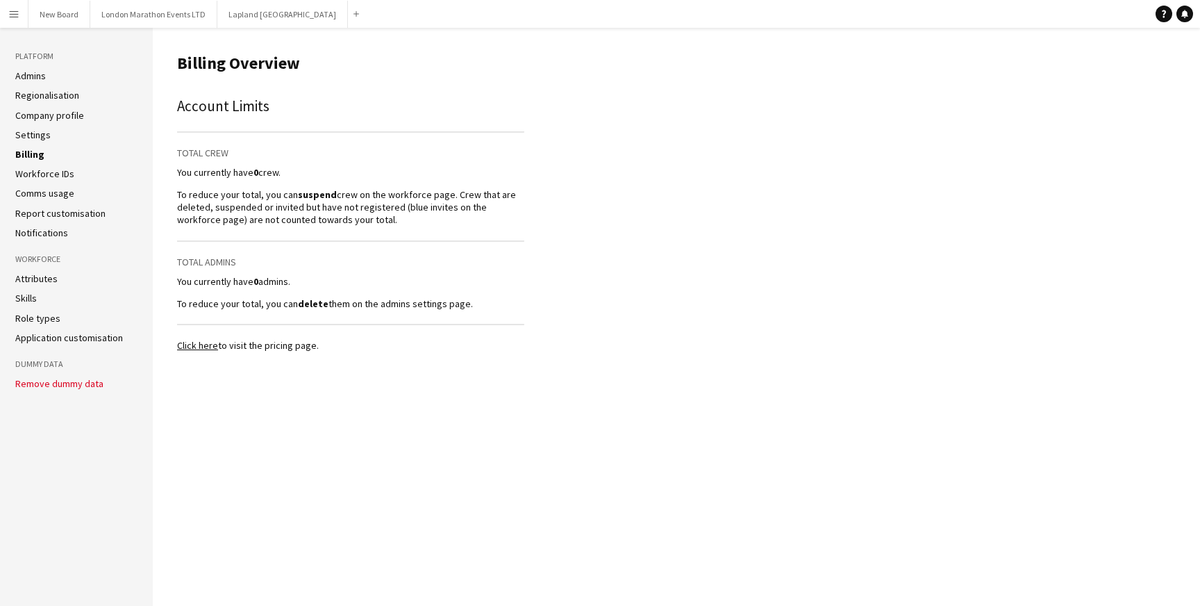
click at [38, 175] on link "Workforce IDs" at bounding box center [44, 173] width 59 height 12
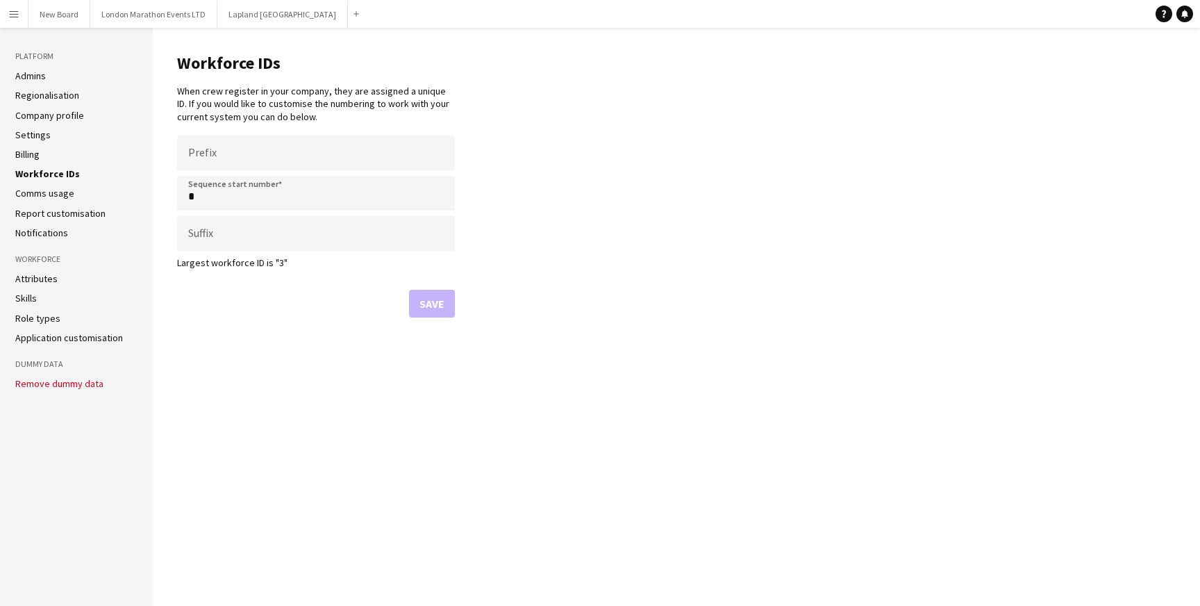
click at [36, 199] on ul "Admins Regionalisation Company profile Settings Billing Workforce IDs Comms usa…" at bounding box center [76, 153] width 122 height 169
click at [35, 193] on link "Comms usage" at bounding box center [44, 193] width 59 height 12
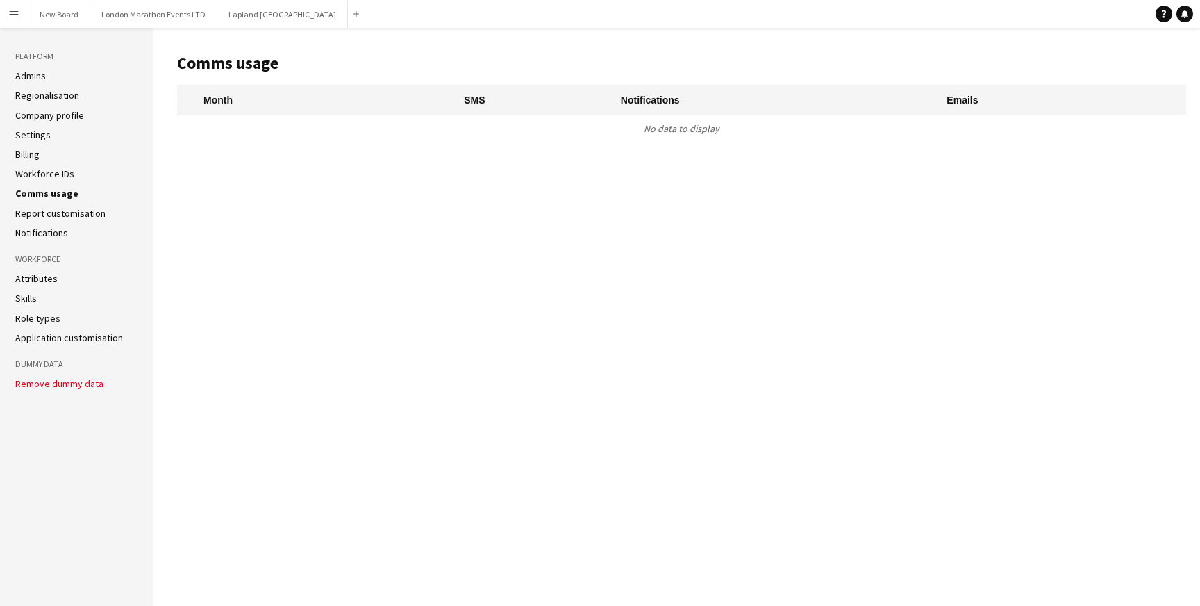
click at [31, 213] on link "Report customisation" at bounding box center [60, 213] width 90 height 12
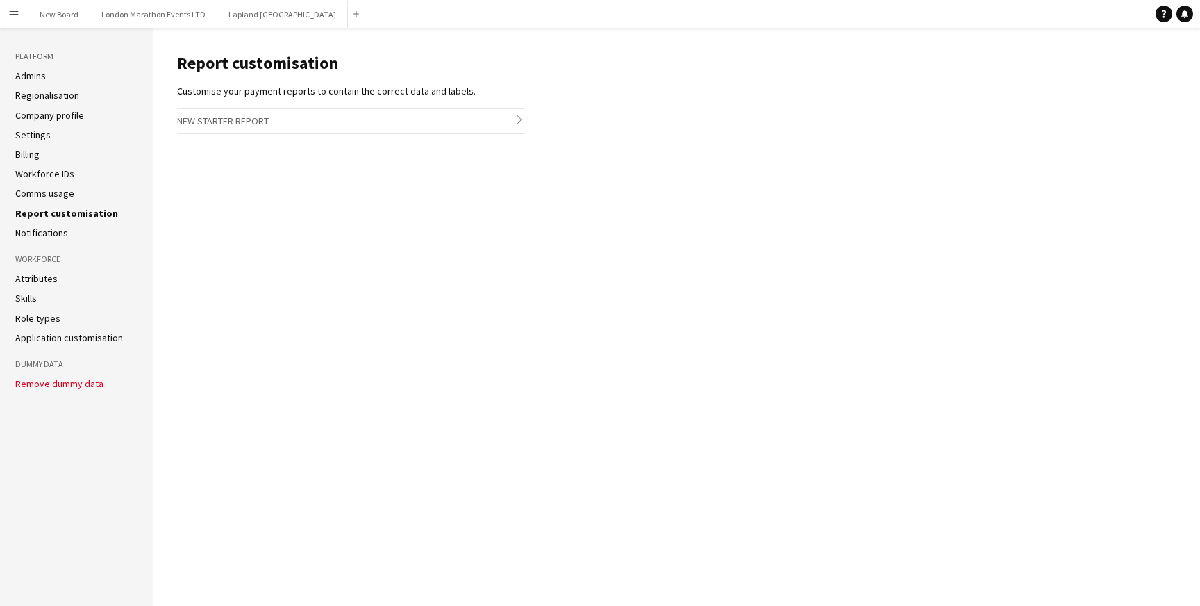
click at [36, 232] on link "Notifications" at bounding box center [41, 232] width 53 height 12
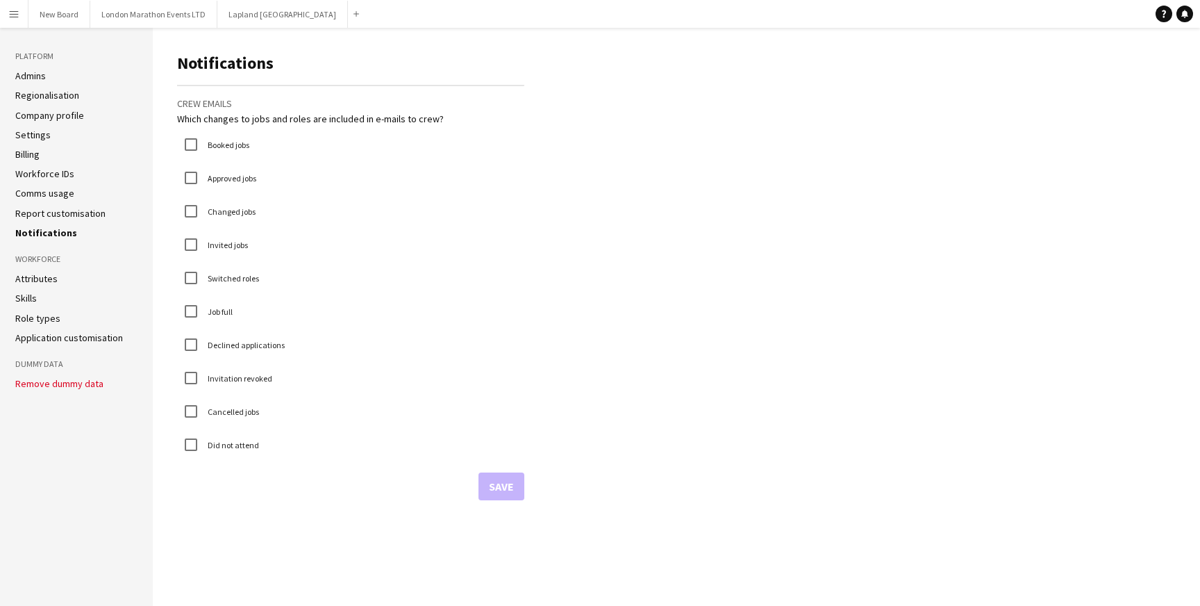
click at [27, 274] on link "Attributes" at bounding box center [36, 278] width 42 height 12
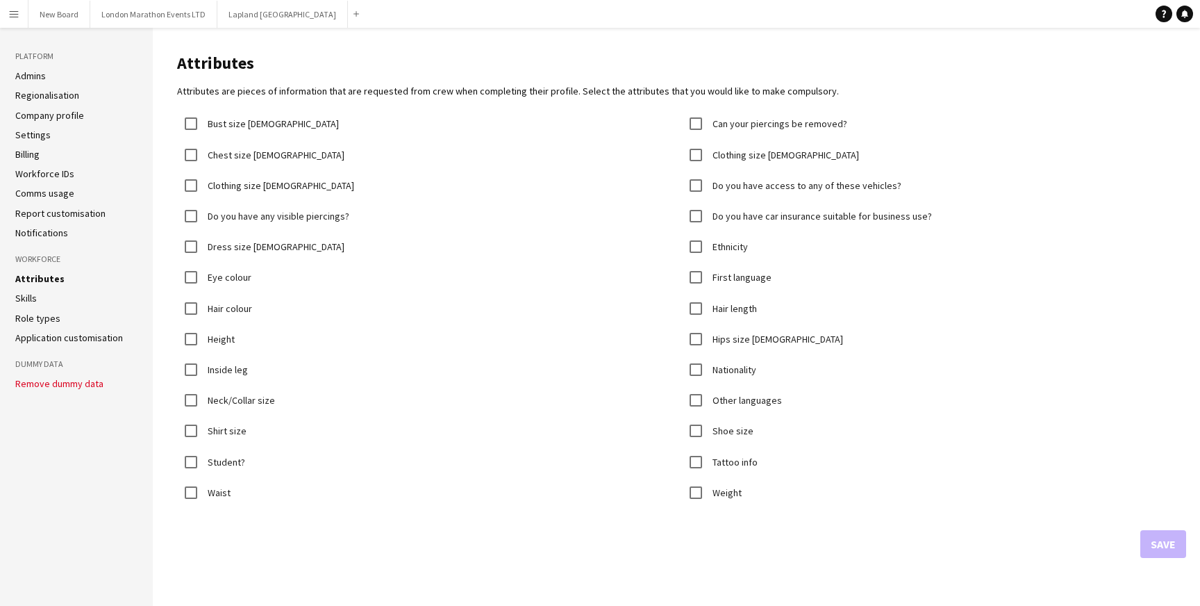
click at [27, 317] on link "Role types" at bounding box center [37, 318] width 45 height 12
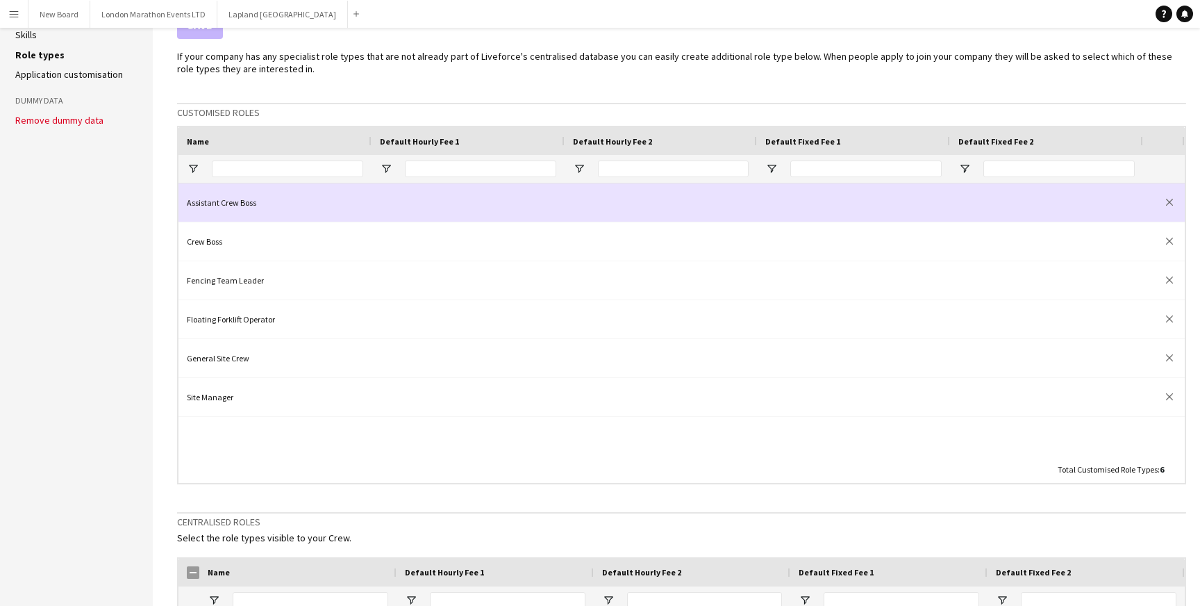
scroll to position [295, 0]
